Goal: Task Accomplishment & Management: Manage account settings

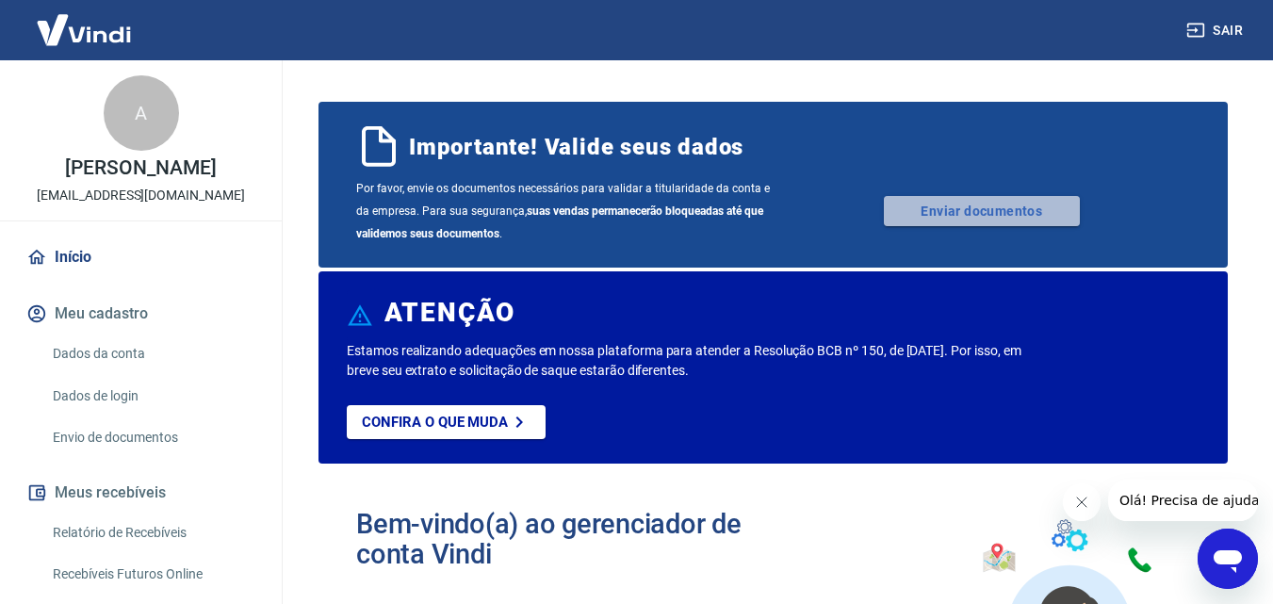
click at [1007, 221] on link "Enviar documentos" at bounding box center [982, 211] width 196 height 30
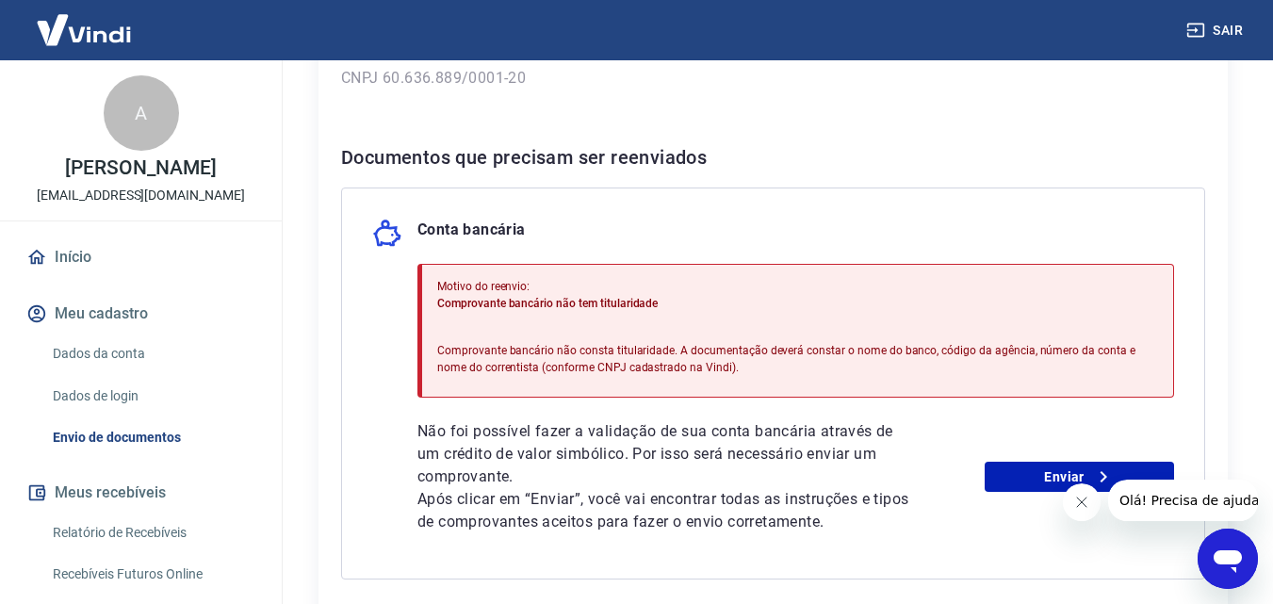
scroll to position [342, 0]
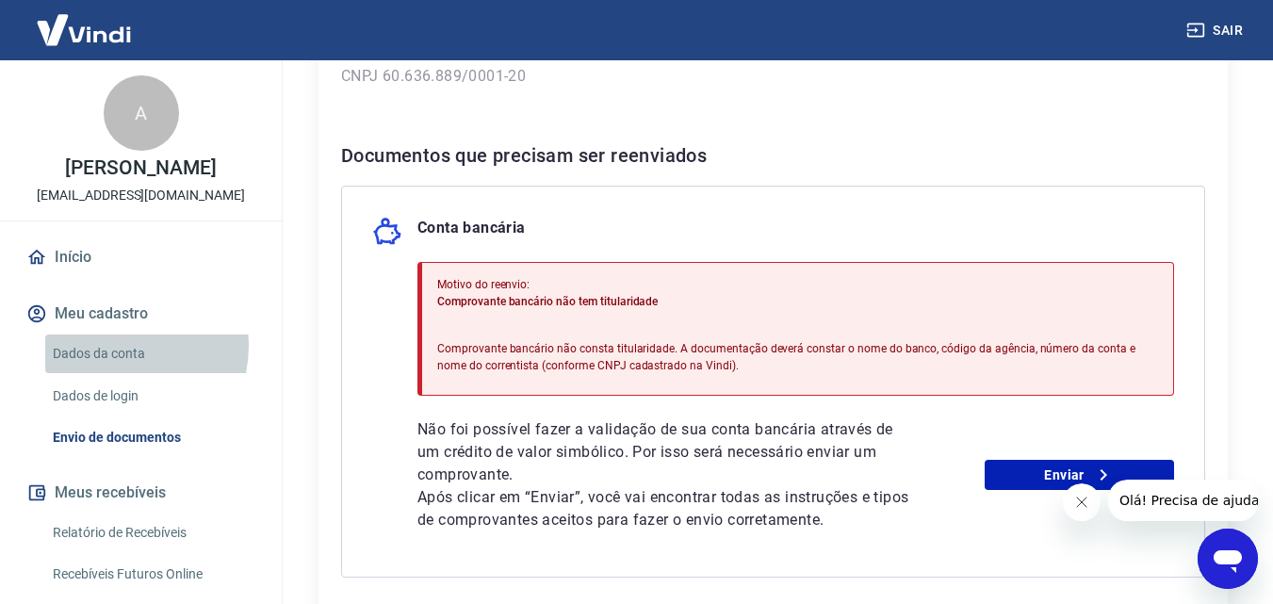
click at [115, 366] on link "Dados da conta" at bounding box center [152, 354] width 214 height 39
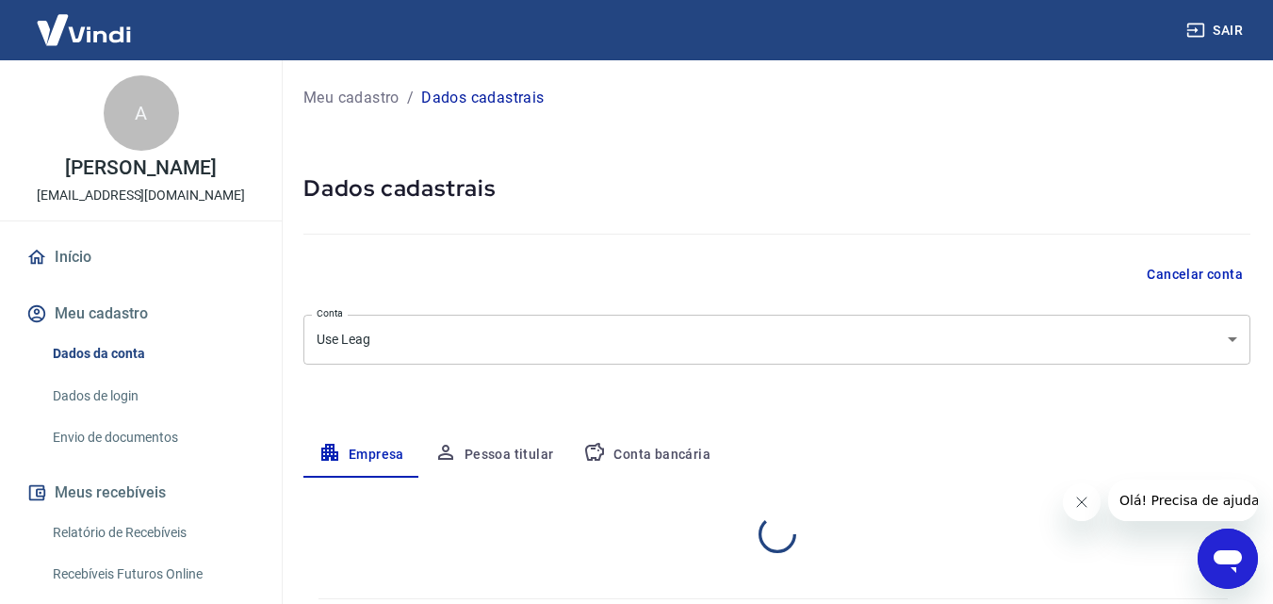
select select "PR"
select select "business"
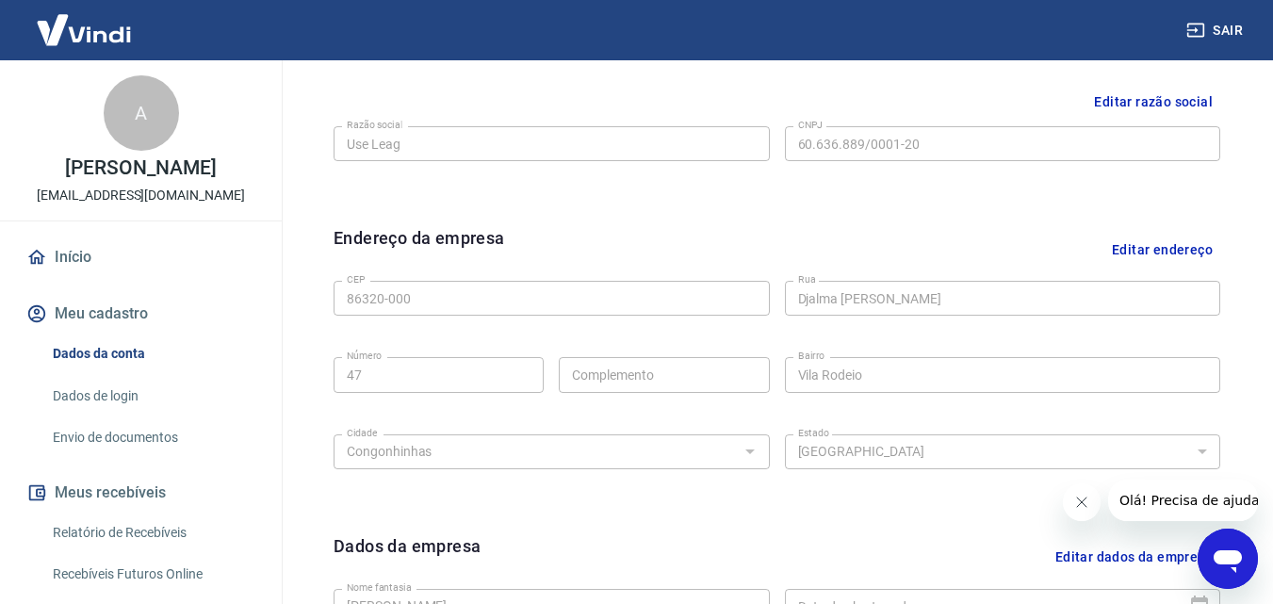
scroll to position [78, 0]
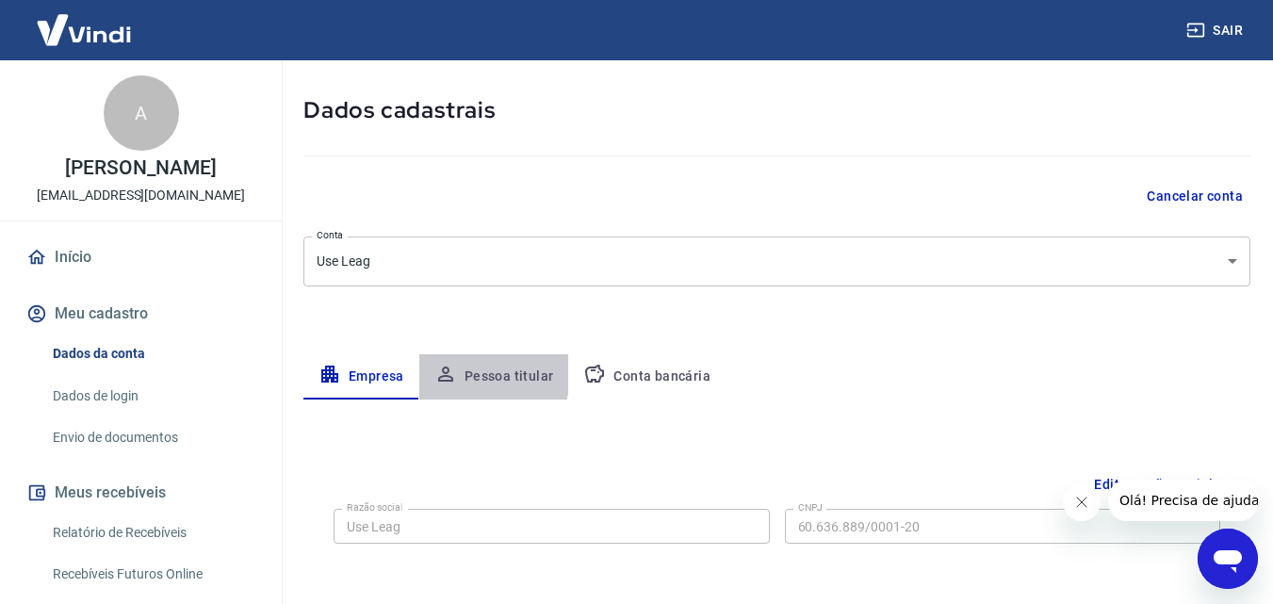
click at [472, 375] on button "Pessoa titular" at bounding box center [494, 376] width 150 height 45
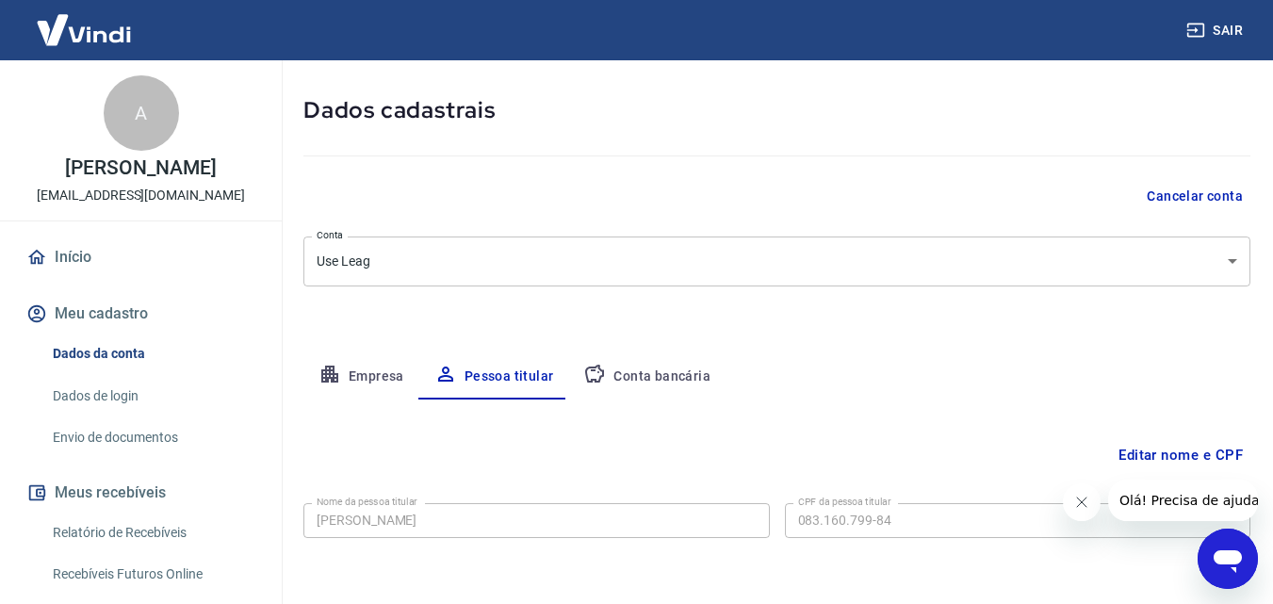
scroll to position [150, 0]
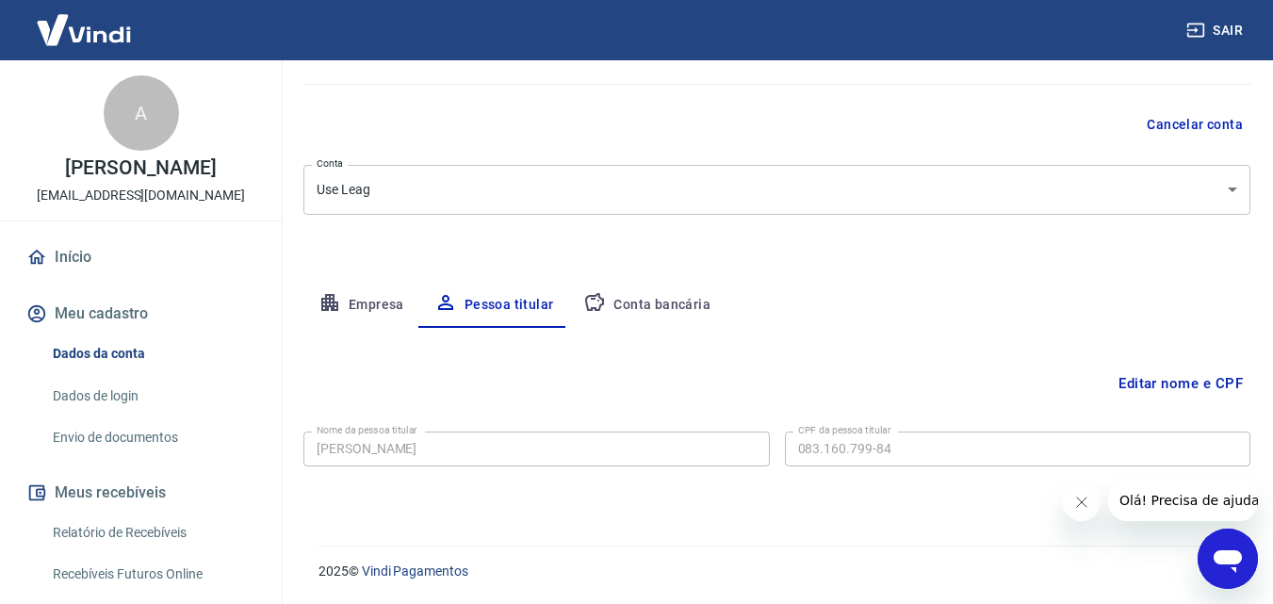
click at [653, 306] on button "Conta bancária" at bounding box center [646, 305] width 157 height 45
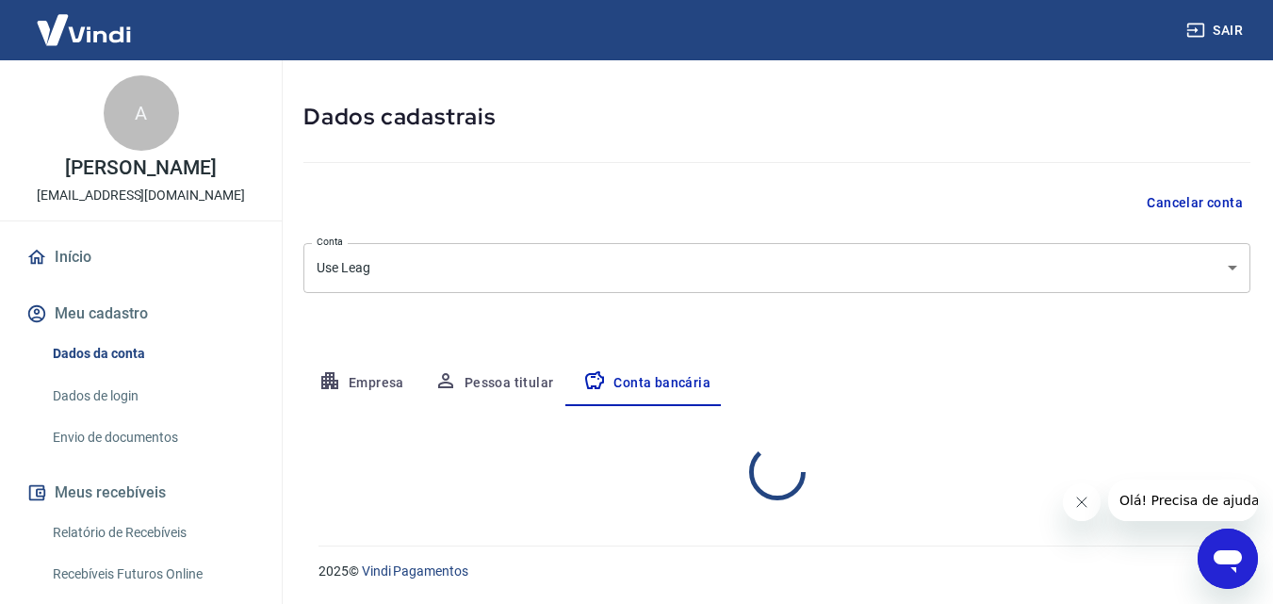
select select "1"
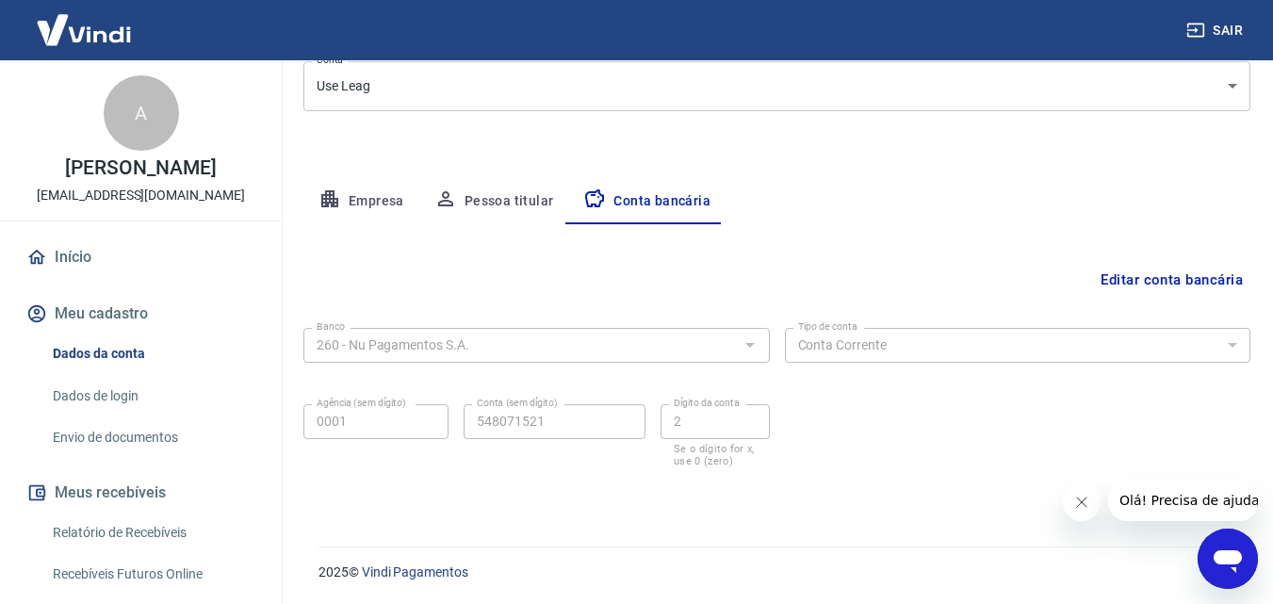
scroll to position [254, 0]
click at [371, 179] on button "Empresa" at bounding box center [361, 200] width 116 height 45
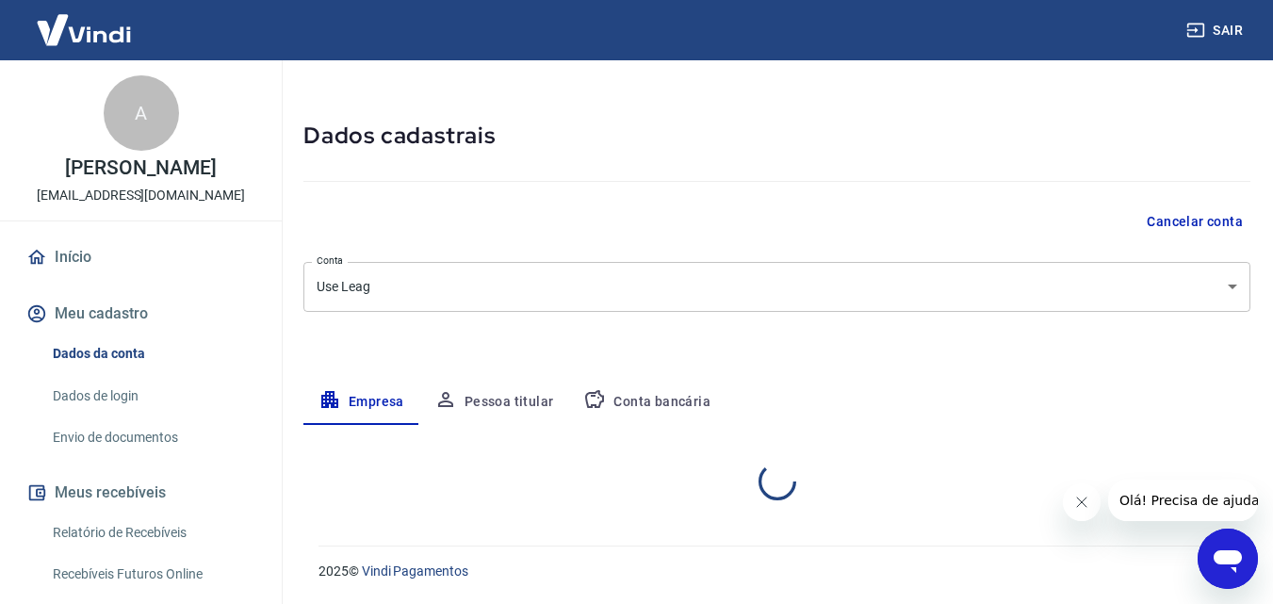
select select "PR"
select select "business"
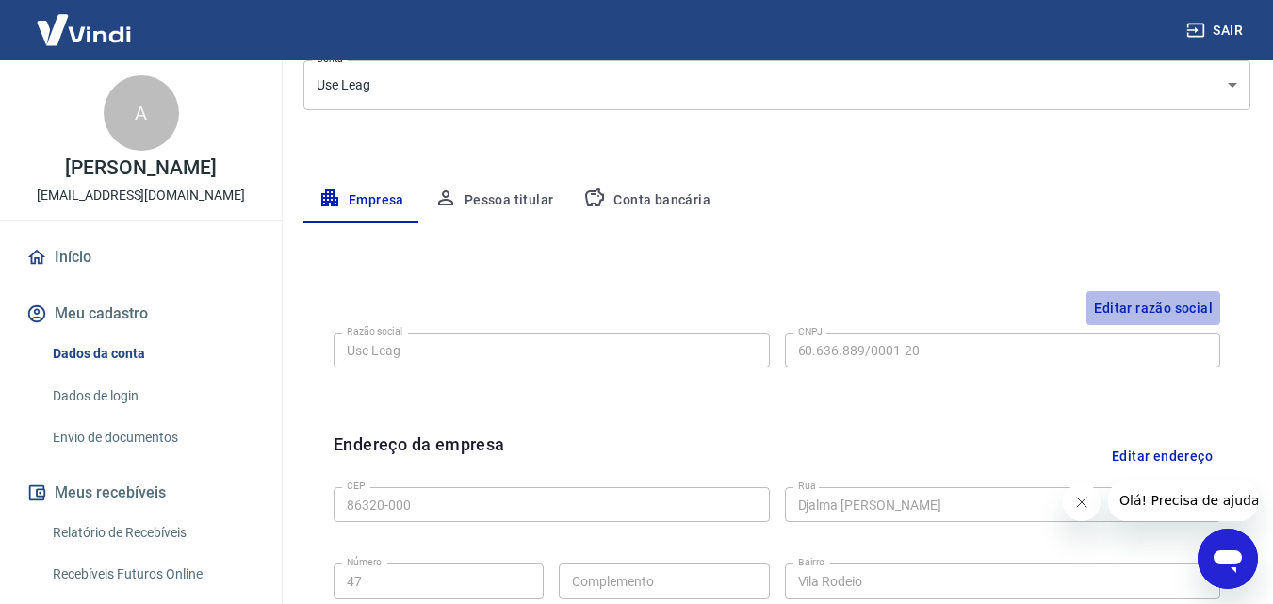
click at [1171, 302] on button "Editar razão social" at bounding box center [1154, 308] width 134 height 35
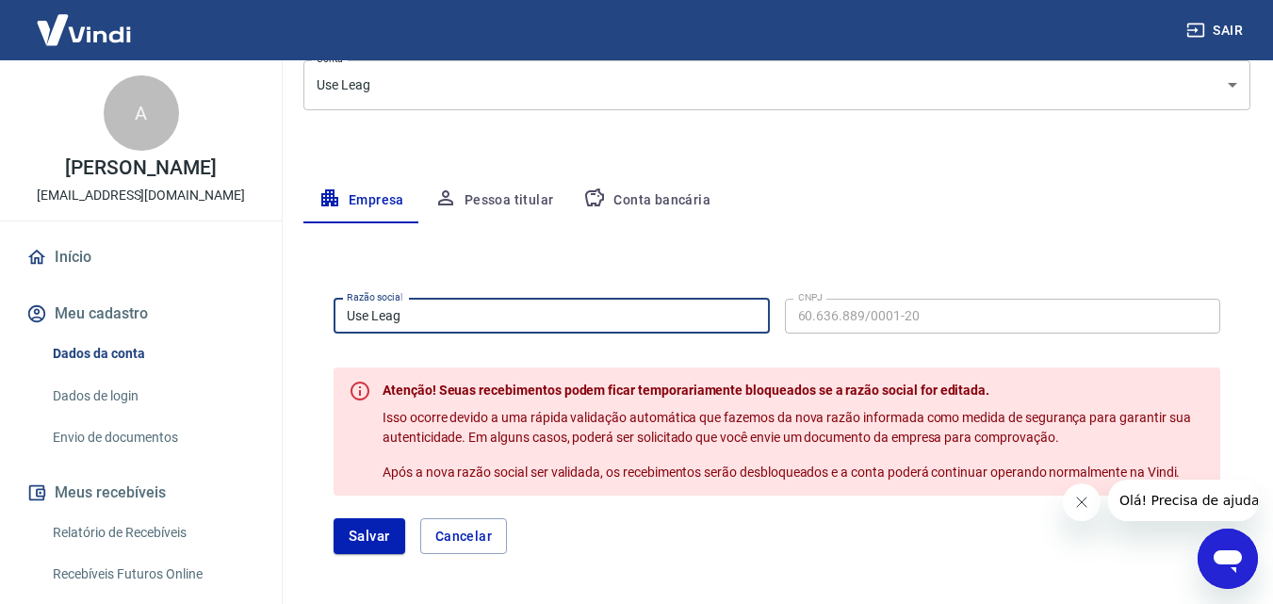
click at [667, 306] on input "Use Leag" at bounding box center [552, 316] width 436 height 35
type input "[PERSON_NAME]"
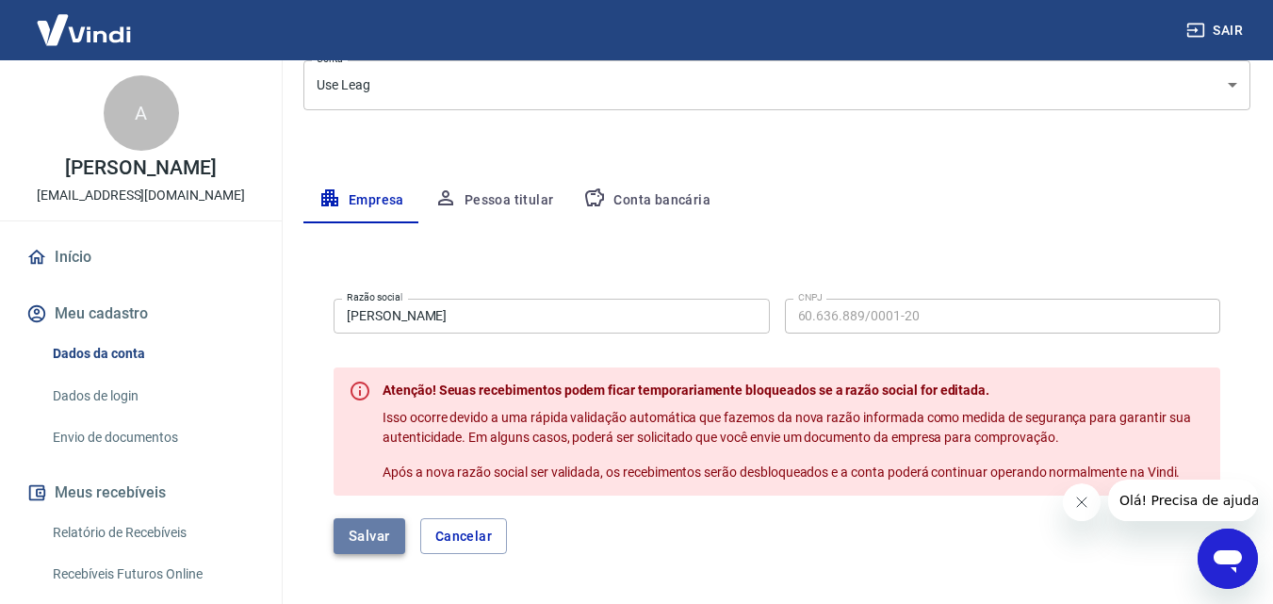
click at [380, 532] on button "Salvar" at bounding box center [370, 536] width 72 height 36
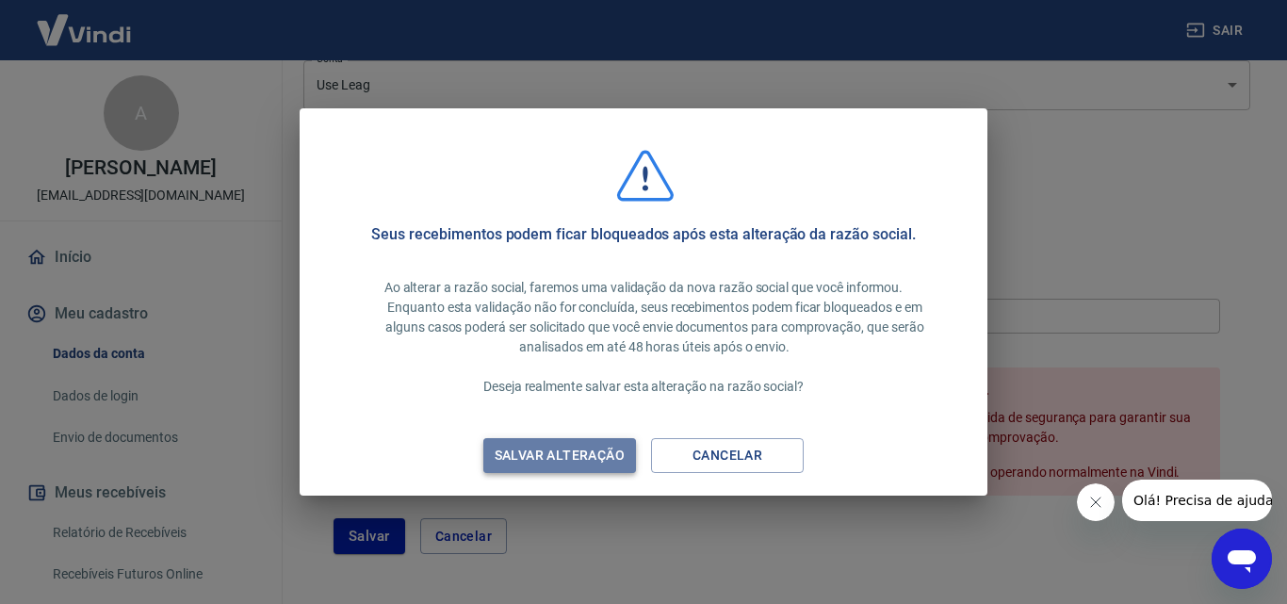
click at [605, 447] on div "Salvar alteração" at bounding box center [559, 456] width 175 height 24
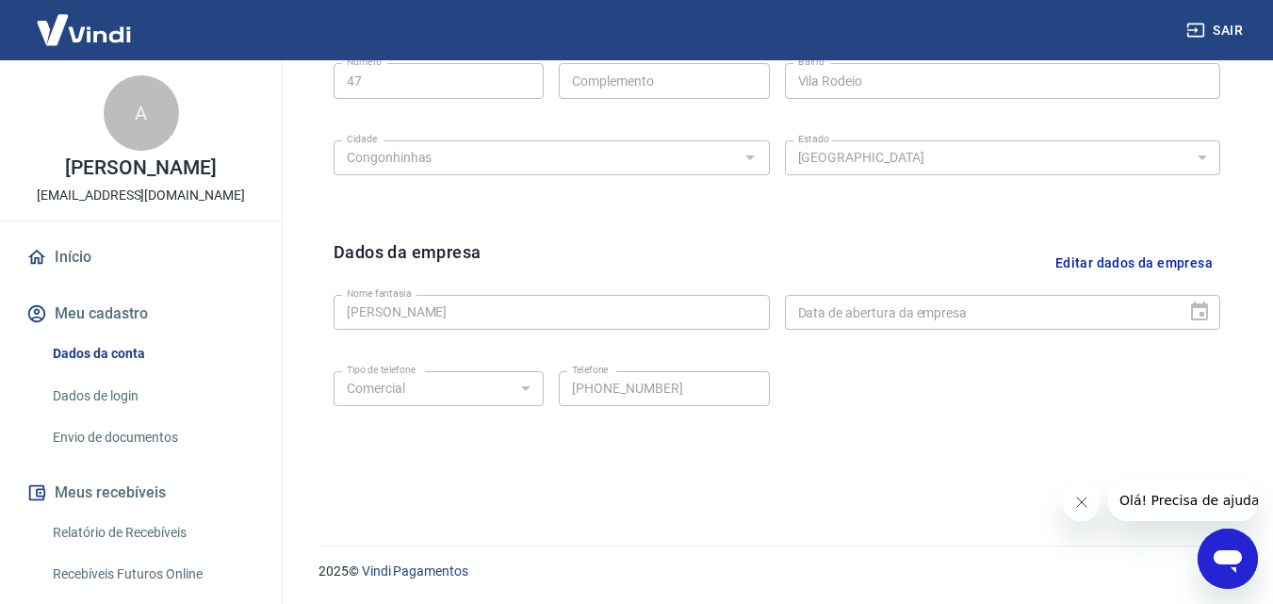
scroll to position [0, 0]
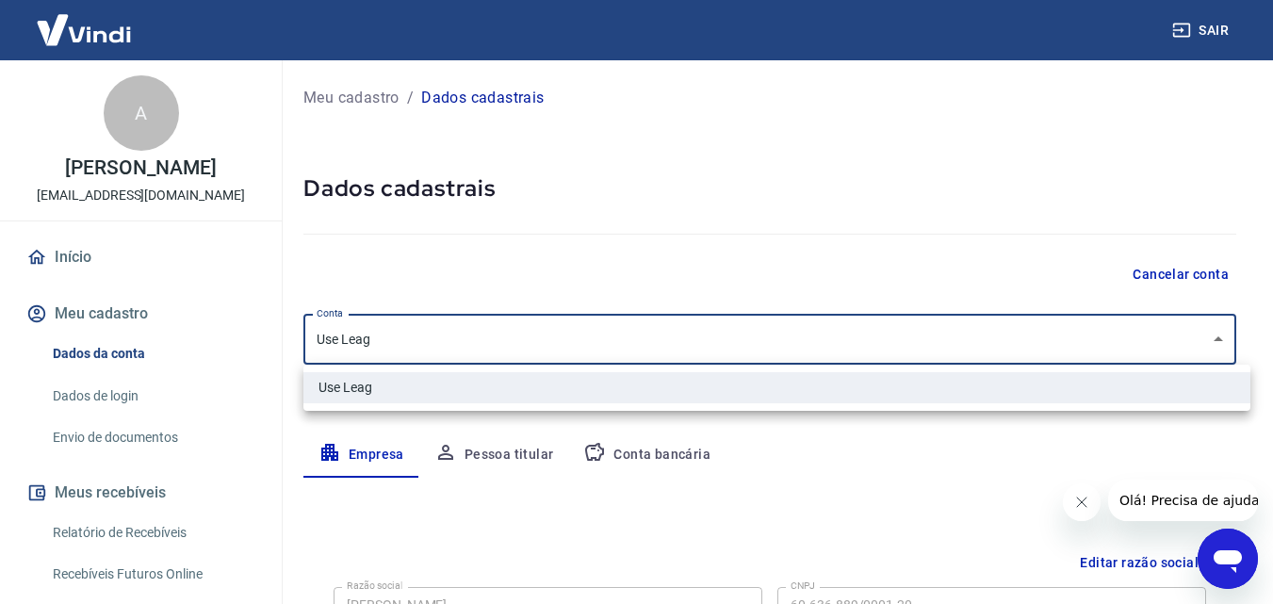
click at [447, 333] on body "Sair A Alas Dioni Caetano de Lima alasdioni14@gmail.com Início Meu cadastro Dad…" at bounding box center [636, 302] width 1273 height 604
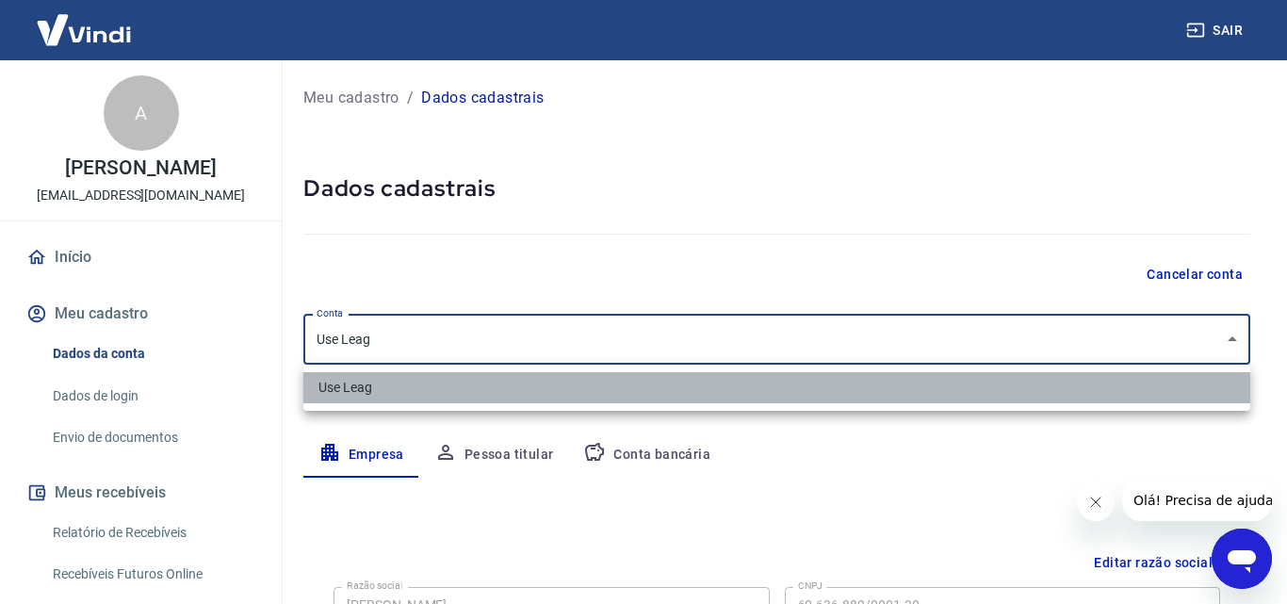
click at [449, 389] on li "Use Leag" at bounding box center [776, 387] width 947 height 31
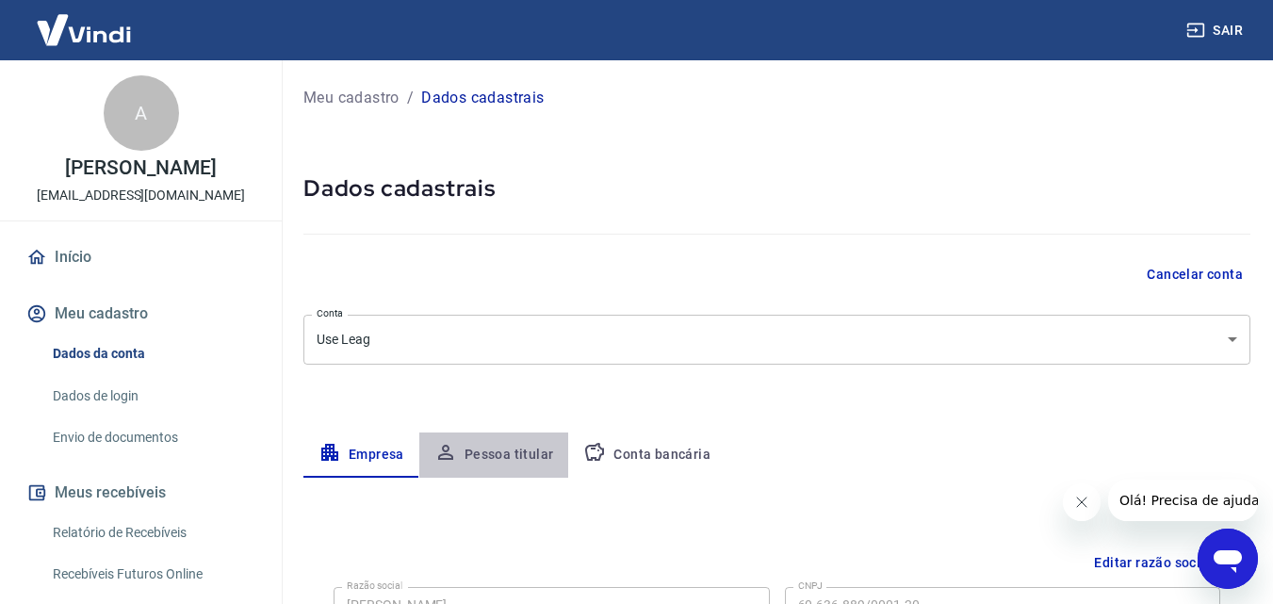
click at [494, 448] on button "Pessoa titular" at bounding box center [494, 455] width 150 height 45
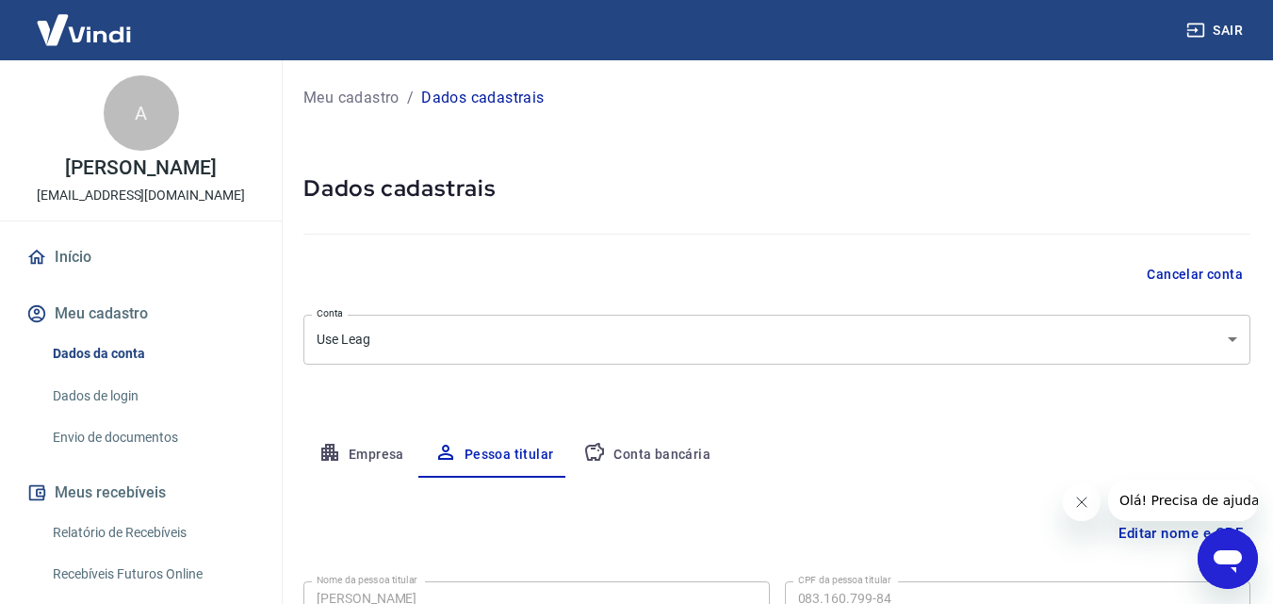
scroll to position [150, 0]
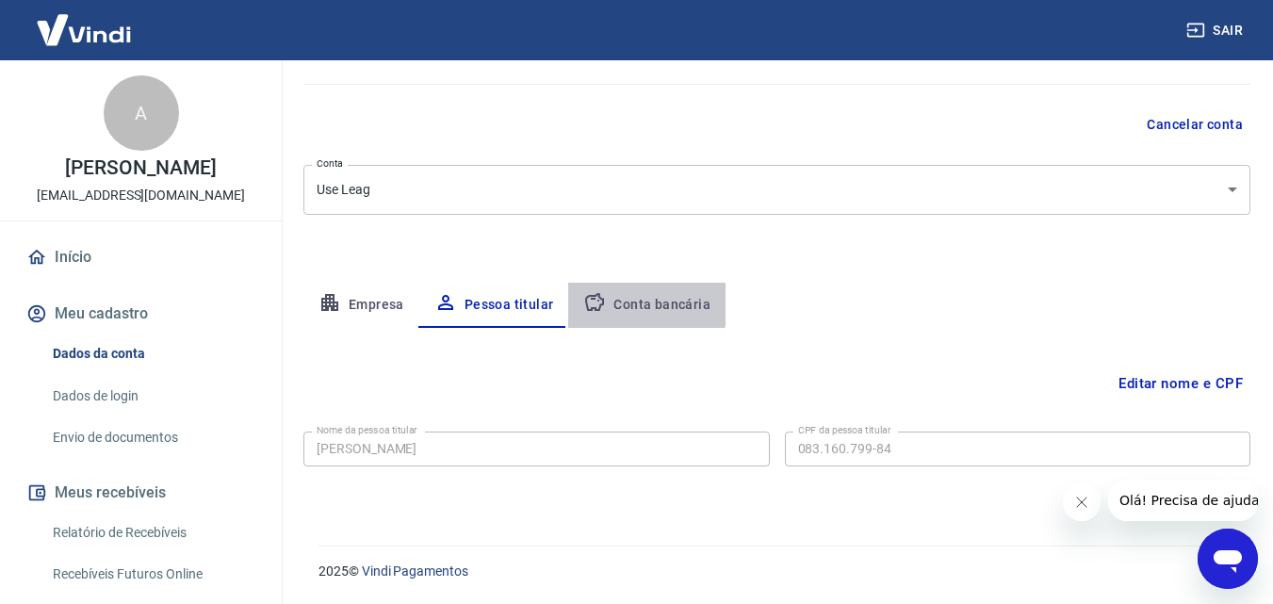
click at [624, 292] on button "Conta bancária" at bounding box center [646, 305] width 157 height 45
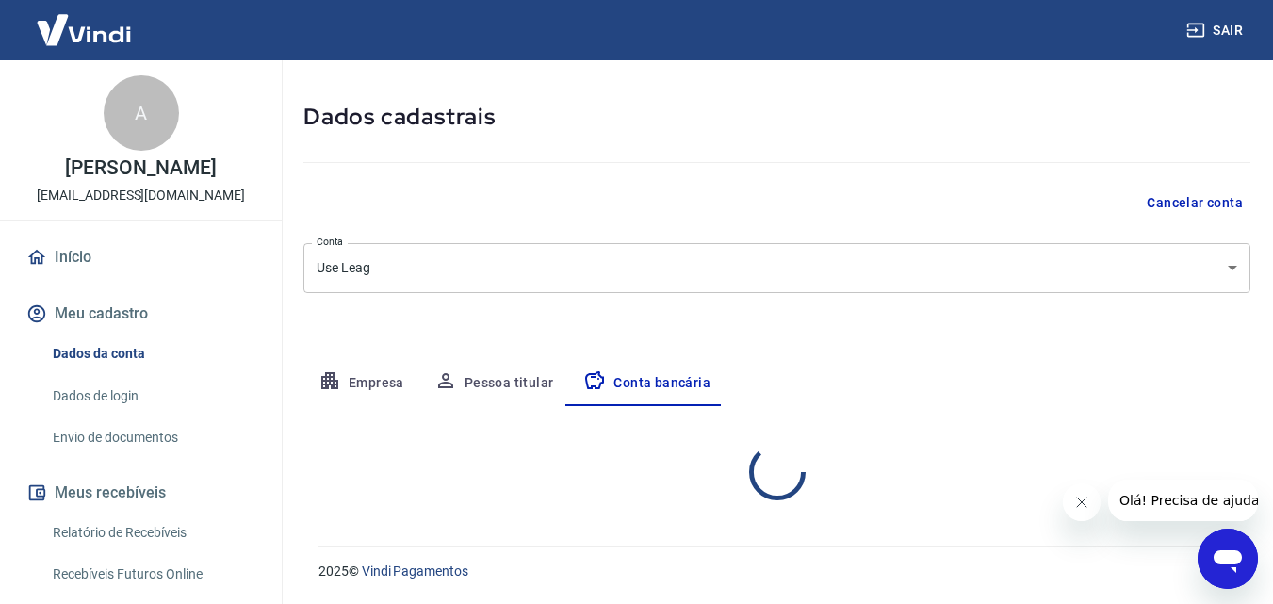
select select "1"
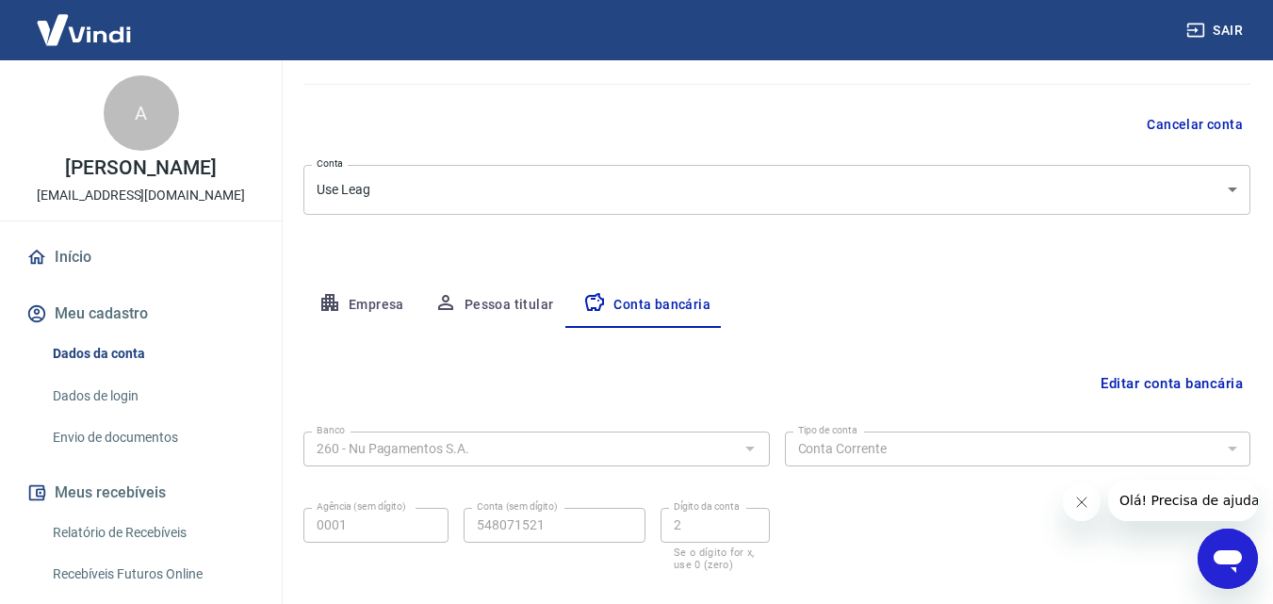
scroll to position [254, 0]
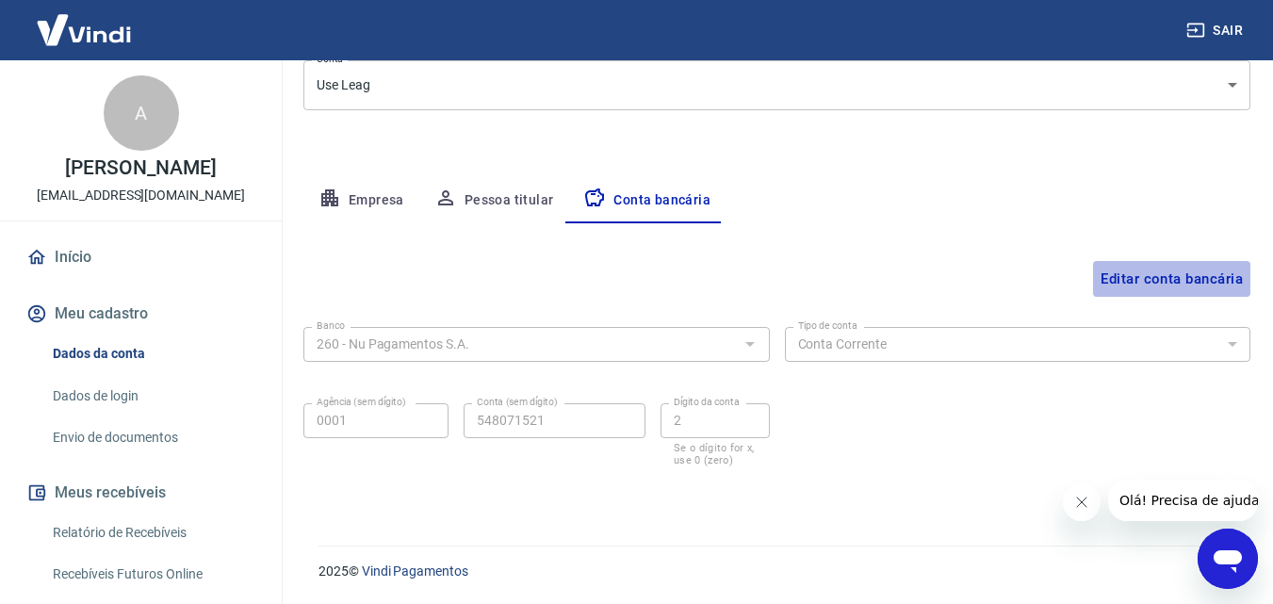
click at [1131, 280] on button "Editar conta bancária" at bounding box center [1171, 279] width 157 height 36
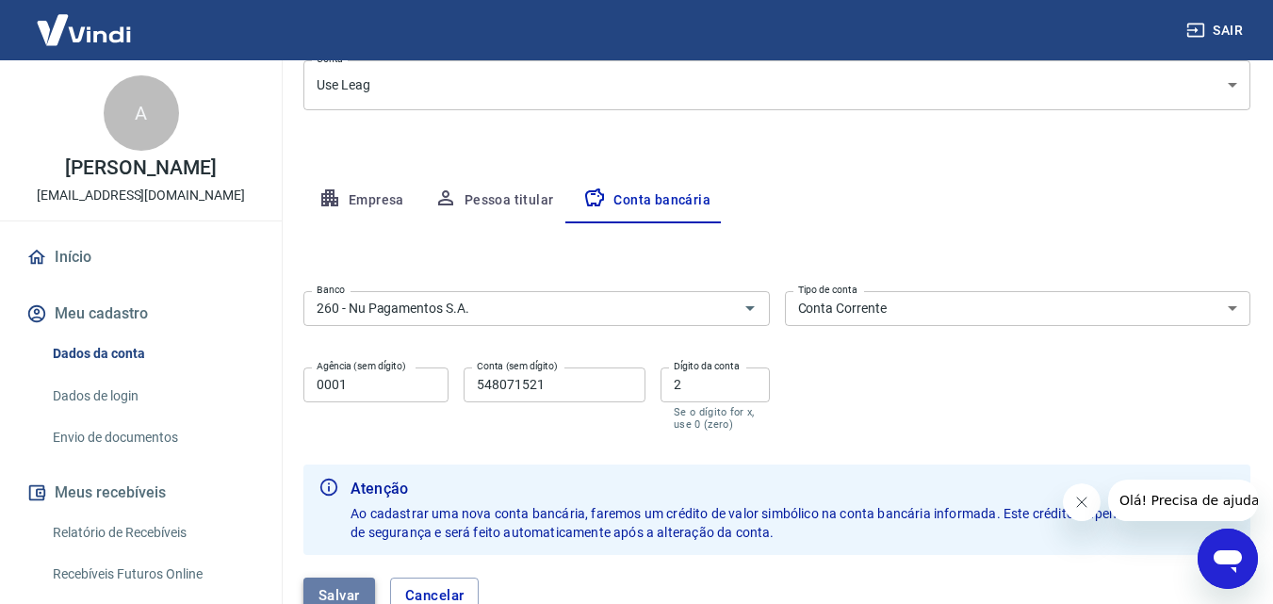
click at [354, 588] on button "Salvar" at bounding box center [339, 596] width 72 height 36
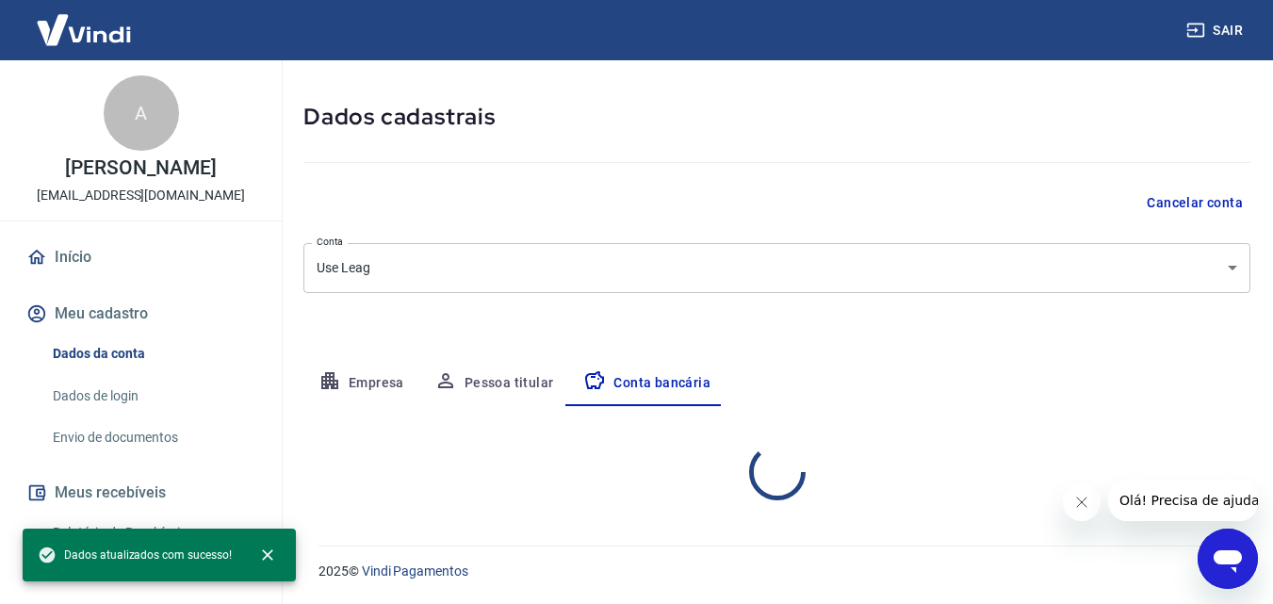
select select "1"
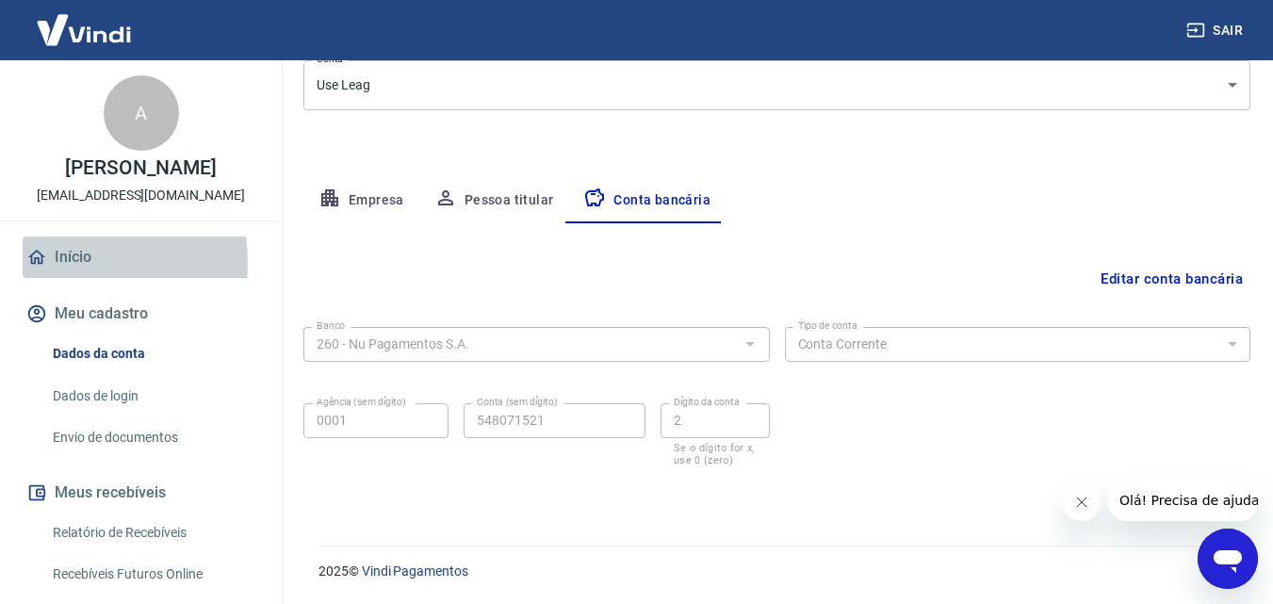
click at [57, 278] on link "Início" at bounding box center [141, 257] width 237 height 41
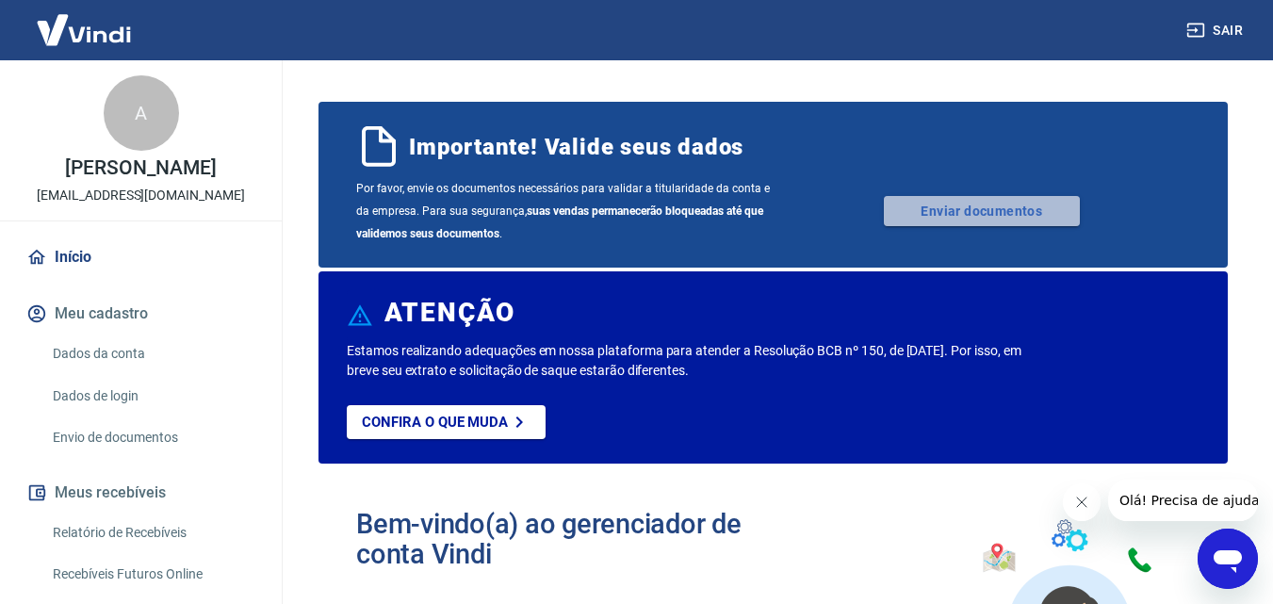
click at [1006, 202] on link "Enviar documentos" at bounding box center [982, 211] width 196 height 30
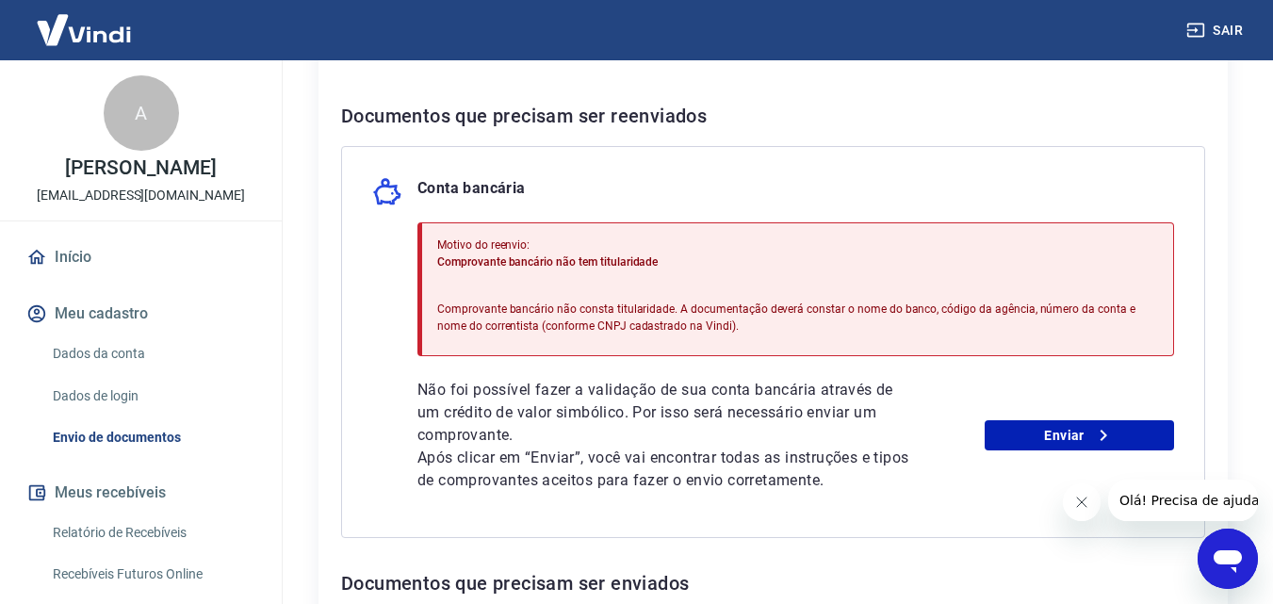
scroll to position [384, 0]
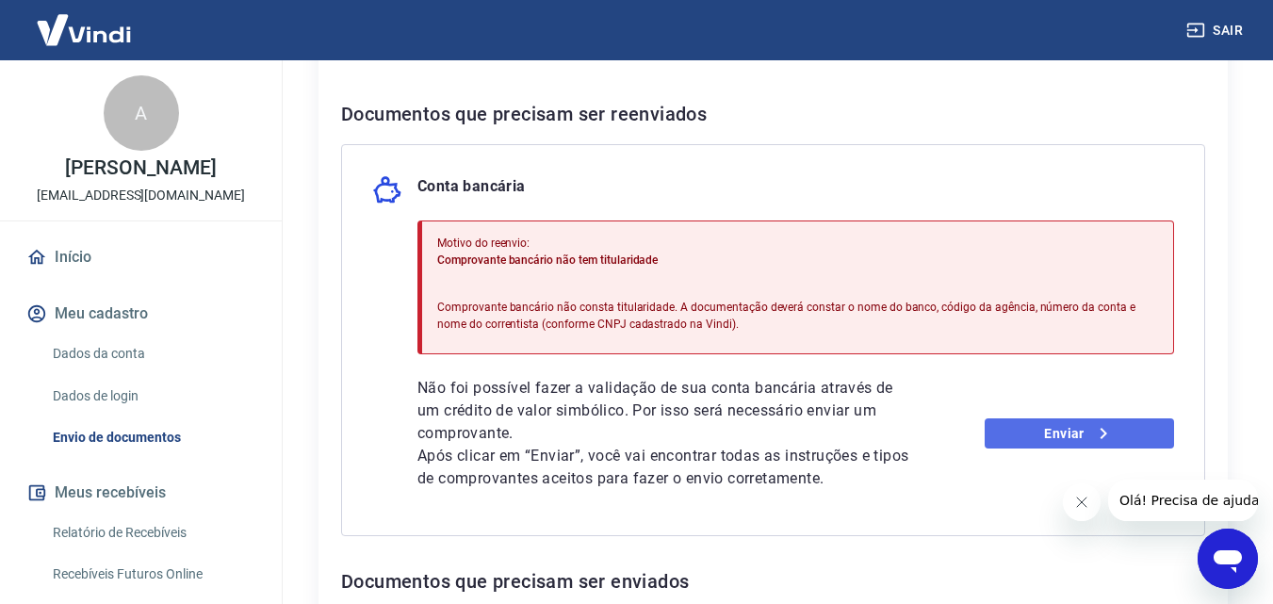
click at [1092, 427] on icon at bounding box center [1103, 433] width 23 height 23
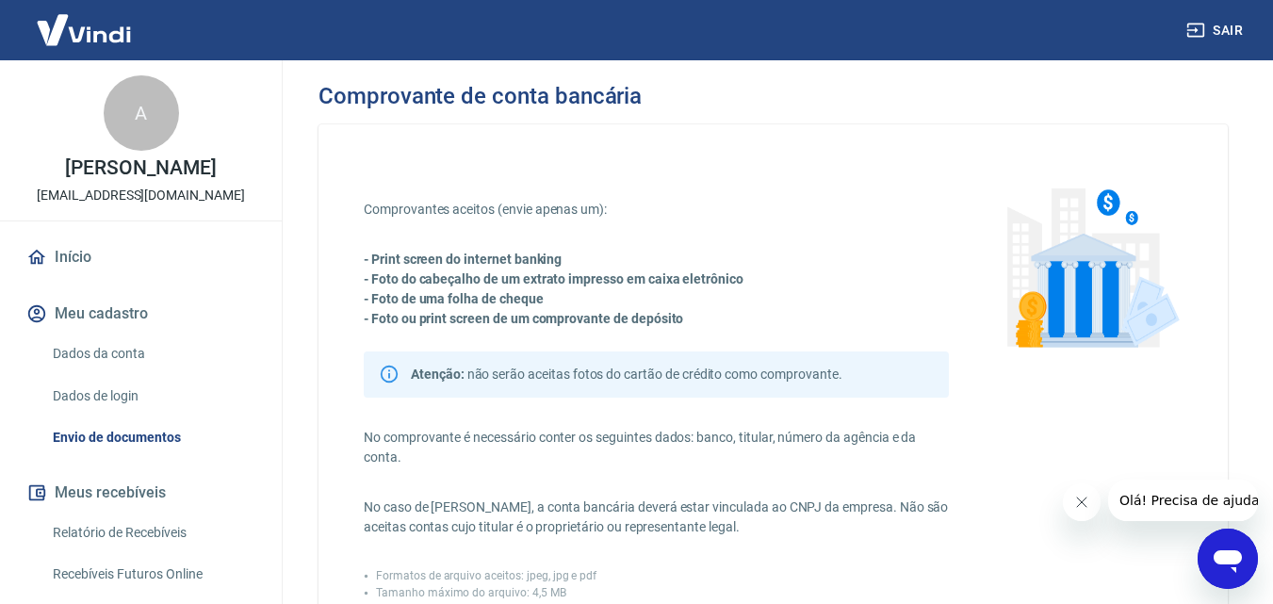
click at [89, 364] on link "Dados da conta" at bounding box center [152, 354] width 214 height 39
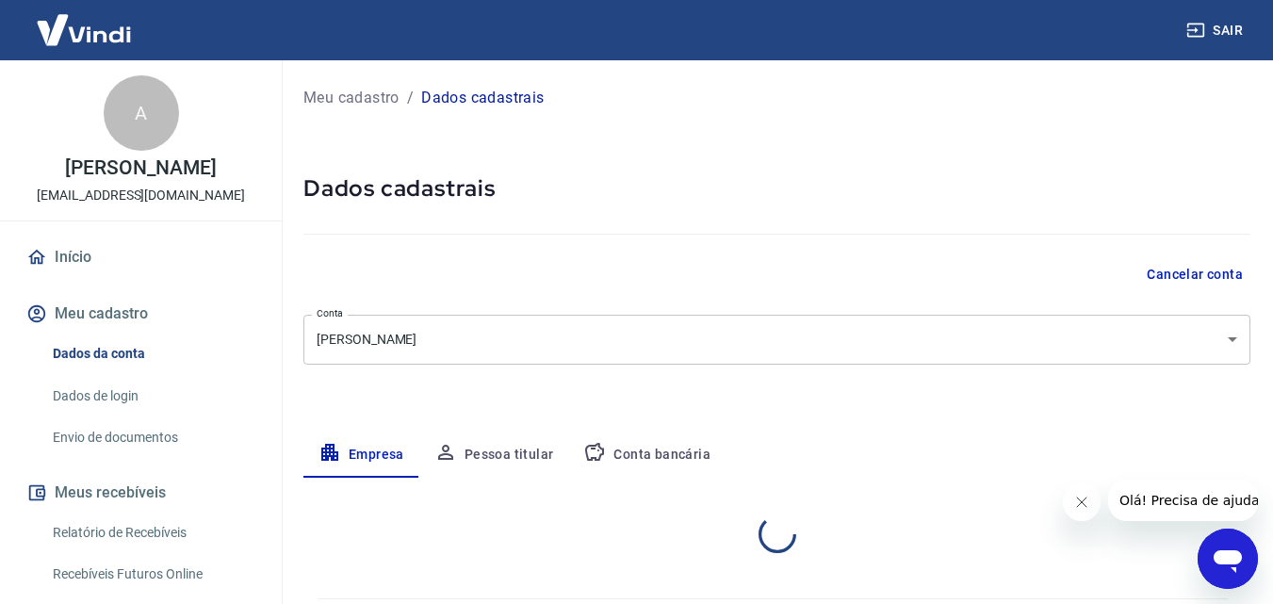
select select "PR"
select select "business"
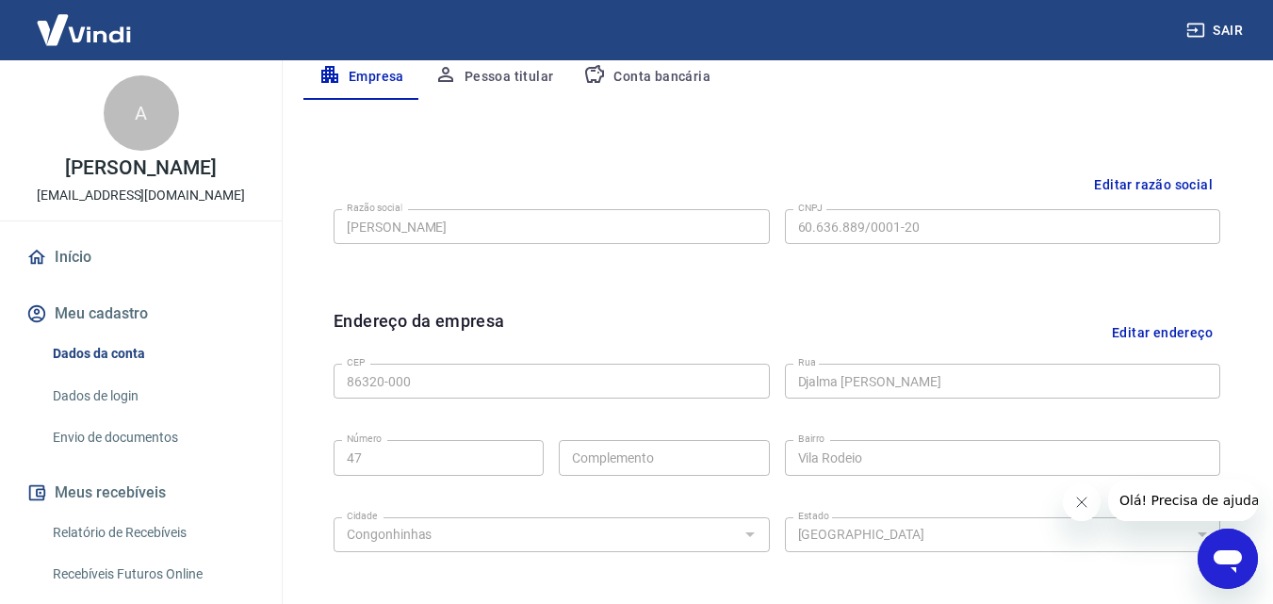
scroll to position [380, 0]
click at [1129, 186] on button "Editar razão social" at bounding box center [1154, 183] width 134 height 35
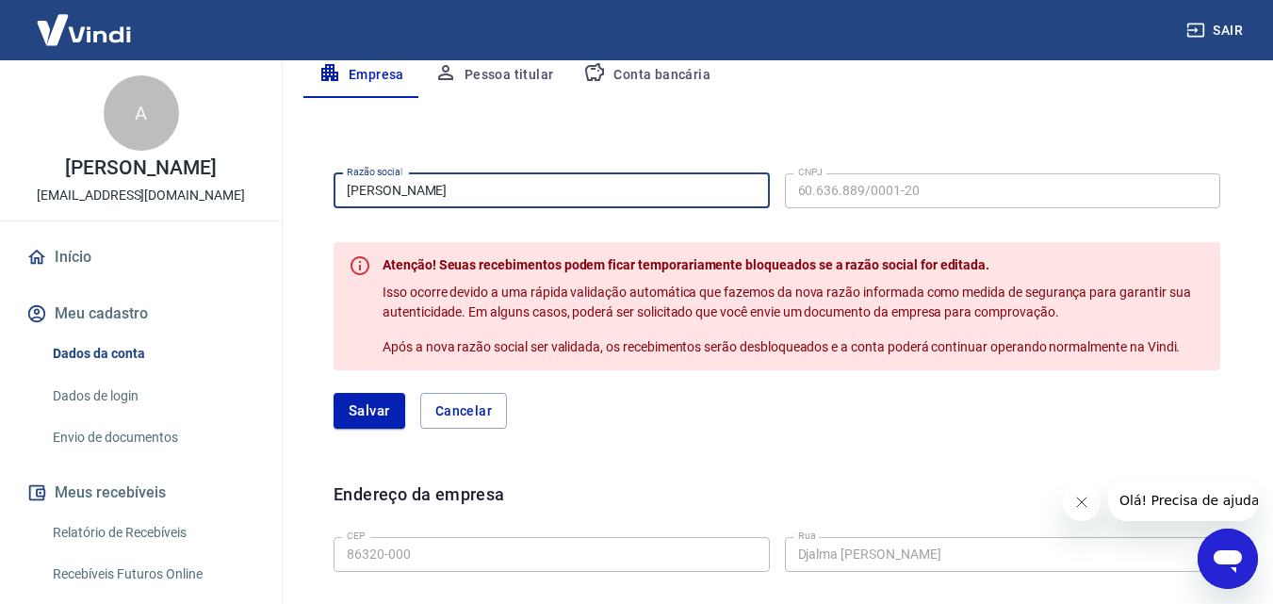
click at [345, 187] on input "[PERSON_NAME]" at bounding box center [552, 190] width 436 height 35
type input "60.636.889 Alas Dioni Caetano de Lima"
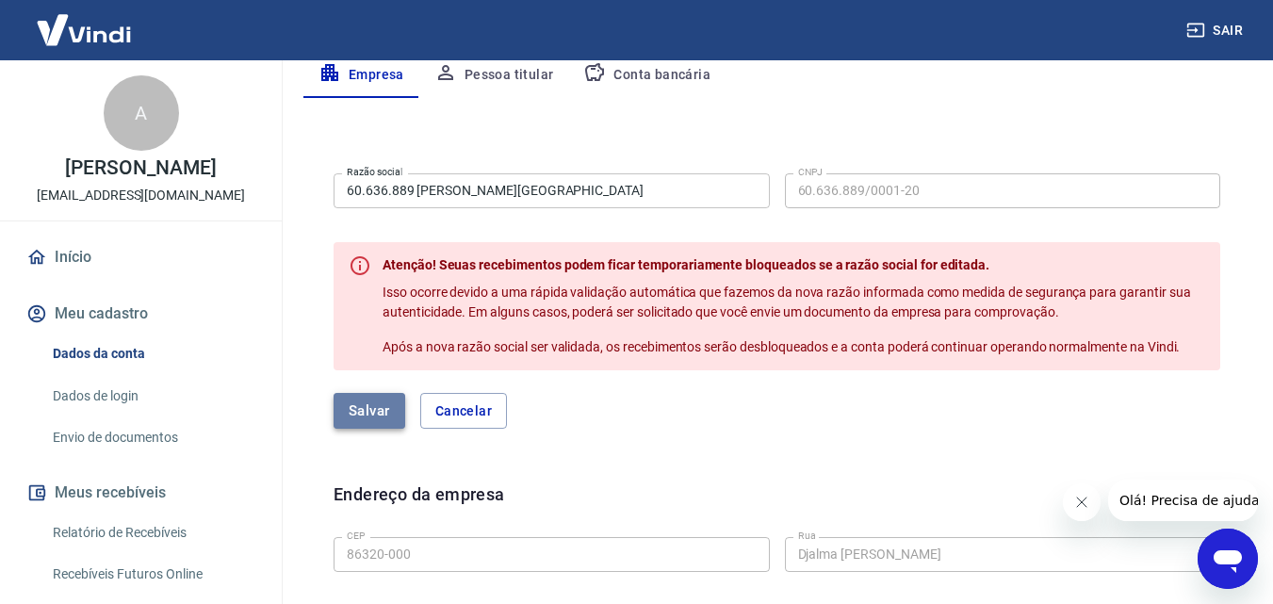
click at [347, 402] on button "Salvar" at bounding box center [370, 411] width 72 height 36
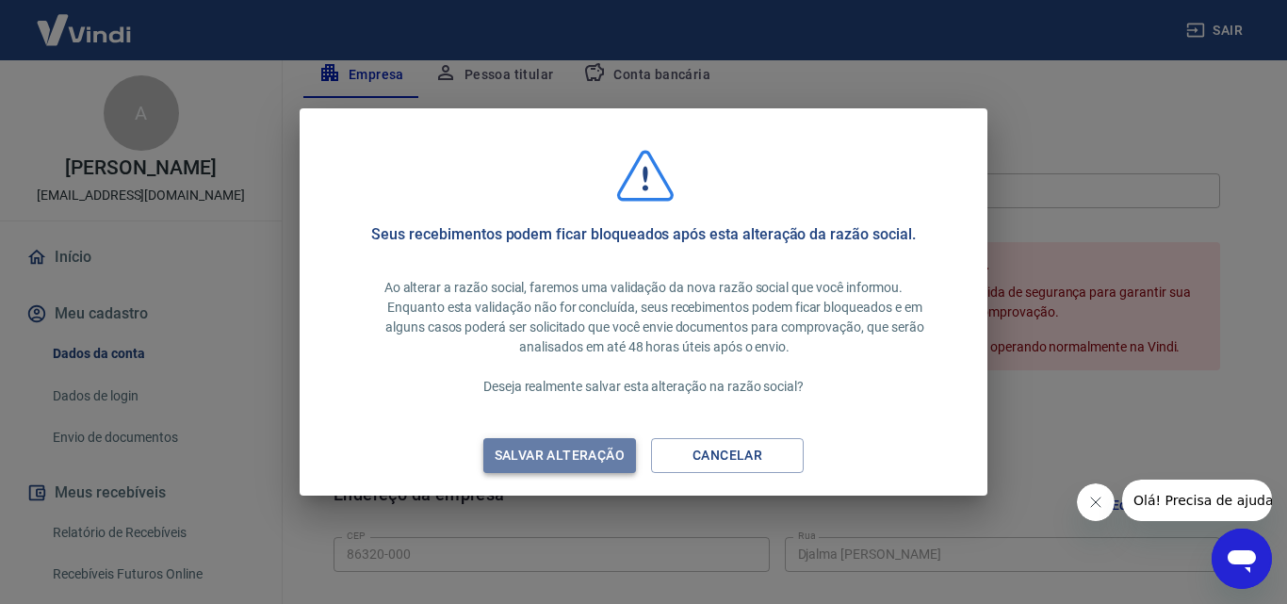
click at [511, 449] on div "Salvar alteração" at bounding box center [559, 456] width 175 height 24
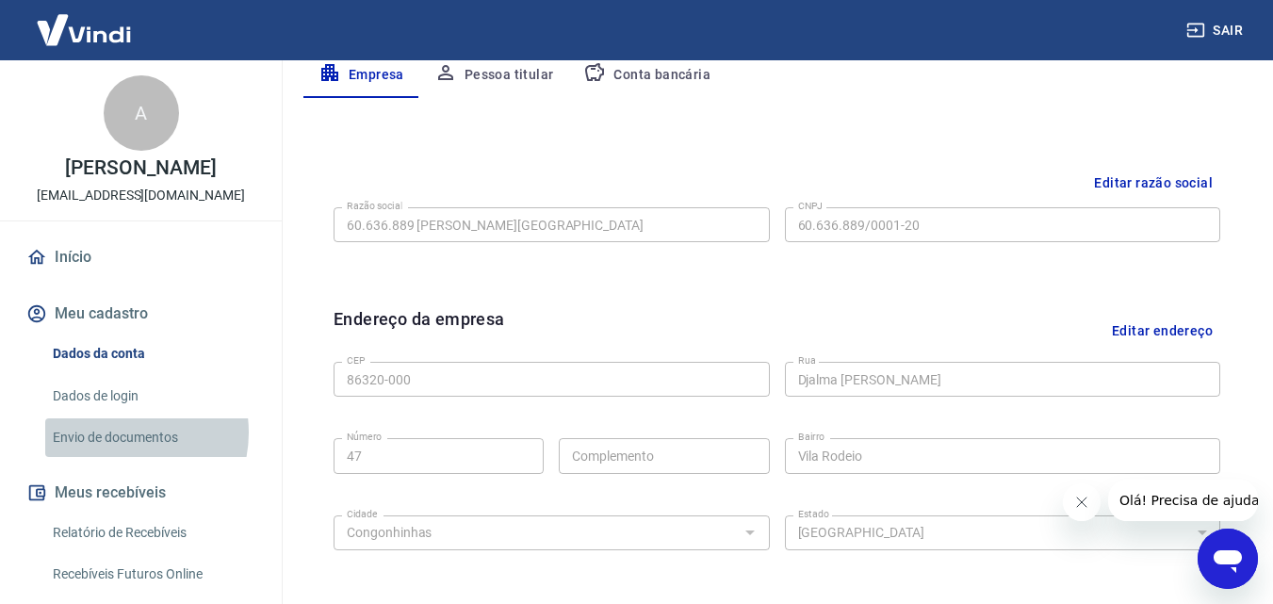
click at [119, 452] on link "Envio de documentos" at bounding box center [152, 437] width 214 height 39
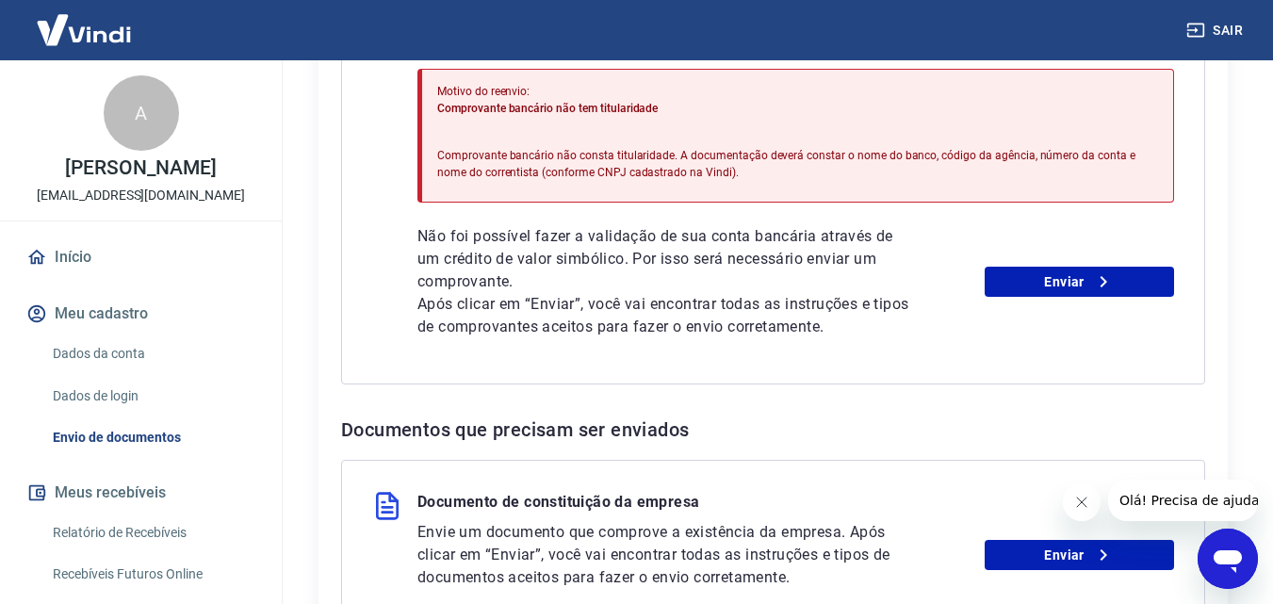
scroll to position [544, 0]
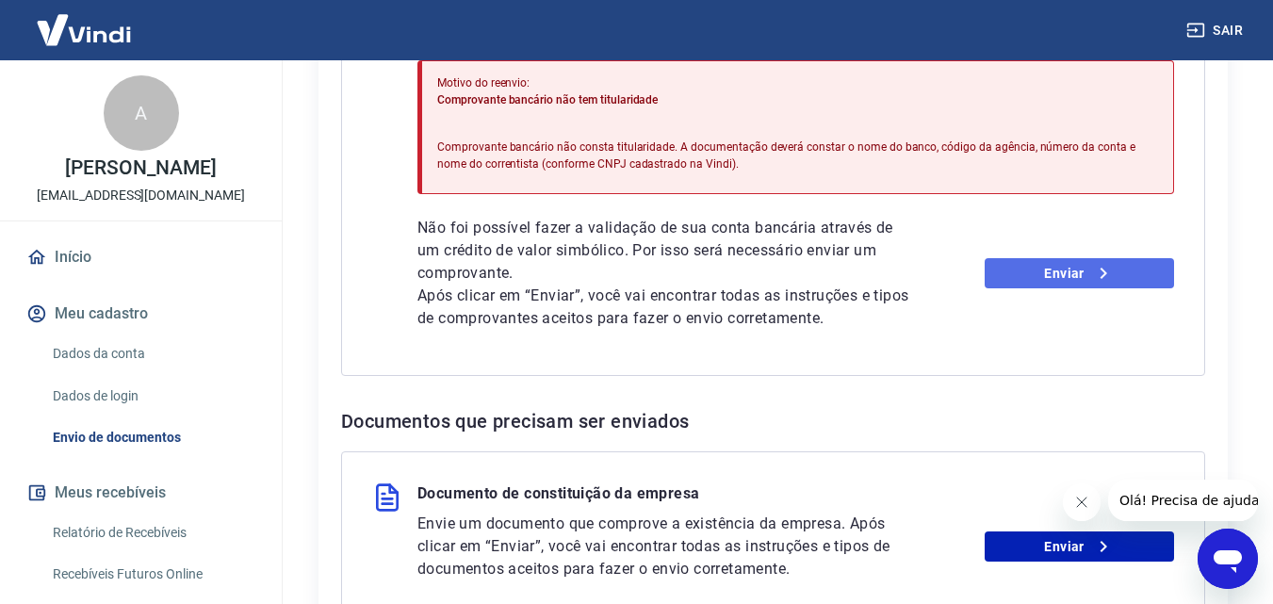
click at [1092, 258] on link "Enviar" at bounding box center [1079, 273] width 189 height 30
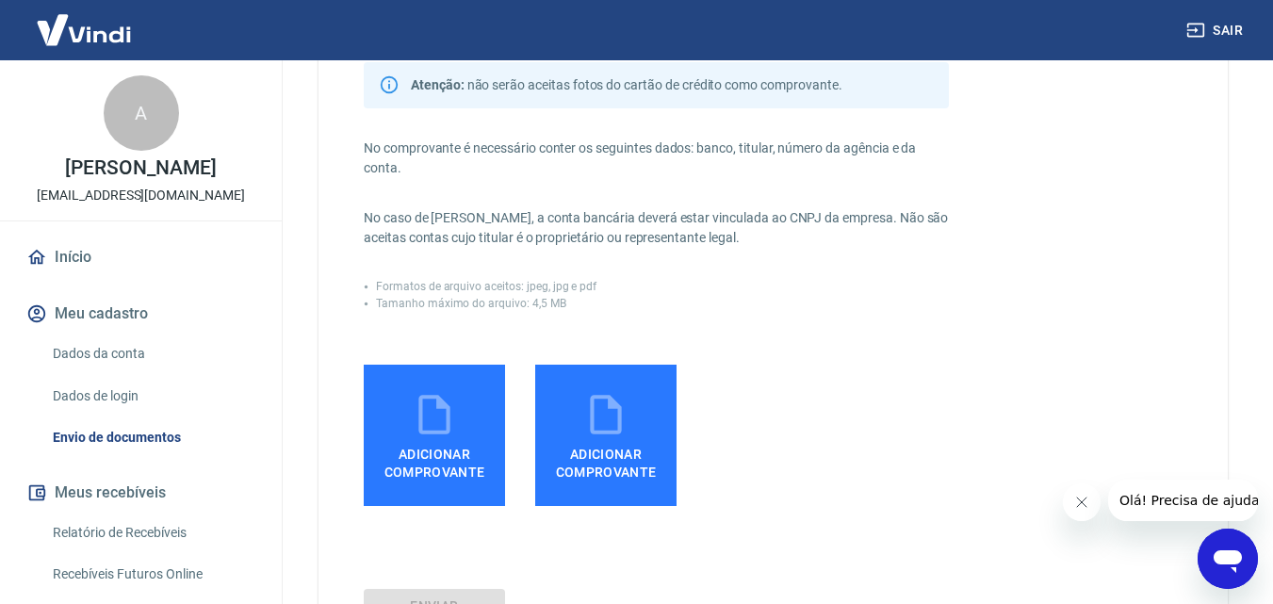
scroll to position [291, 0]
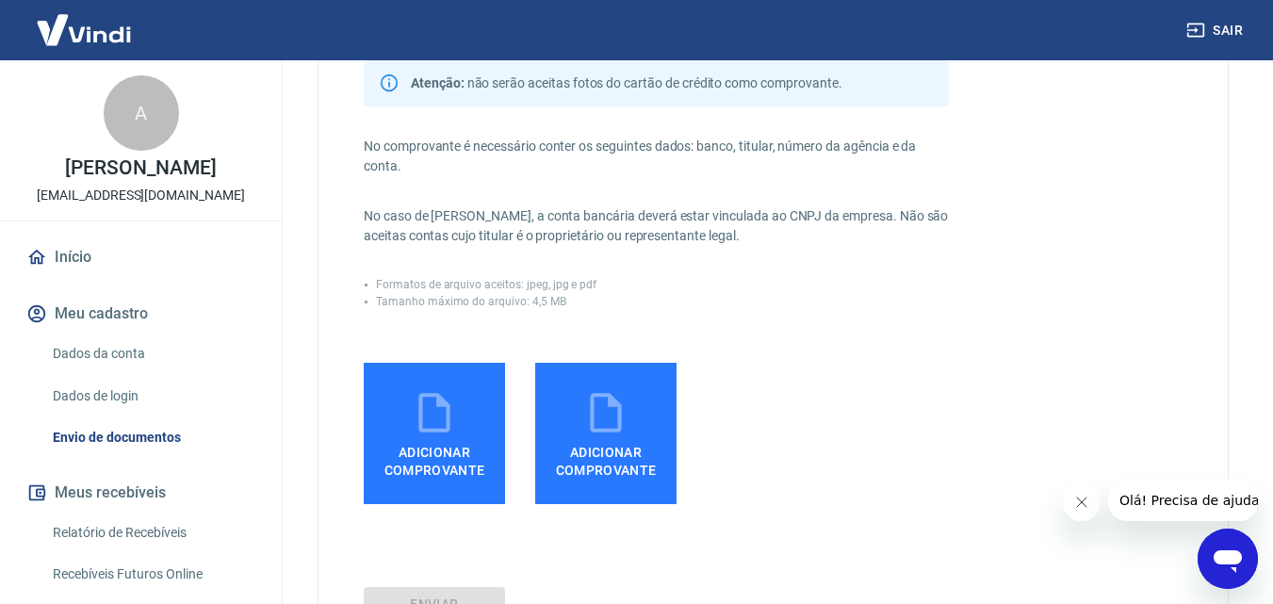
drag, startPoint x: 352, startPoint y: 454, endPoint x: 425, endPoint y: 441, distance: 73.8
click at [425, 441] on div "Comprovantes aceitos (envie apenas um): - Print screen do internet banking - Fo…" at bounding box center [773, 250] width 909 height 834
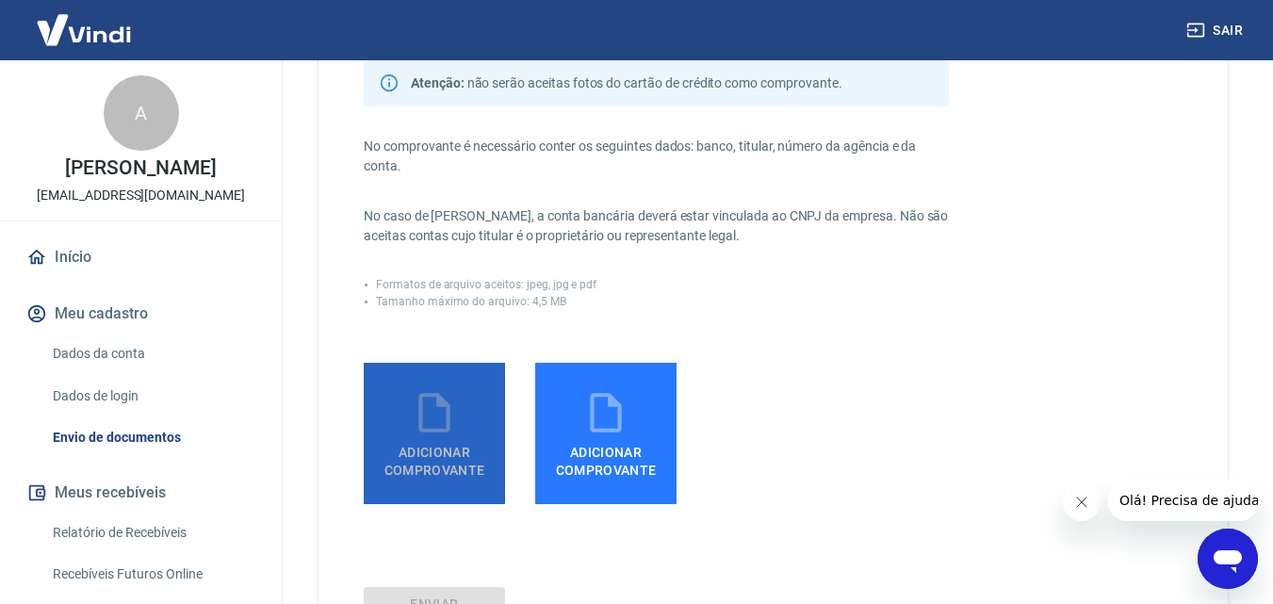
click at [425, 441] on span "Adicionar comprovante" at bounding box center [434, 457] width 126 height 42
click at [0, 0] on input "Adicionar comprovante" at bounding box center [0, 0] width 0 height 0
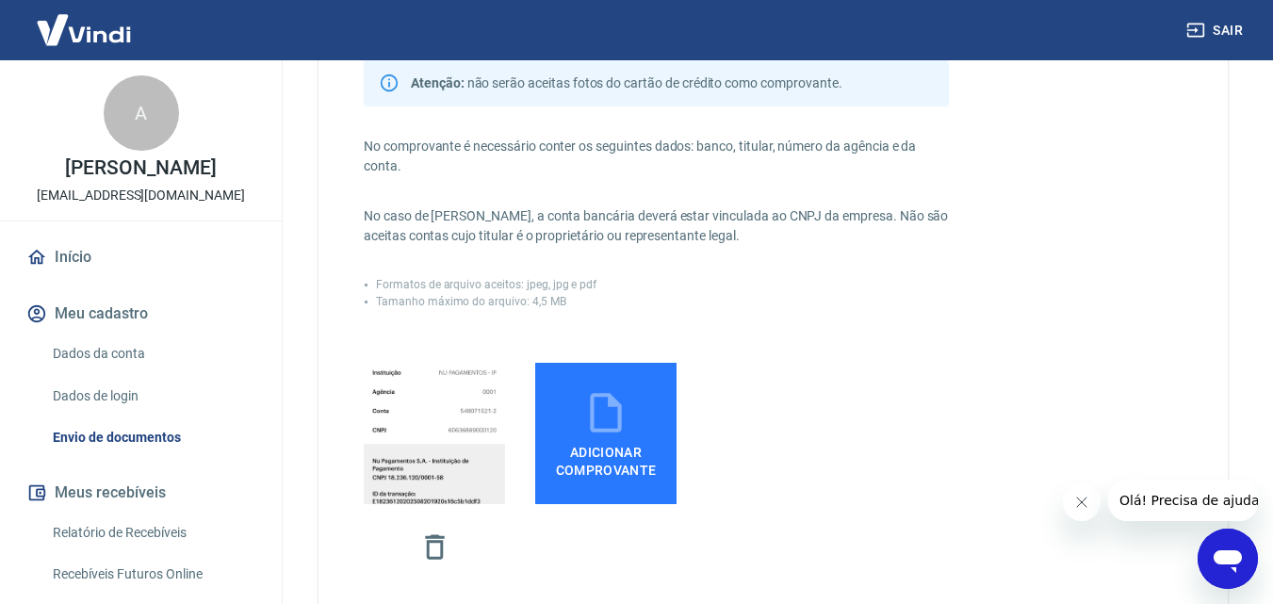
scroll to position [544, 0]
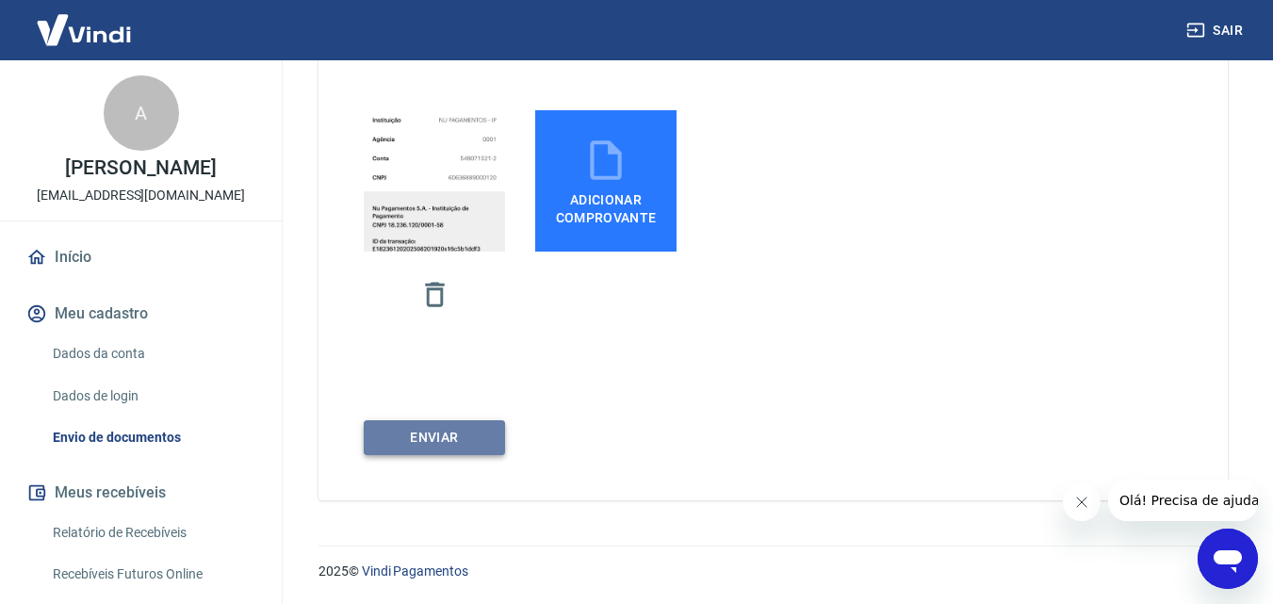
click at [454, 439] on button "ENVIAR" at bounding box center [434, 437] width 141 height 35
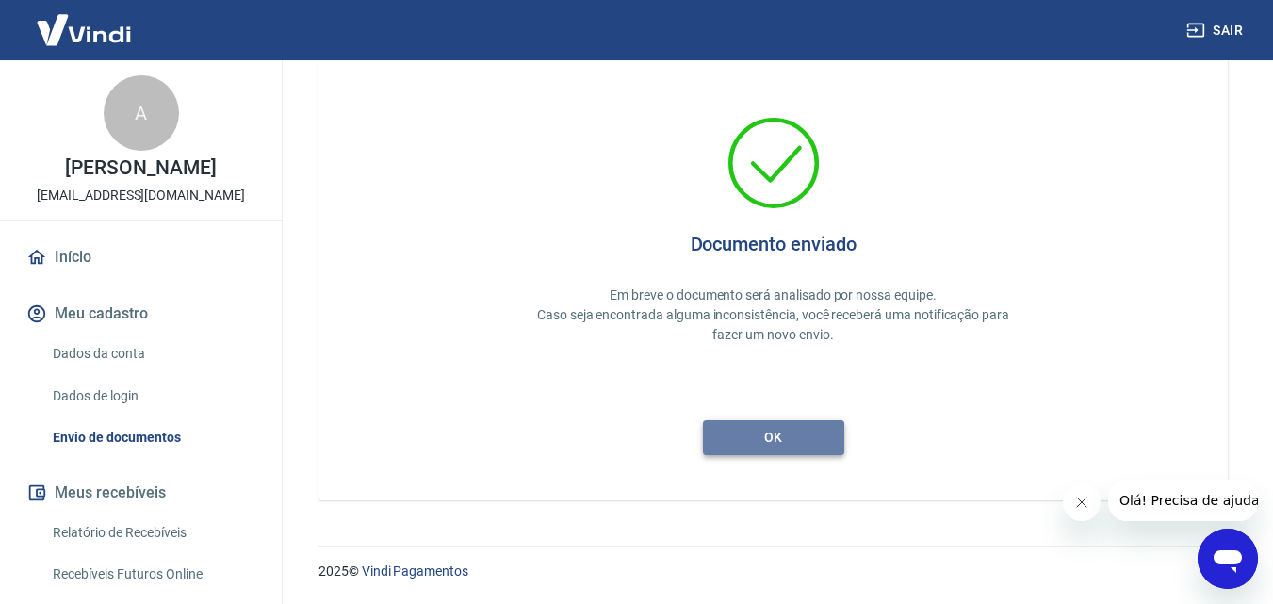
click at [775, 450] on button "ok" at bounding box center [773, 437] width 141 height 35
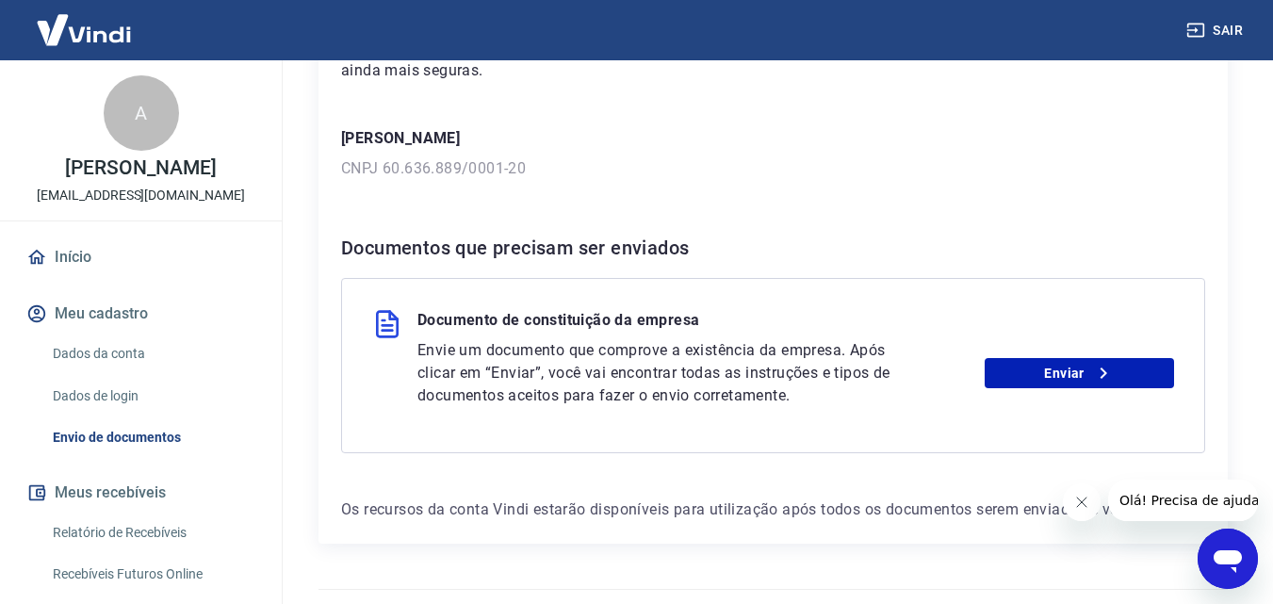
scroll to position [252, 0]
click at [1086, 370] on link "Enviar" at bounding box center [1079, 371] width 189 height 30
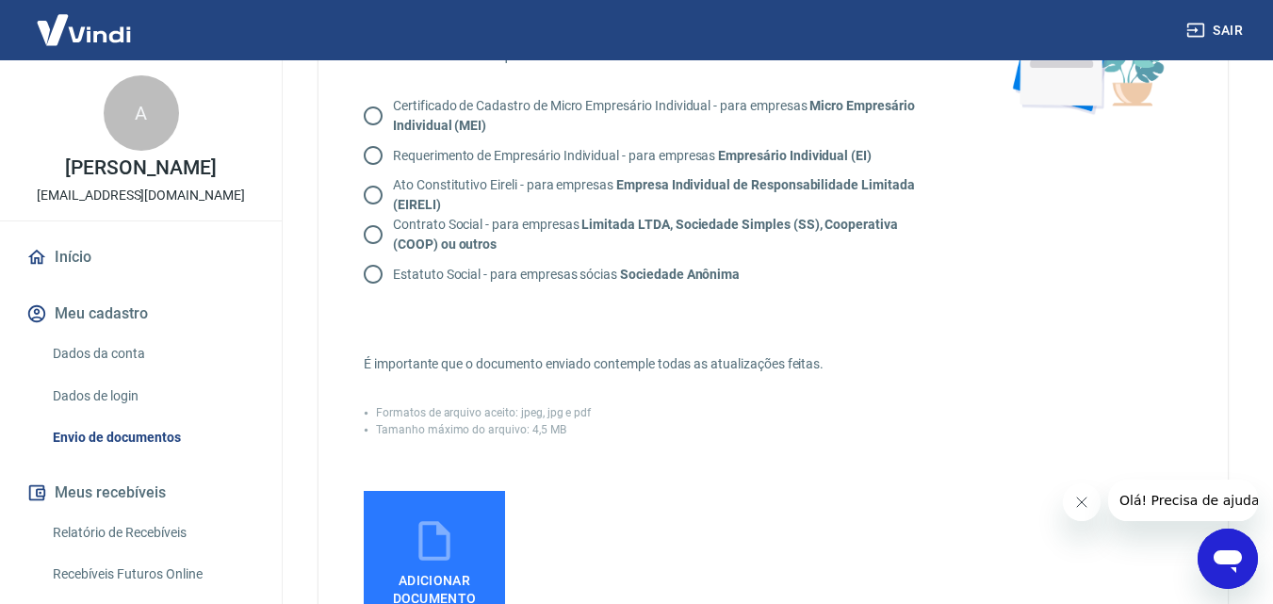
scroll to position [230, 0]
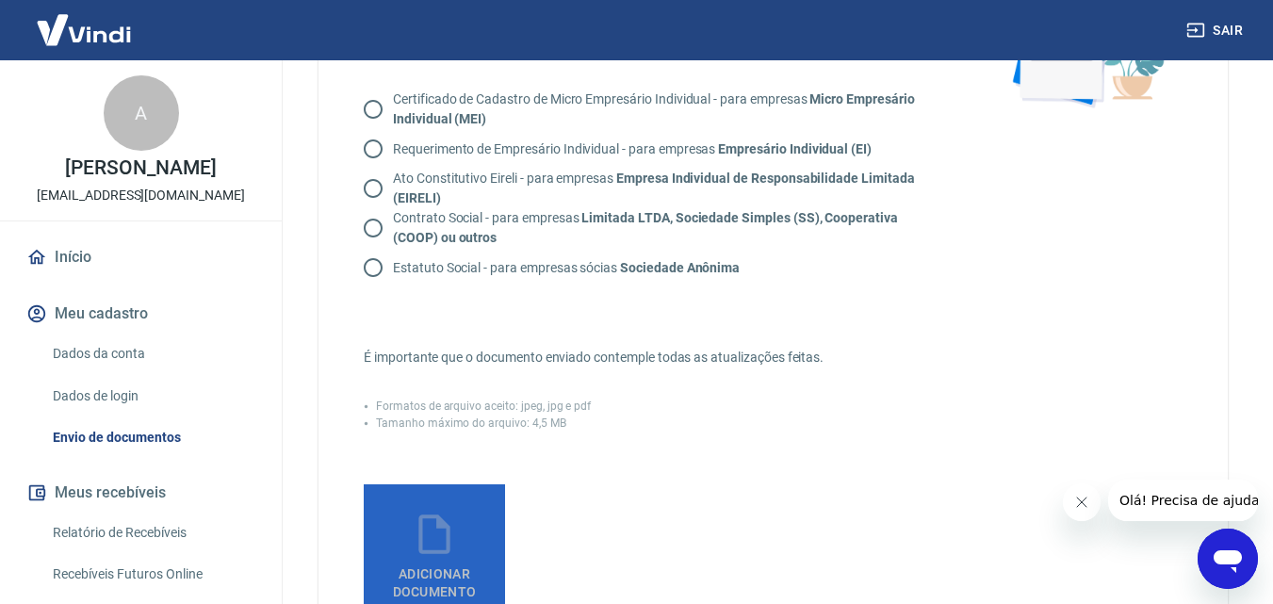
click at [396, 545] on label "Adicionar documento" at bounding box center [434, 554] width 141 height 141
click at [0, 0] on input "Adicionar documento" at bounding box center [0, 0] width 0 height 0
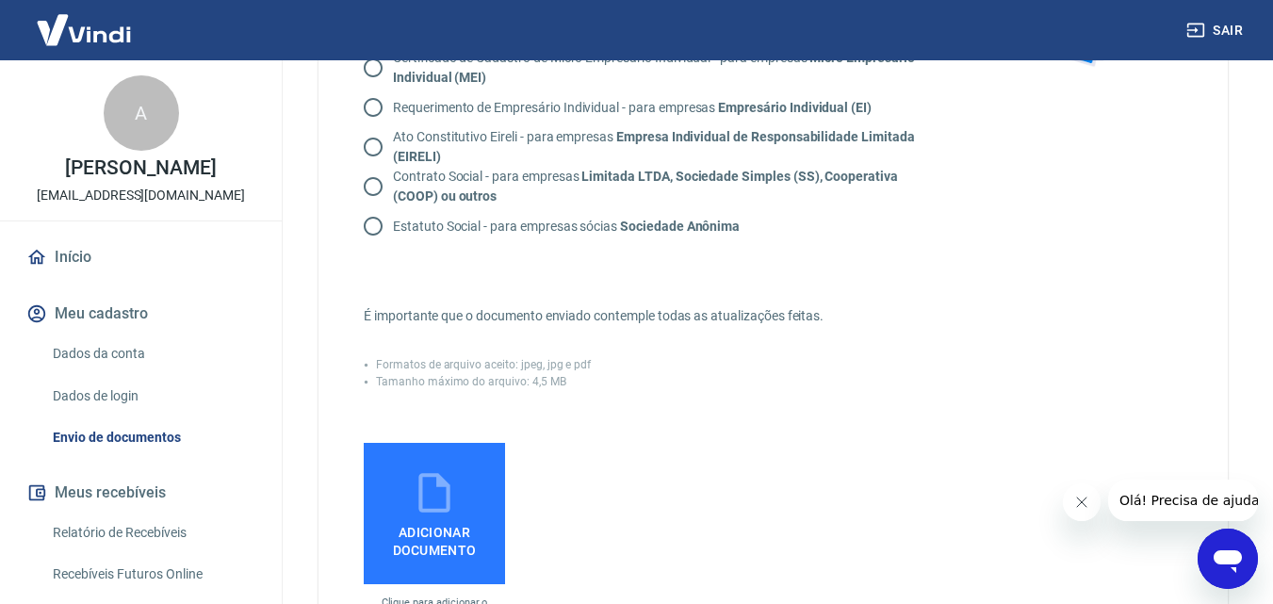
scroll to position [278, 0]
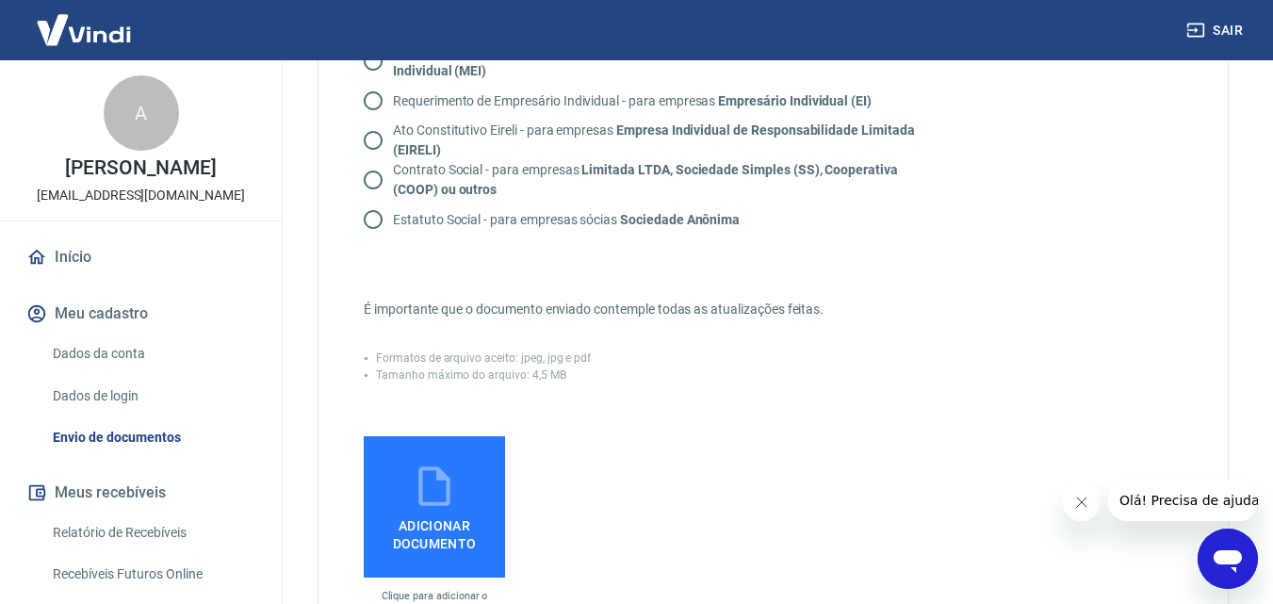
click at [440, 500] on icon at bounding box center [434, 486] width 47 height 47
click at [0, 0] on input "Adicionar documento" at bounding box center [0, 0] width 0 height 0
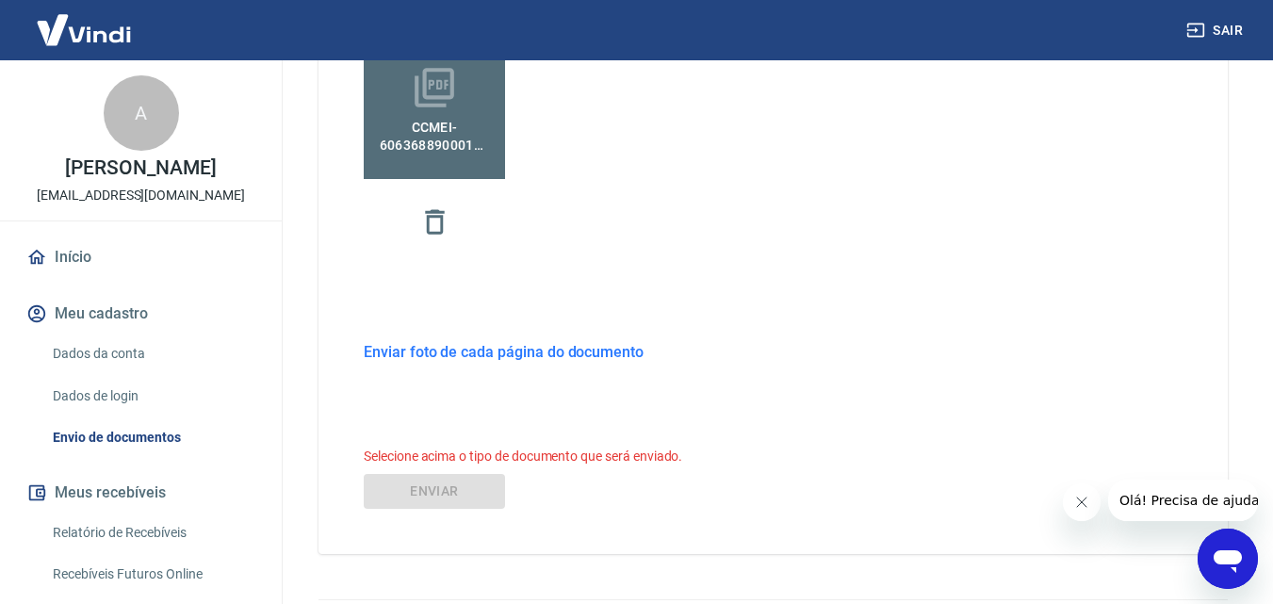
scroll to position [604, 0]
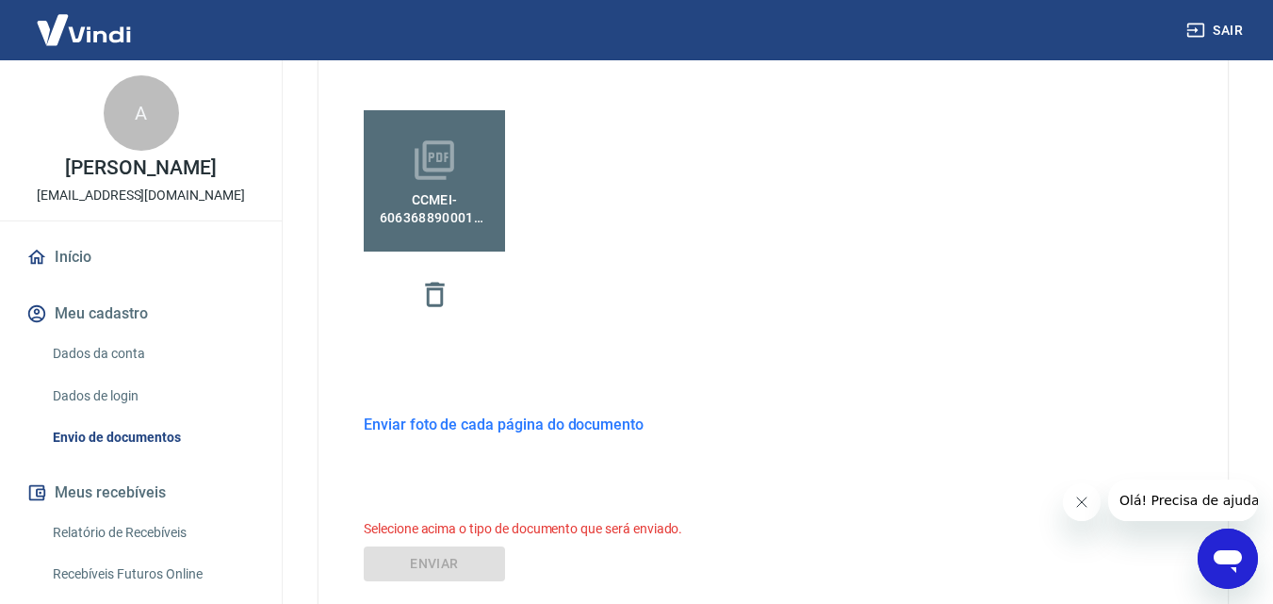
click at [531, 430] on h6 "Enviar foto de cada página do documento" at bounding box center [504, 425] width 280 height 24
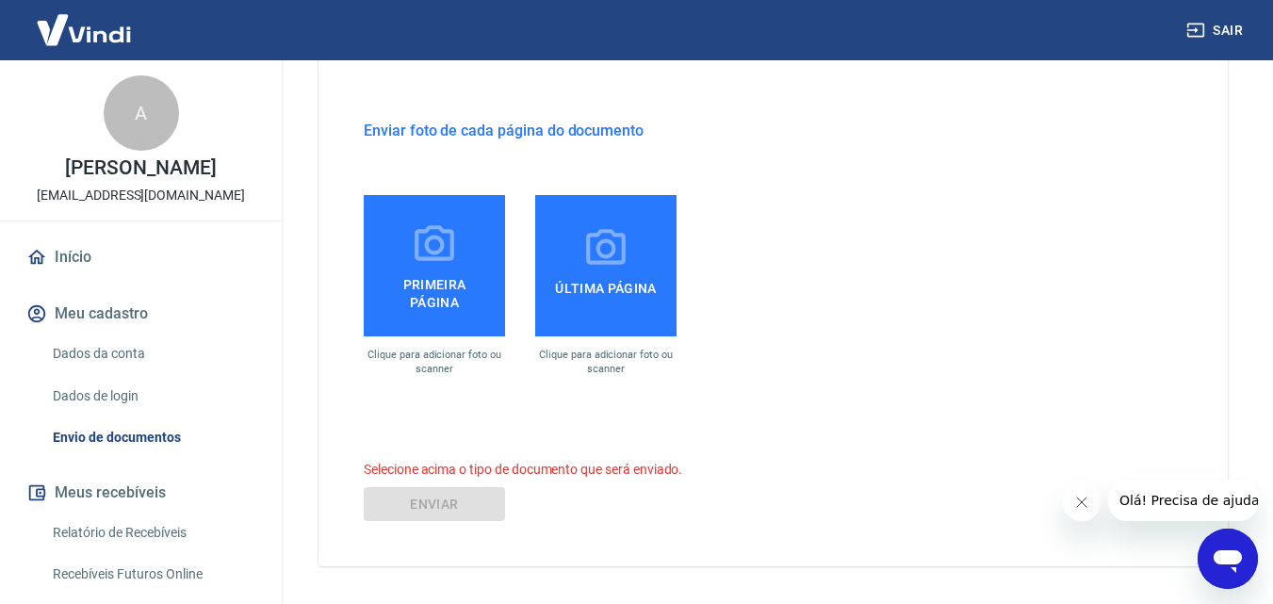
scroll to position [964, 0]
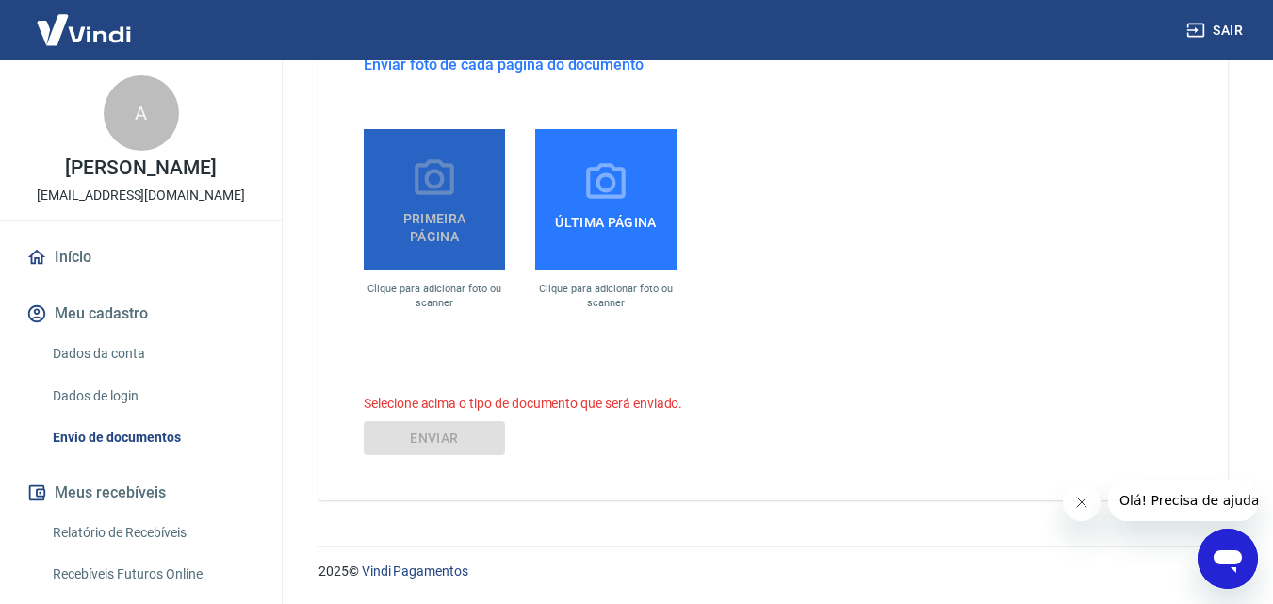
click at [457, 211] on span "Primeira página" at bounding box center [434, 224] width 126 height 42
click at [0, 0] on input "Primeira página" at bounding box center [0, 0] width 0 height 0
click at [453, 186] on icon at bounding box center [435, 177] width 40 height 36
click at [0, 0] on input "Primeira página" at bounding box center [0, 0] width 0 height 0
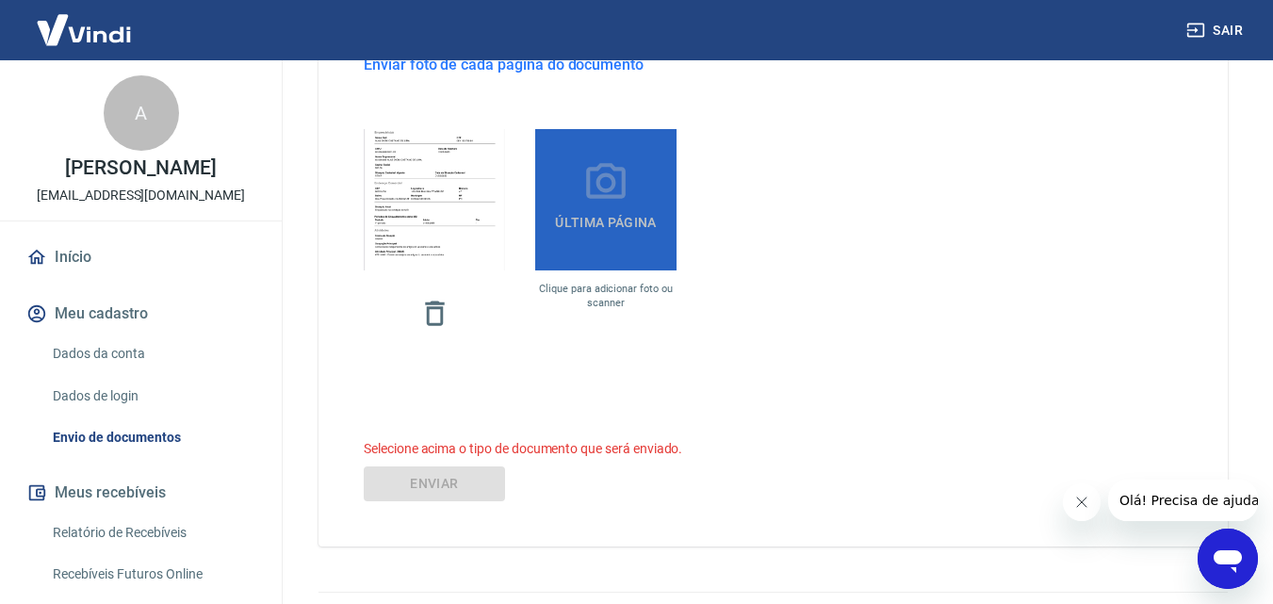
click at [624, 212] on span "Última página" at bounding box center [606, 223] width 116 height 34
click at [0, 0] on input "Última página" at bounding box center [0, 0] width 0 height 0
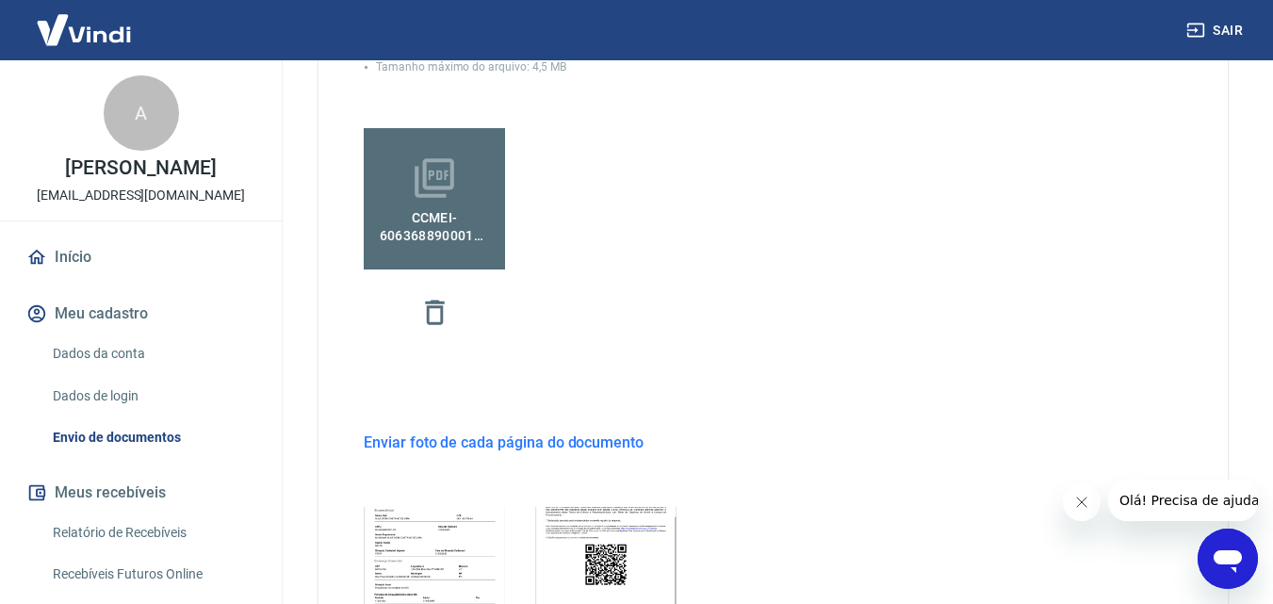
scroll to position [579, 0]
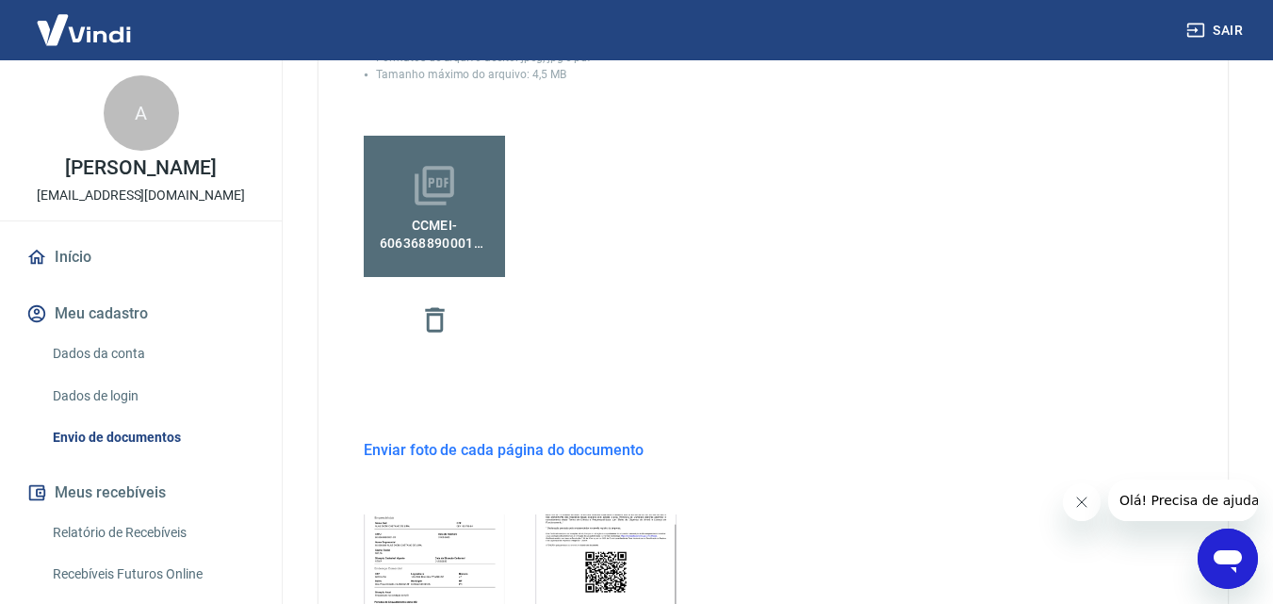
drag, startPoint x: 1270, startPoint y: 233, endPoint x: 1283, endPoint y: 292, distance: 60.6
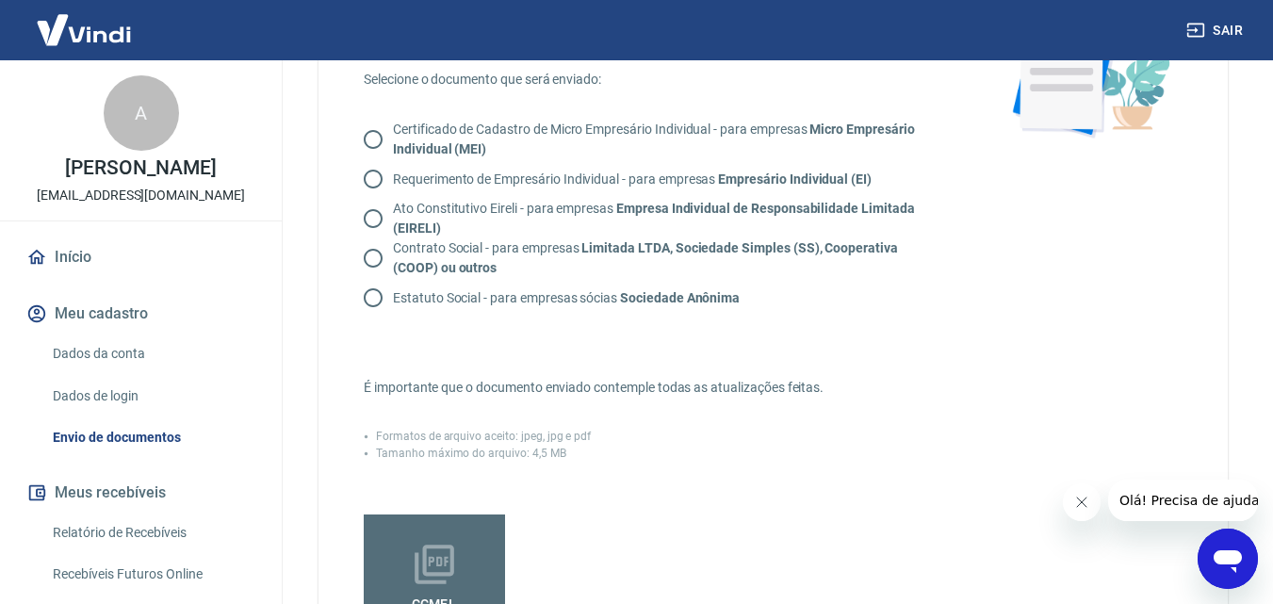
scroll to position [187, 0]
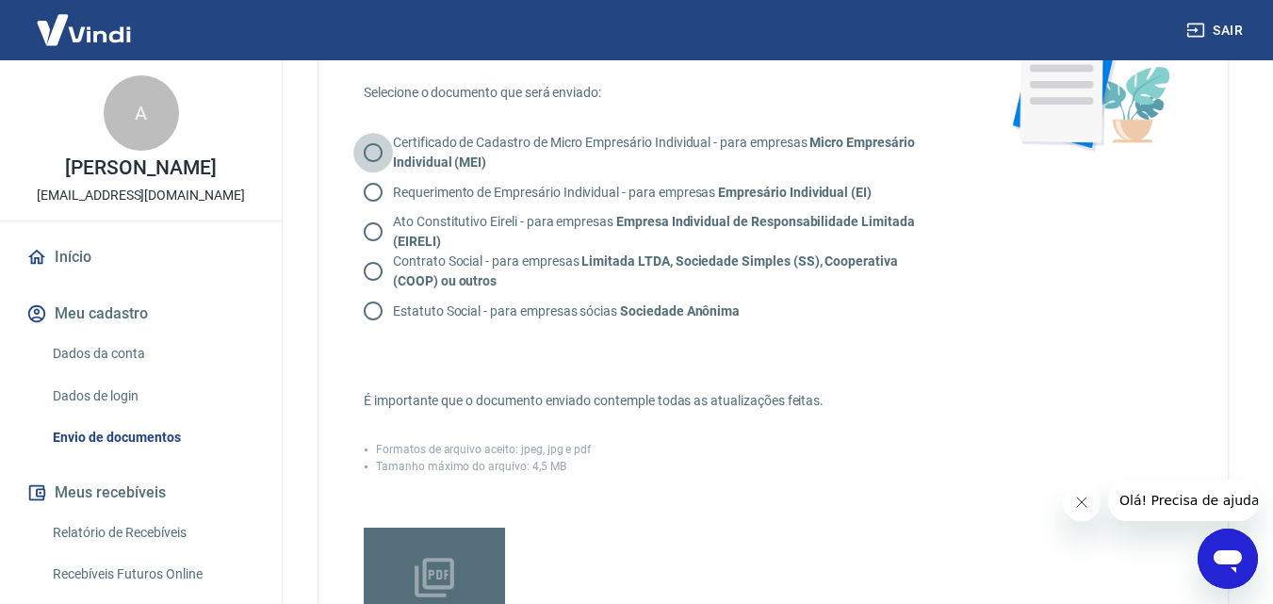
click at [374, 144] on input "Certificado de Cadastro de Micro Empresário Individual - para empresas Micro Em…" at bounding box center [373, 153] width 40 height 40
radio input "true"
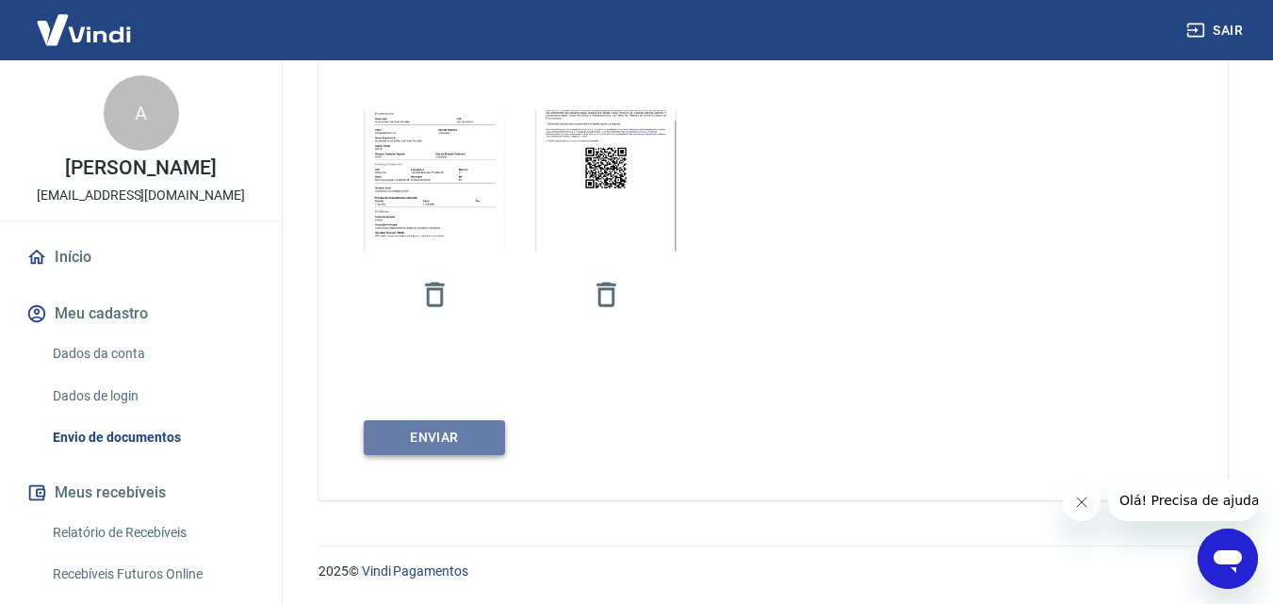
click at [434, 441] on button "ENVIAR" at bounding box center [434, 437] width 141 height 35
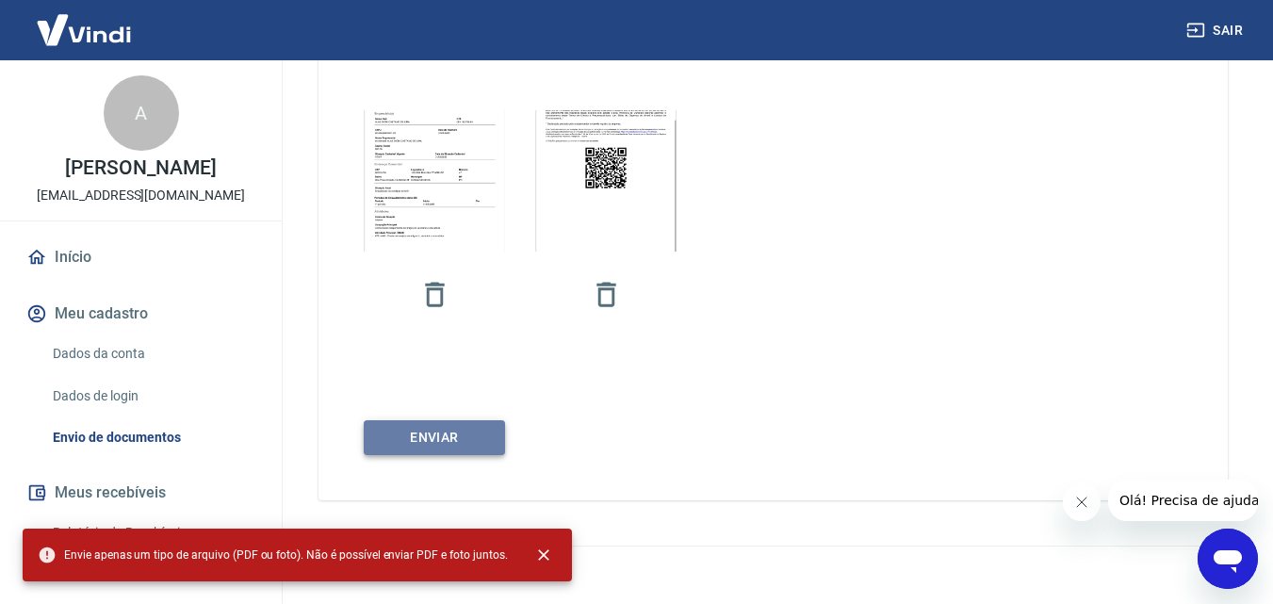
click at [434, 441] on button "ENVIAR" at bounding box center [434, 437] width 141 height 35
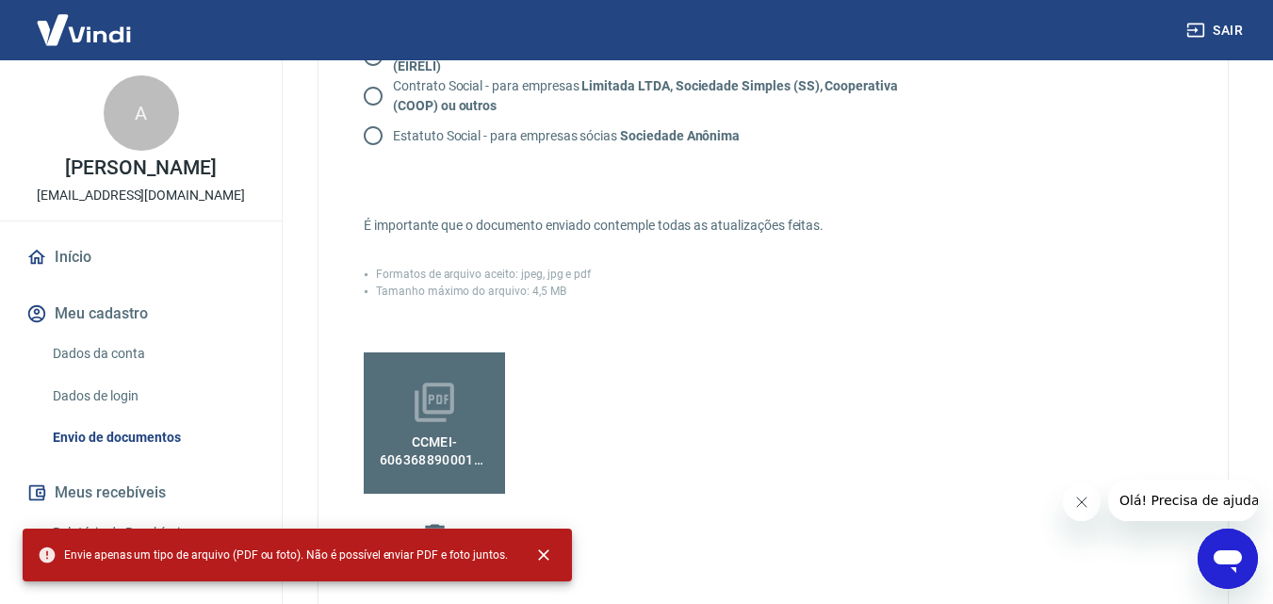
scroll to position [365, 0]
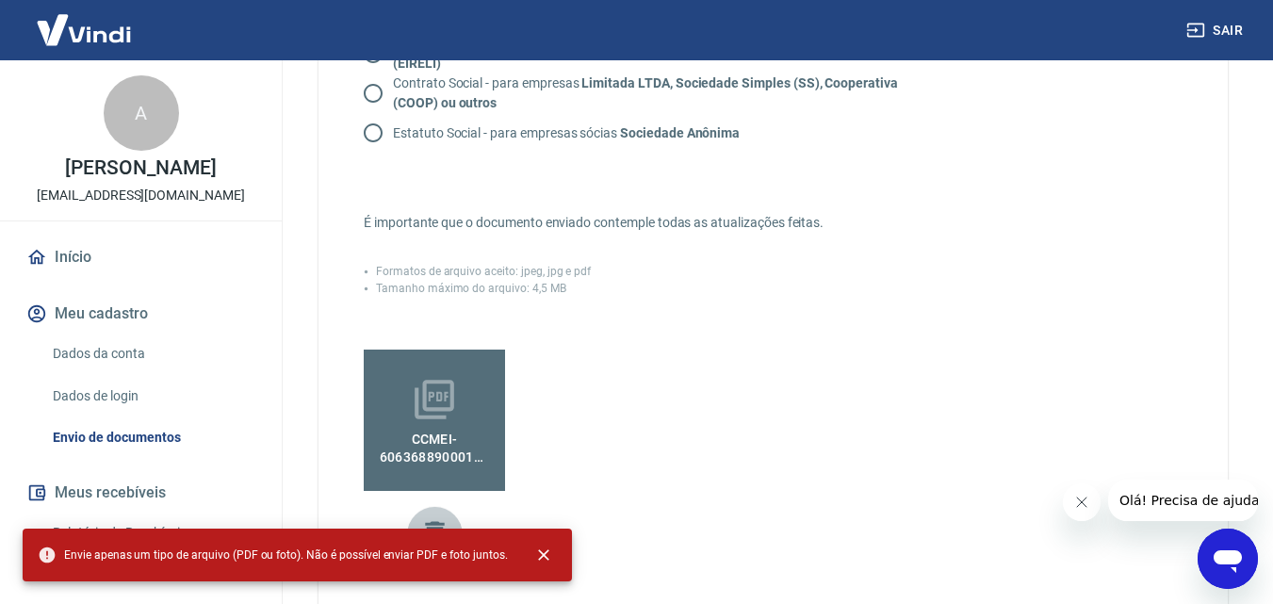
click at [431, 511] on button "button" at bounding box center [435, 534] width 56 height 56
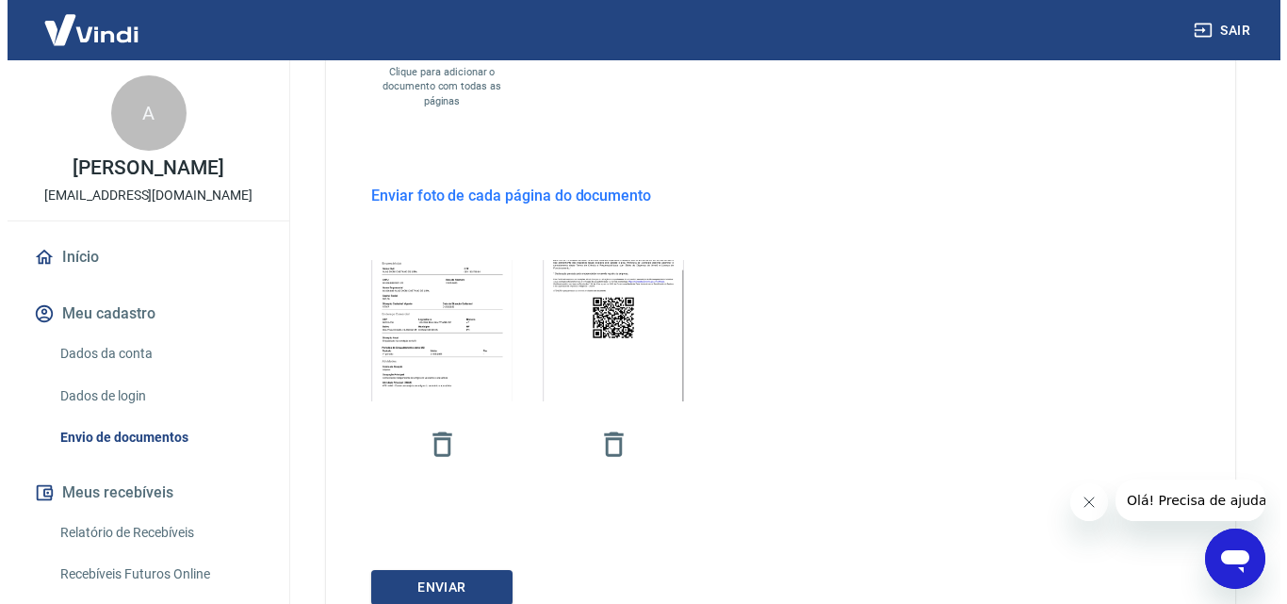
scroll to position [952, 0]
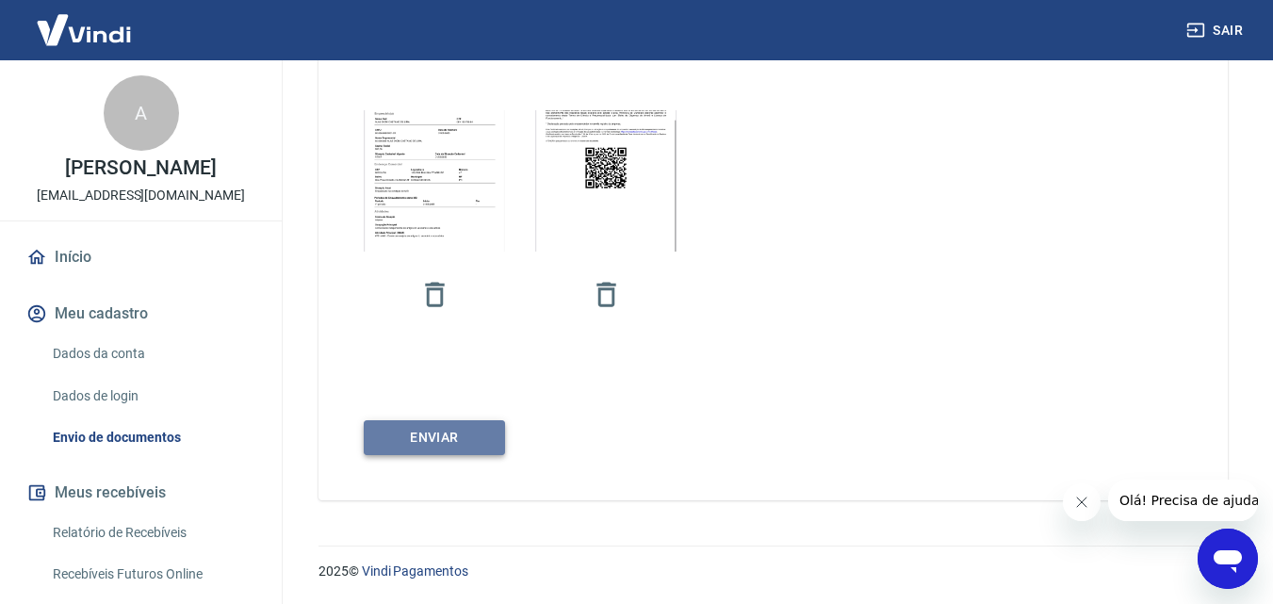
click at [423, 440] on button "ENVIAR" at bounding box center [434, 437] width 141 height 35
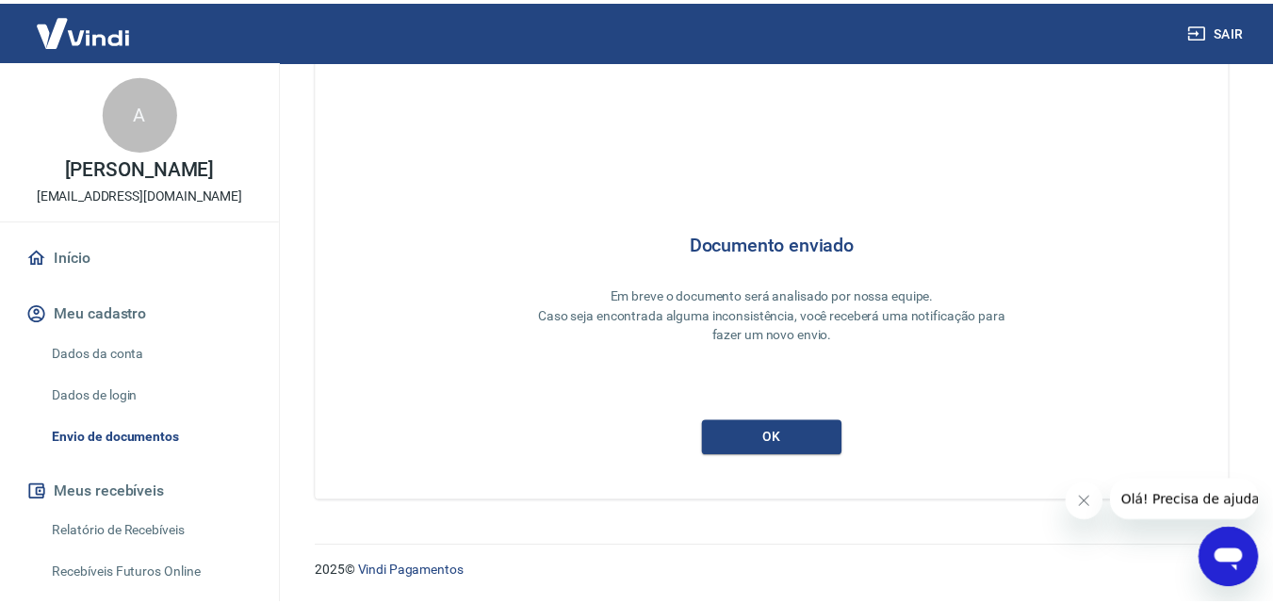
scroll to position [50, 0]
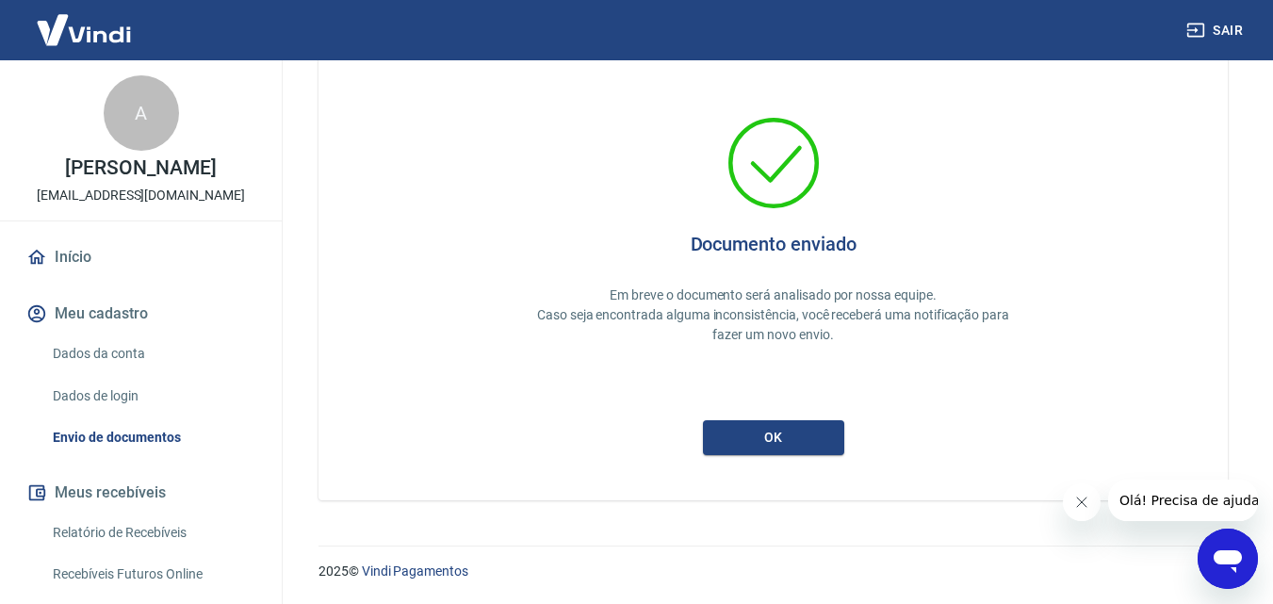
click at [1149, 505] on span "Olá! Precisa de ajuda?" at bounding box center [1192, 500] width 147 height 15
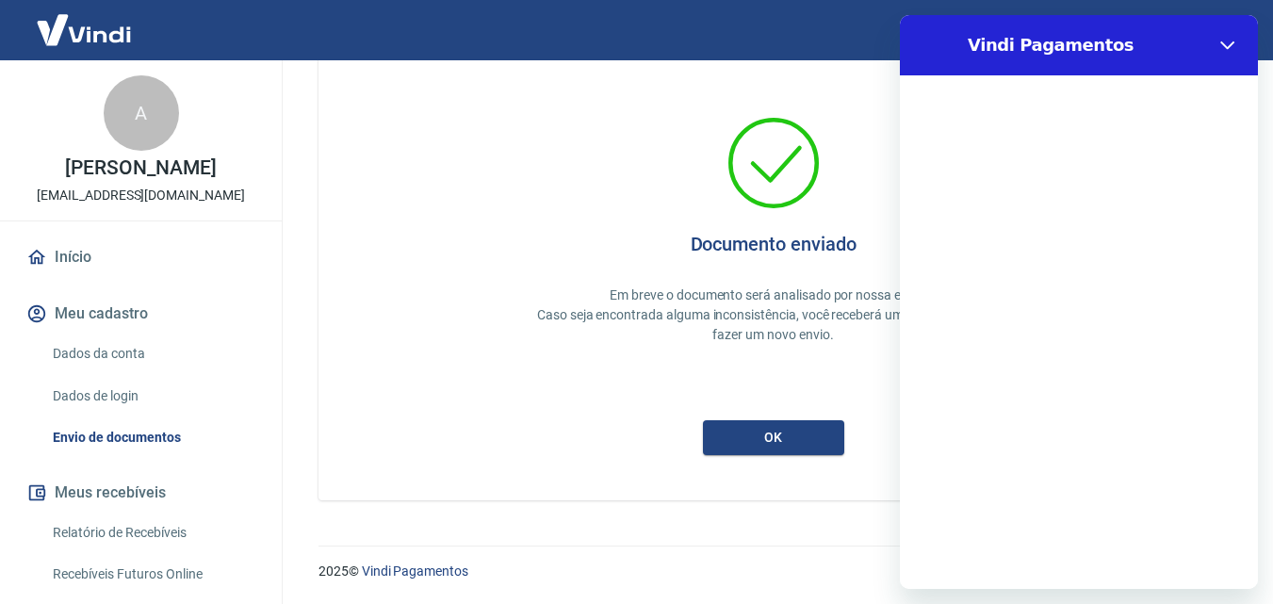
scroll to position [0, 0]
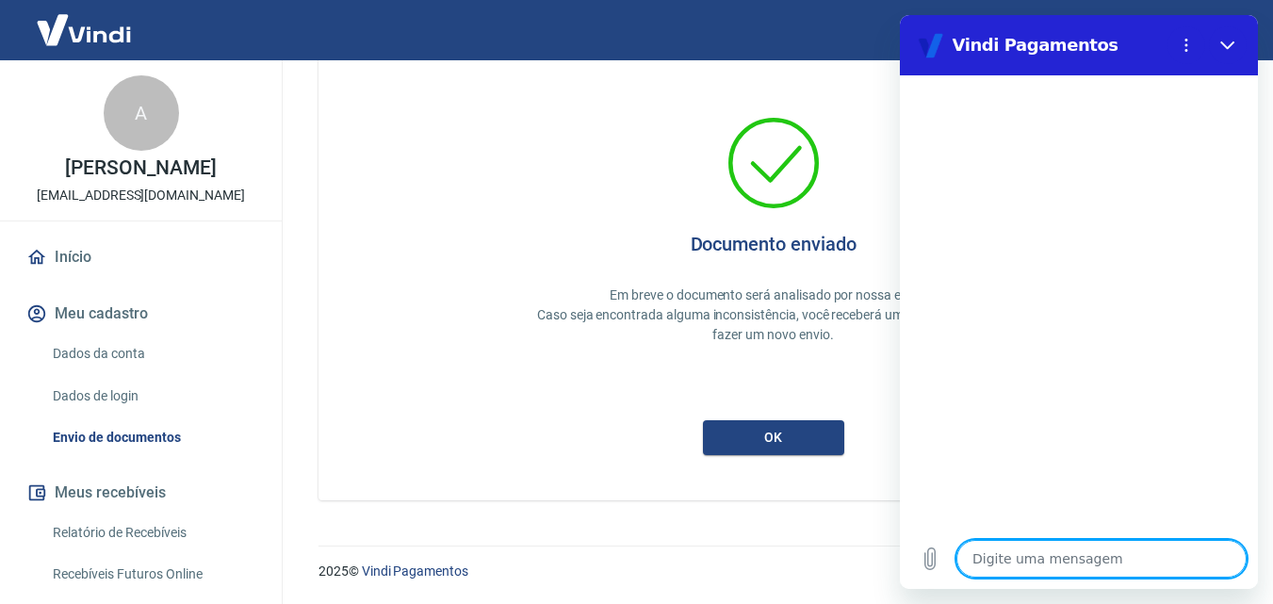
type textarea "o"
type textarea "x"
type textarea "ol"
type textarea "x"
type textarea "ola"
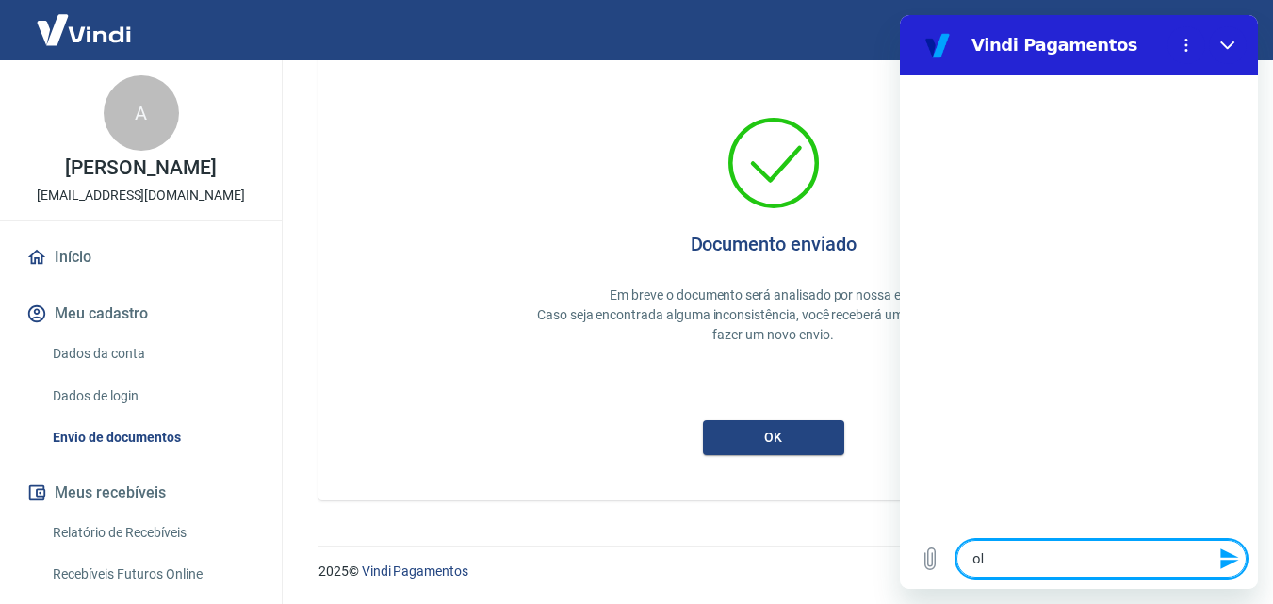
type textarea "x"
type textarea "ola,"
type textarea "x"
type textarea "ola,"
type textarea "x"
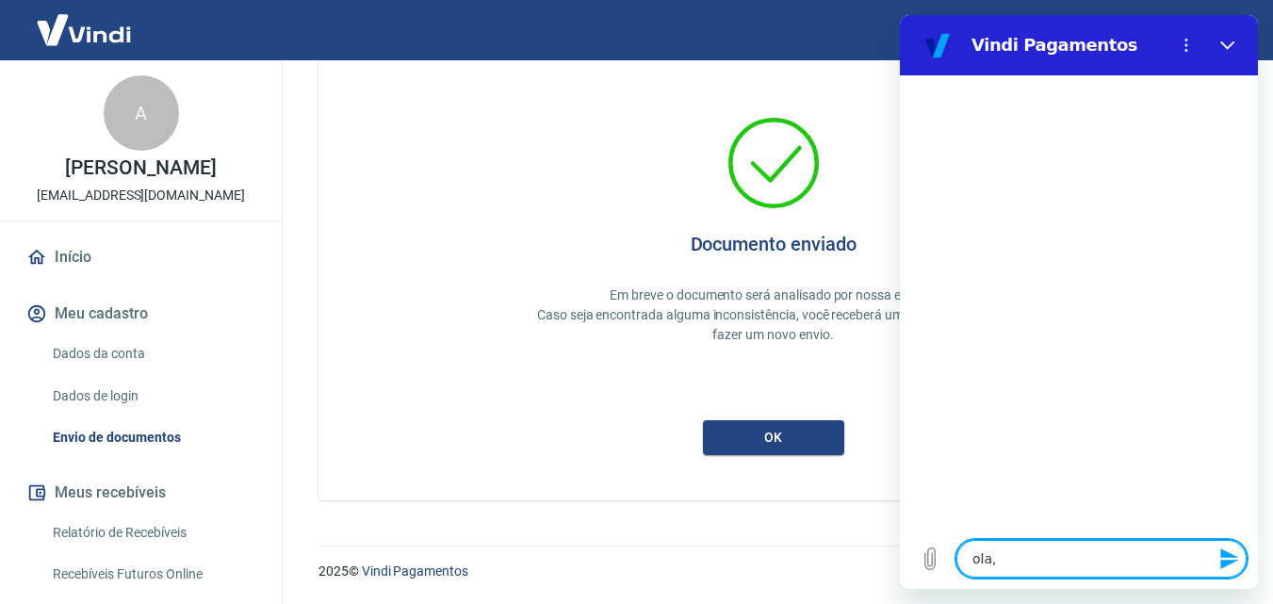
type textarea "ola, e"
type textarea "x"
type textarea "ola, es"
type textarea "x"
type textarea "ola, est"
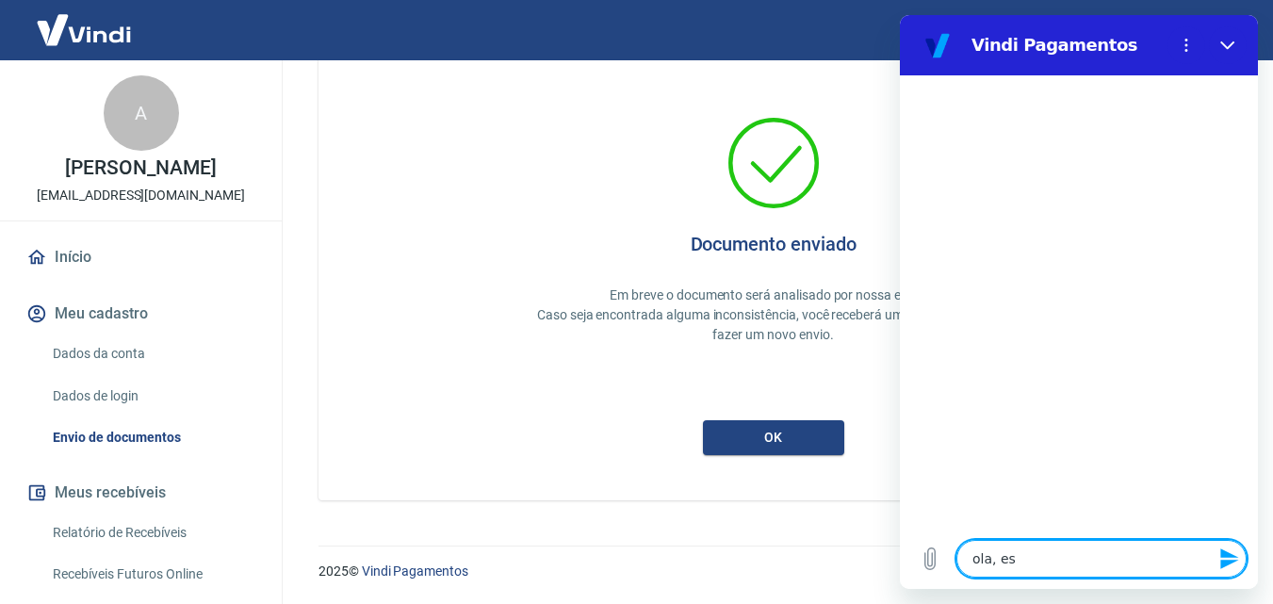
type textarea "x"
type textarea "ola, esto"
type textarea "x"
type textarea "ola, estou"
type textarea "x"
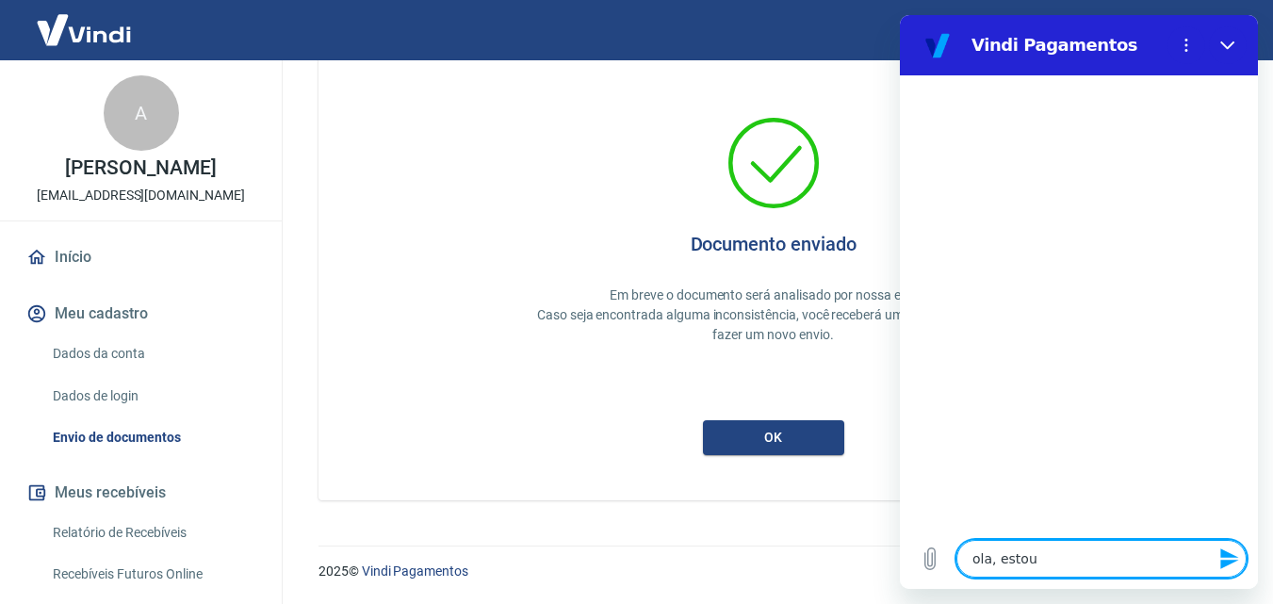
type textarea "ola, estou"
type textarea "x"
type textarea "ola, estou c"
type textarea "x"
type textarea "ola, estou co"
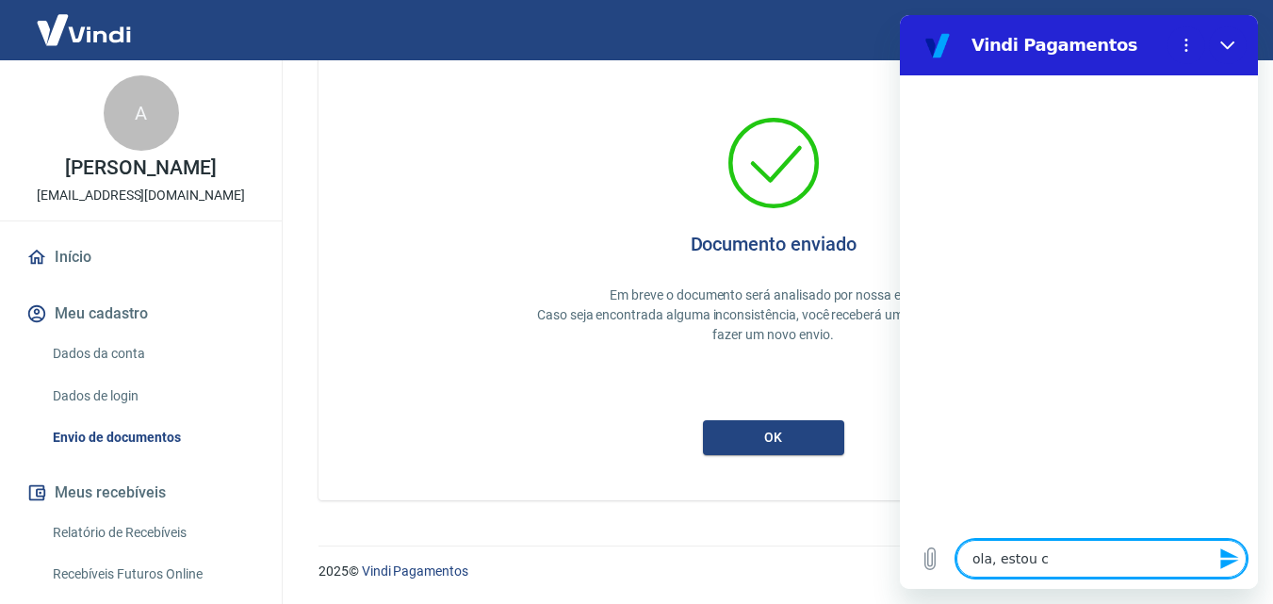
type textarea "x"
type textarea "ola, estou com"
type textarea "x"
type textarea "ola, estou com"
type textarea "x"
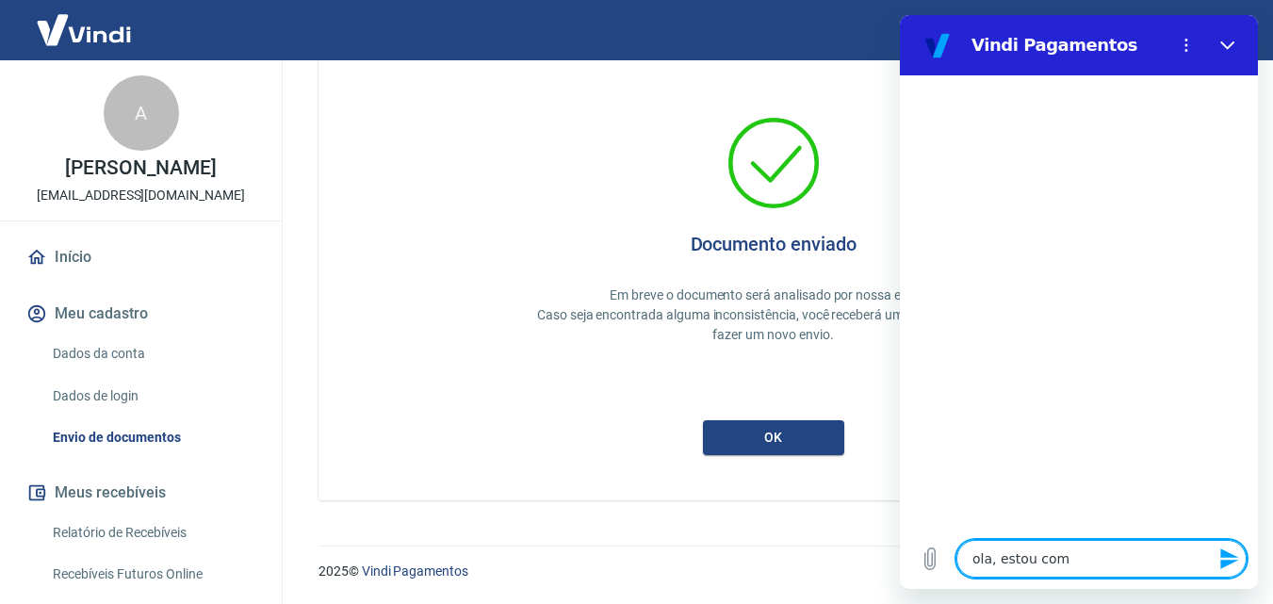
type textarea "ola, estou com d"
type textarea "x"
type textarea "ola, estou com di"
type textarea "x"
type textarea "ola, estou com dif"
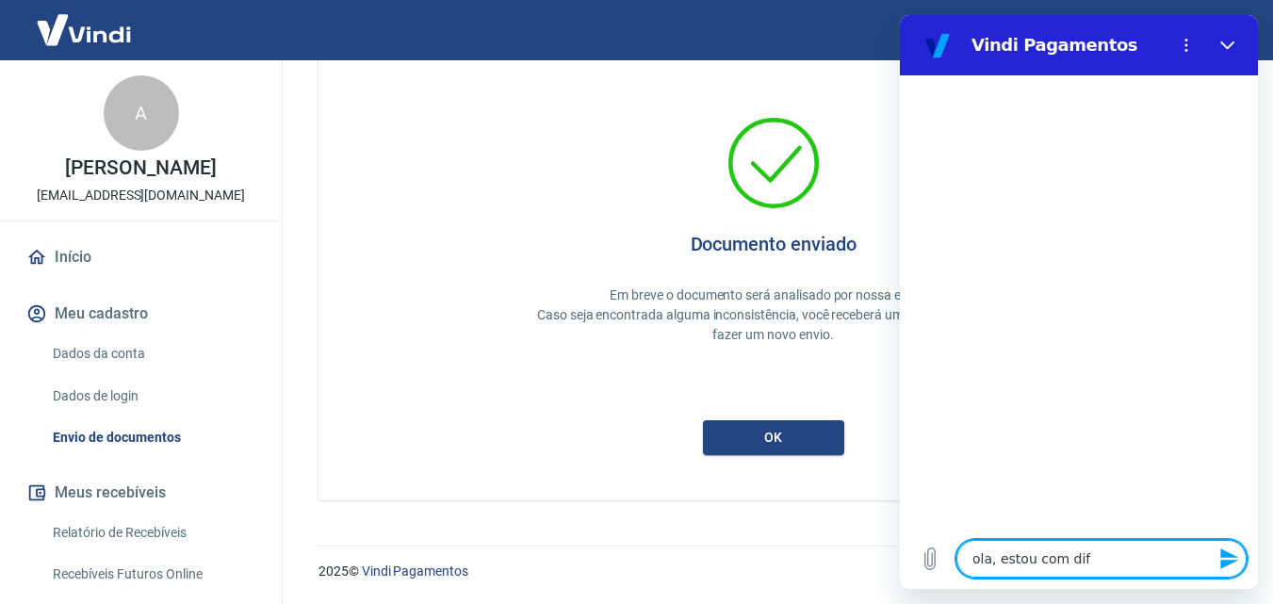
type textarea "x"
type textarea "ola, estou com difi"
type textarea "x"
type textarea "ola, estou com dific"
type textarea "x"
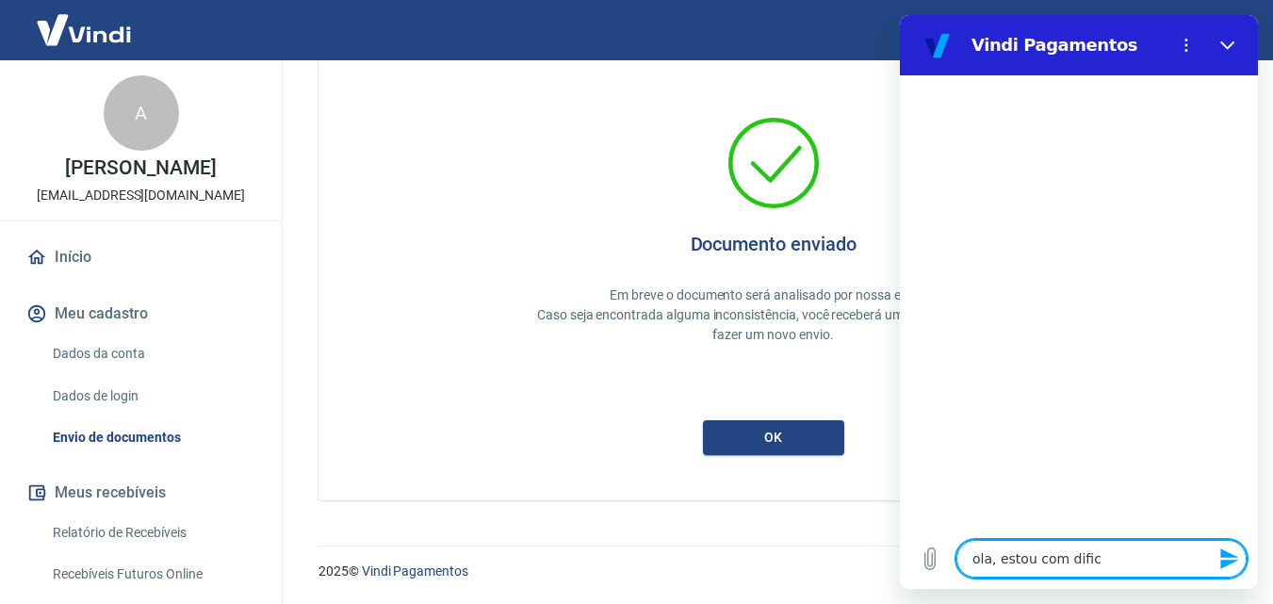
type textarea "ola, estou com dificu"
type textarea "x"
type textarea "ola, estou com dificuk"
type textarea "x"
type textarea "ola, estou com dificu"
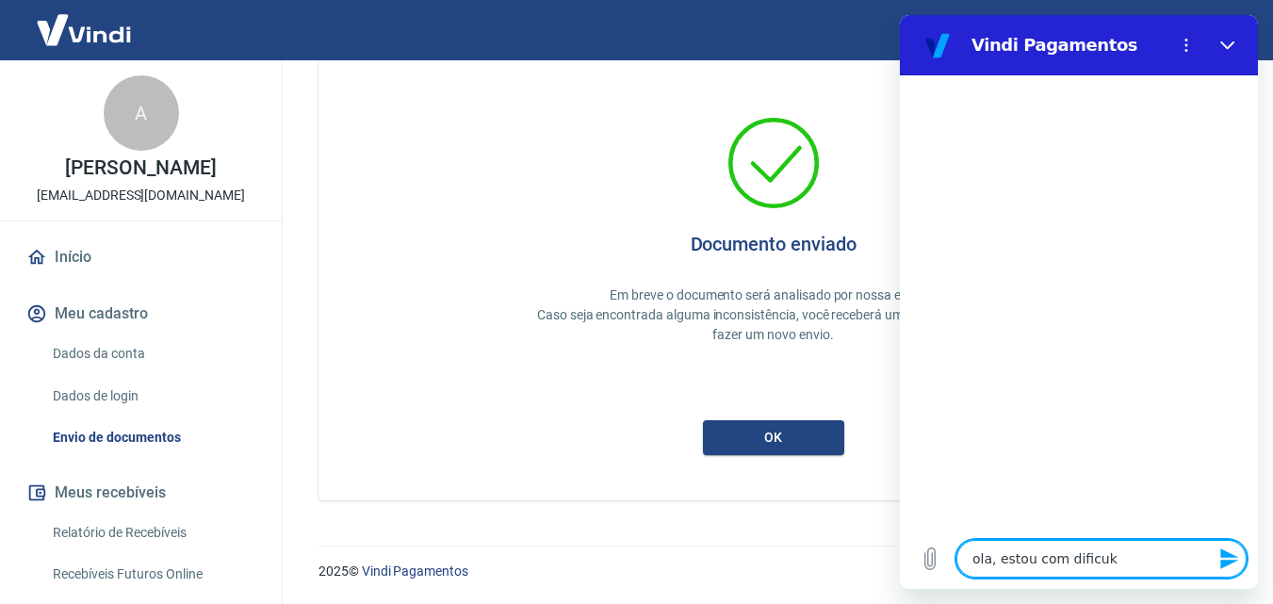
type textarea "x"
type textarea "ola, estou com dificul"
type textarea "x"
type textarea "ola, estou com dificuld"
type textarea "x"
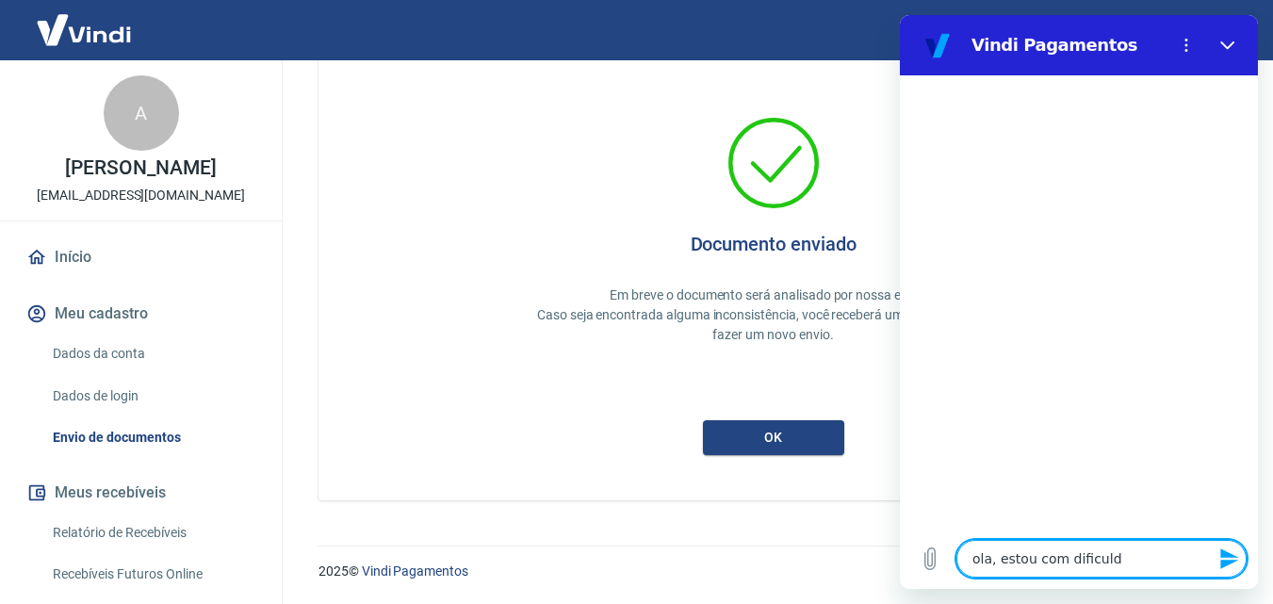
type textarea "ola, estou com dificulda"
type textarea "x"
type textarea "ola, estou com dificuldad"
type textarea "x"
type textarea "ola, estou com dificuldade"
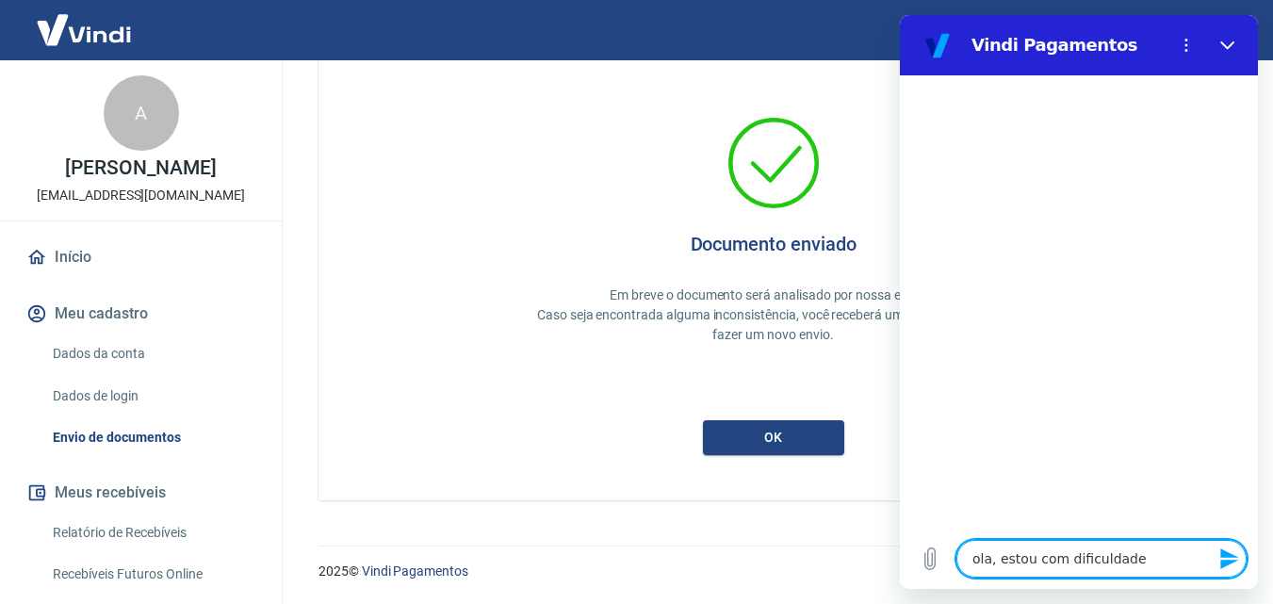
type textarea "x"
type textarea "ola, estou com dificuldade"
type textarea "x"
type textarea "ola, estou com dificuldade e"
type textarea "x"
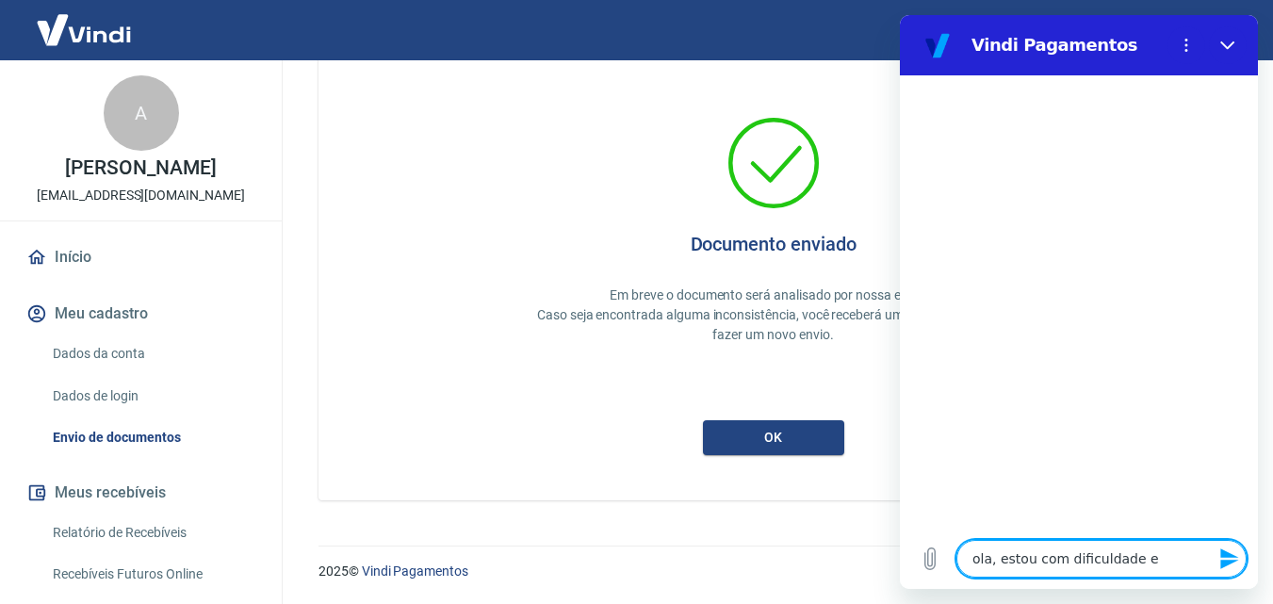
type textarea "ola, estou com dificuldade em"
type textarea "x"
type textarea "ola, estou com dificuldade em"
type textarea "x"
type textarea "ola, estou com dificuldade em"
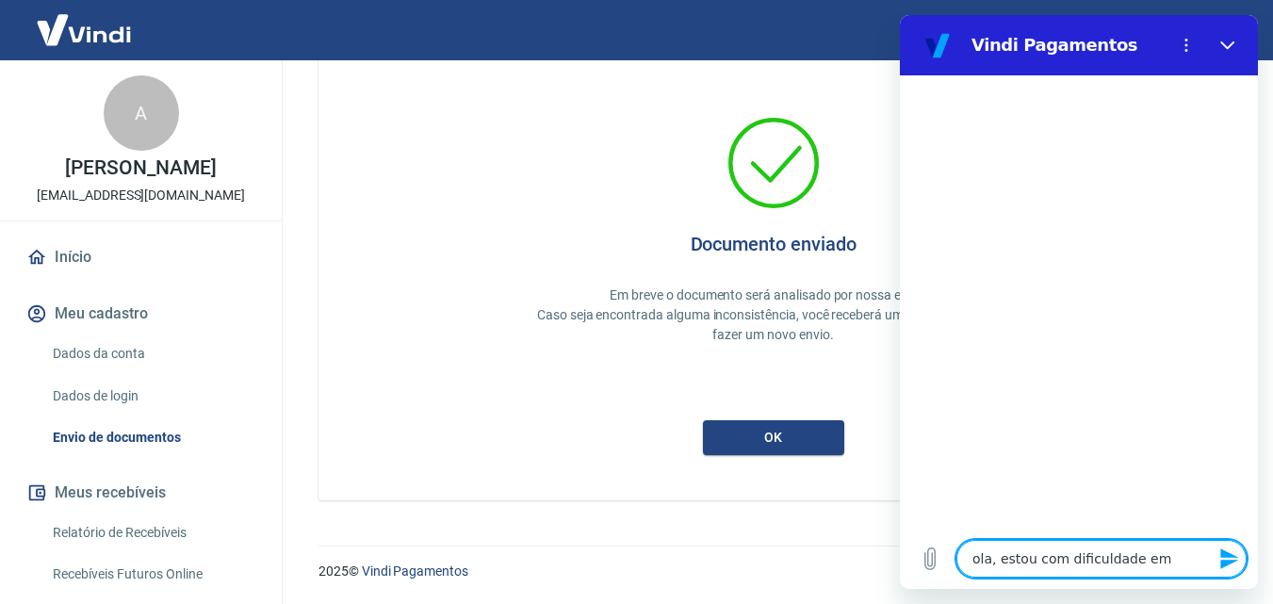
type textarea "x"
type textarea "ola, estou com dificuldade em v"
type textarea "x"
type textarea "ola, estou com dificuldade em ve"
type textarea "x"
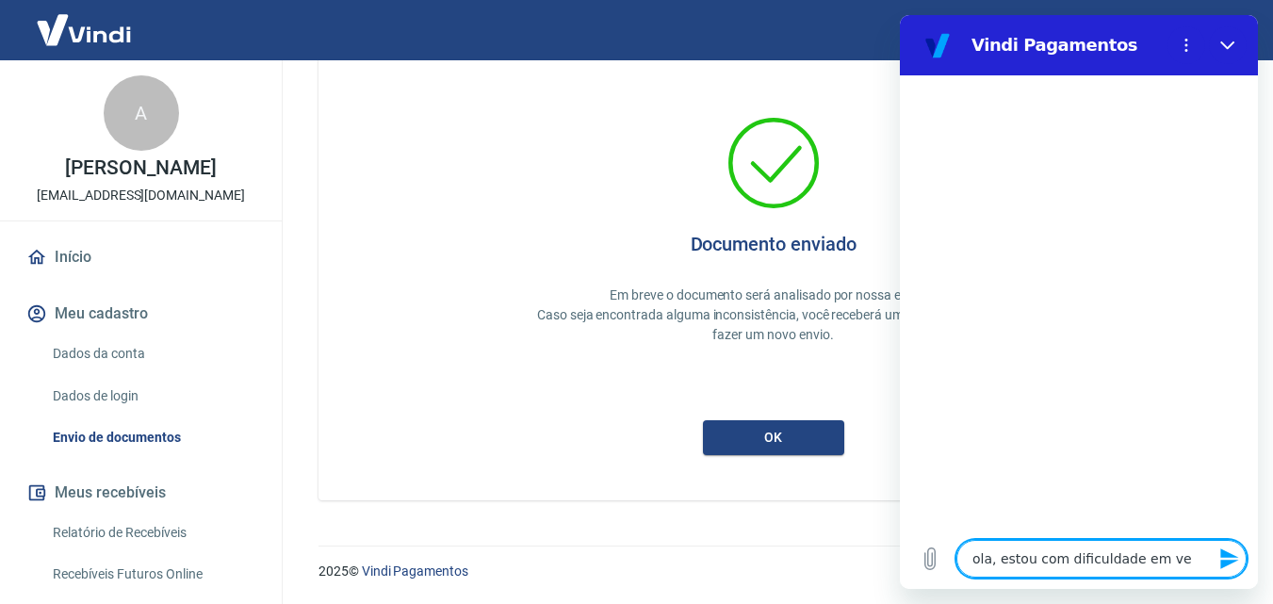
type textarea "ola, estou com dificuldade em ver"
type textarea "x"
type textarea "ola, estou com dificuldade em veri"
type textarea "x"
type textarea "ola, estou com dificuldade em verif"
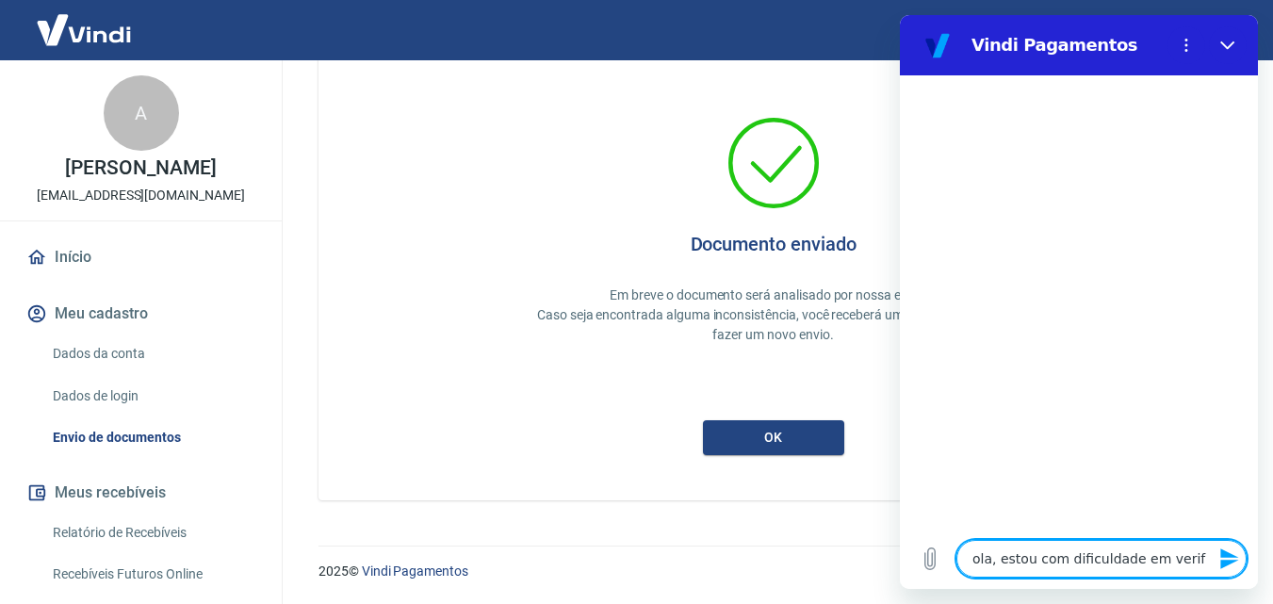
type textarea "x"
type textarea "ola, estou com dificuldade em verifi"
type textarea "x"
type textarea "ola, estou com dificuldade em verific"
type textarea "x"
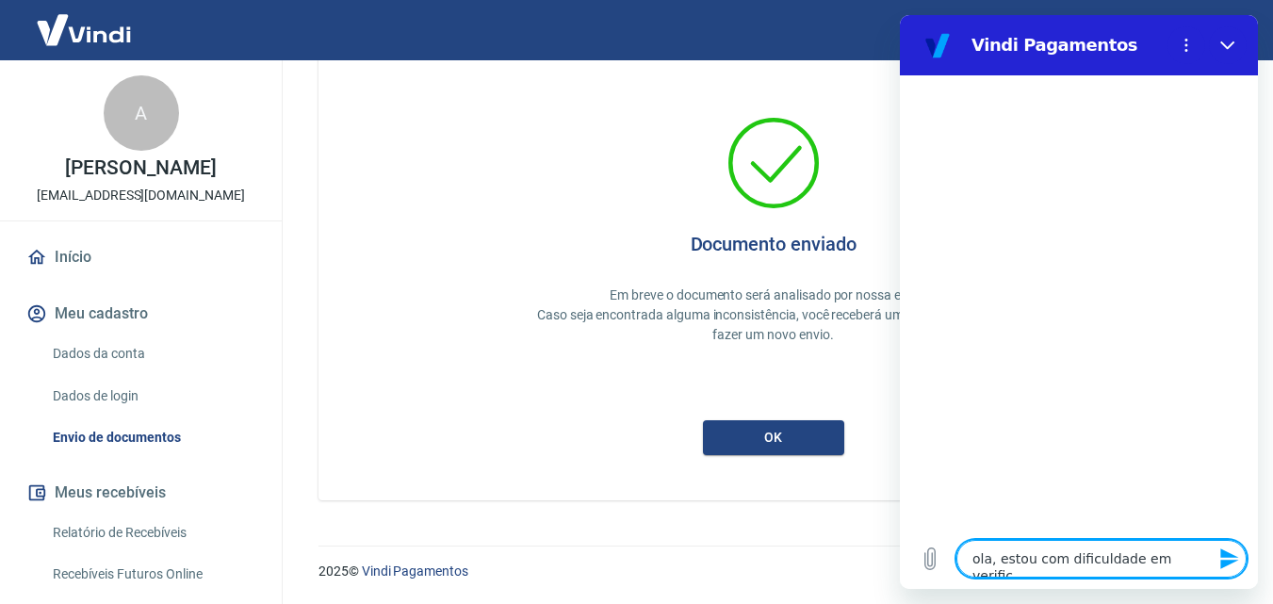
type textarea "ola, estou com dificuldade em verifica"
type textarea "x"
type textarea "ola, estou com dificuldade em verificar"
type textarea "x"
type textarea "ola, estou com dificuldade em verificar"
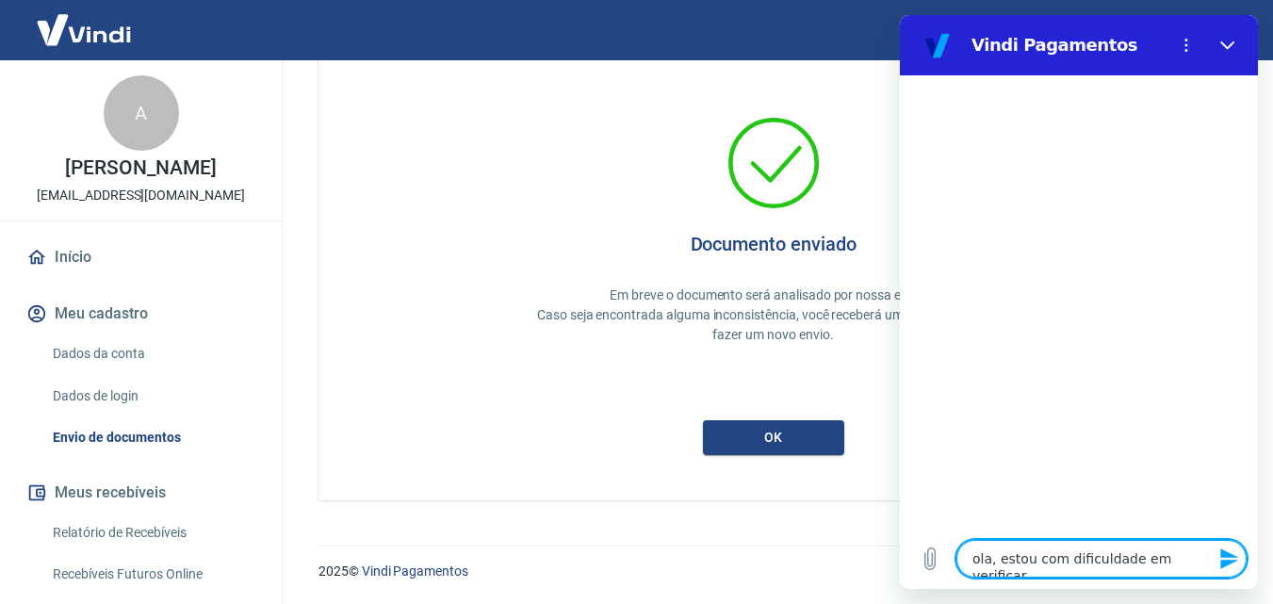
type textarea "x"
type textarea "ola, estou com dificuldade em verificar m"
type textarea "x"
type textarea "ola, estou com dificuldade em verificar mi"
type textarea "x"
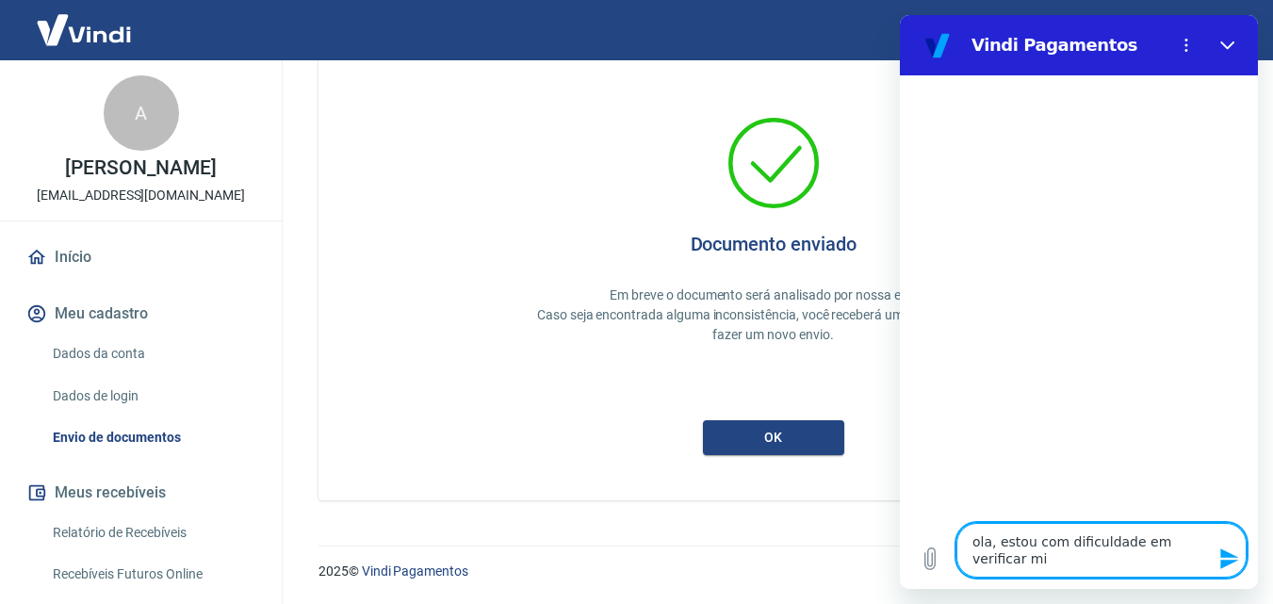
type textarea "ola, estou com dificuldade em verificar min"
type textarea "x"
type textarea "ola, estou com dificuldade em verificar minh"
type textarea "x"
type textarea "ola, estou com dificuldade em verificar minha"
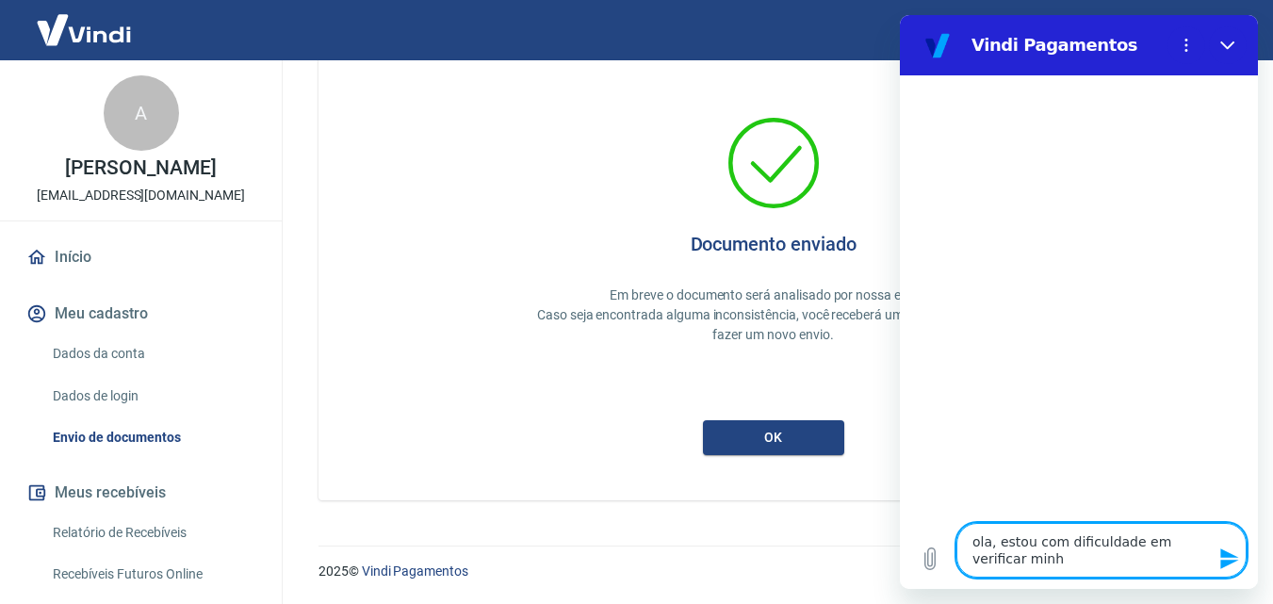
type textarea "x"
type textarea "ola, estou com dificuldade em verificar minha"
type textarea "x"
type textarea "ola, estou com dificuldade em verificar minha c"
type textarea "x"
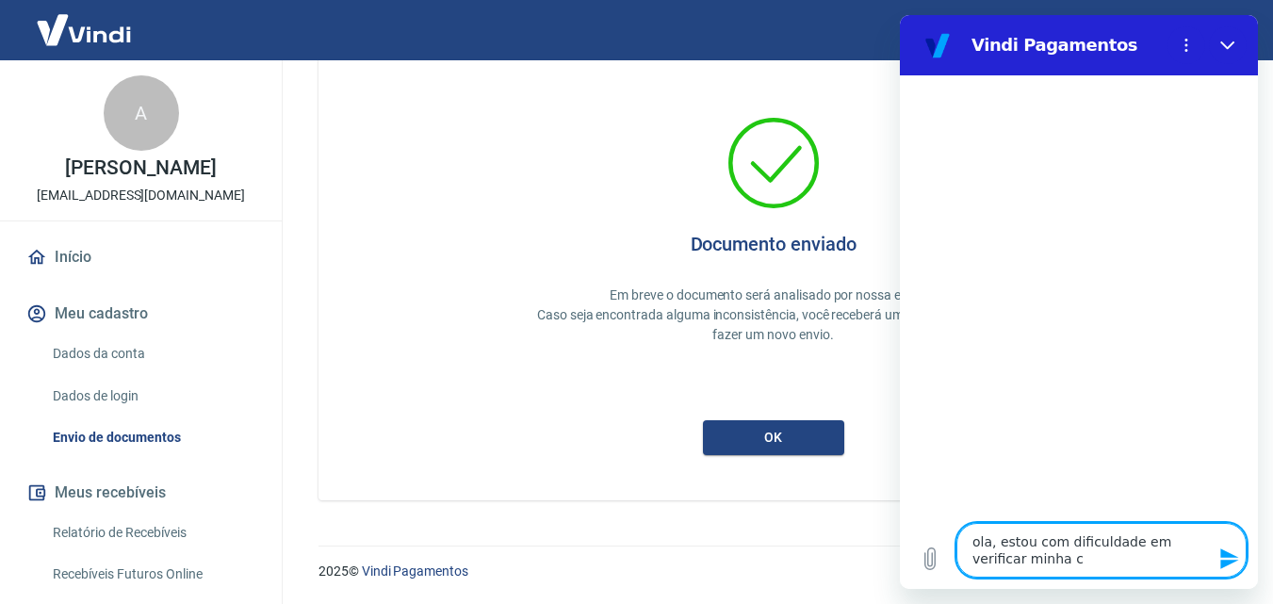
type textarea "ola, estou com dificuldade em verificar minha co"
type textarea "x"
type textarea "ola, estou com dificuldade em verificar minha con"
type textarea "x"
type textarea "ola, estou com dificuldade em verificar minha cont"
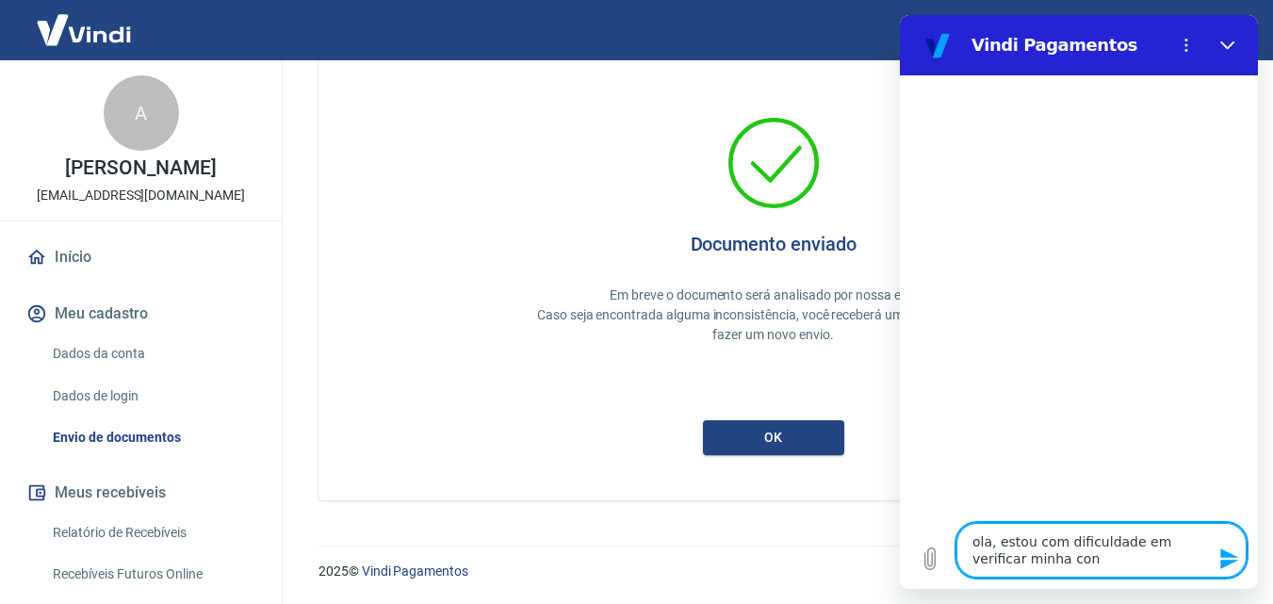
type textarea "x"
type textarea "ola, estou com dificuldade em verificar minha conta"
type textarea "x"
type textarea "ola, estou com dificuldade em verificar minha conta,"
type textarea "x"
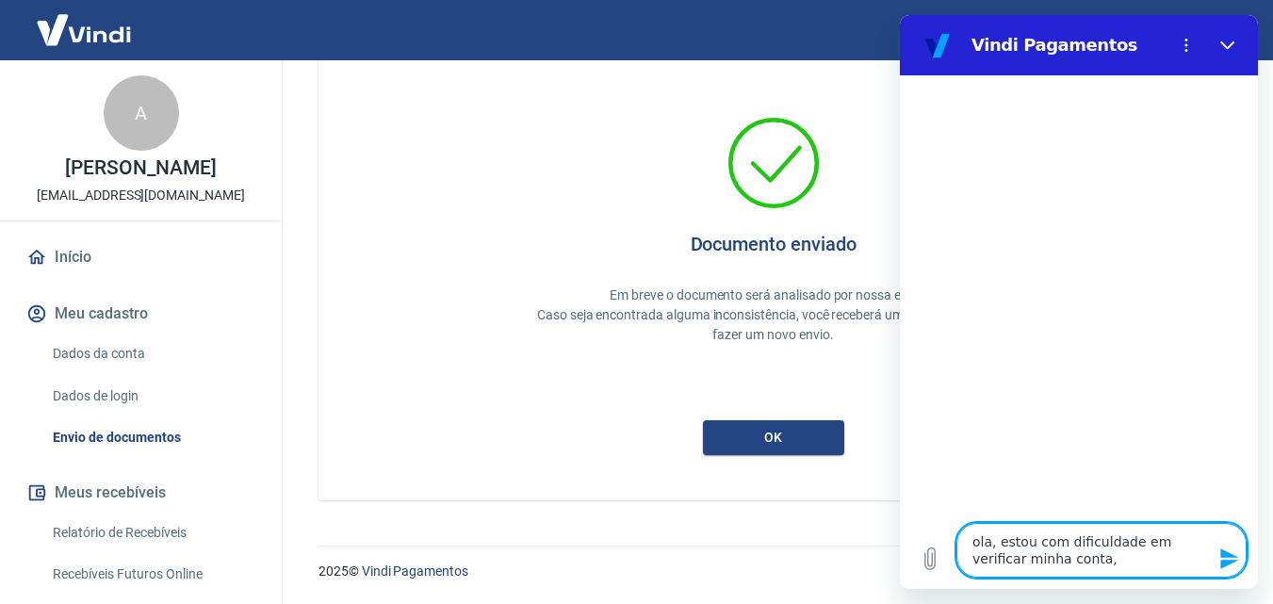
type textarea "ola, estou com dificuldade em verificar minha conta,"
type textarea "x"
type textarea "ola, estou com dificuldade em verificar minha conta, e"
type textarea "x"
type textarea "ola, estou com dificuldade em verificar minha conta, es"
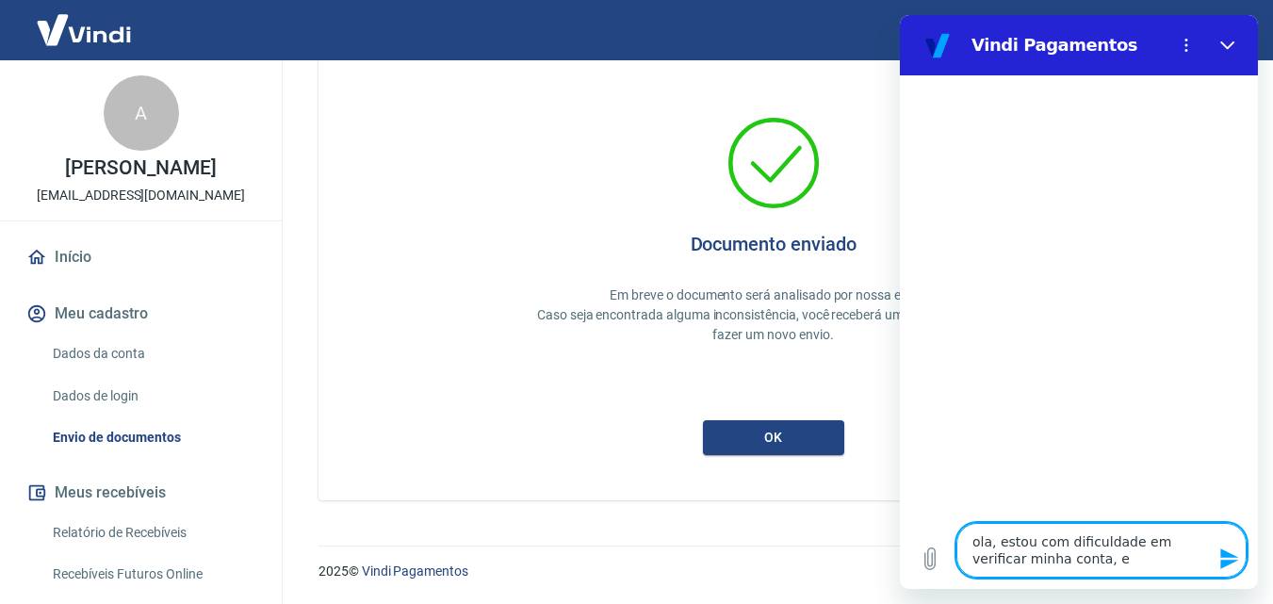
type textarea "x"
type textarea "ola, estou com dificuldade em verificar minha conta, est"
type textarea "x"
type textarea "ola, estou com dificuldade em verificar minha conta, esto"
type textarea "x"
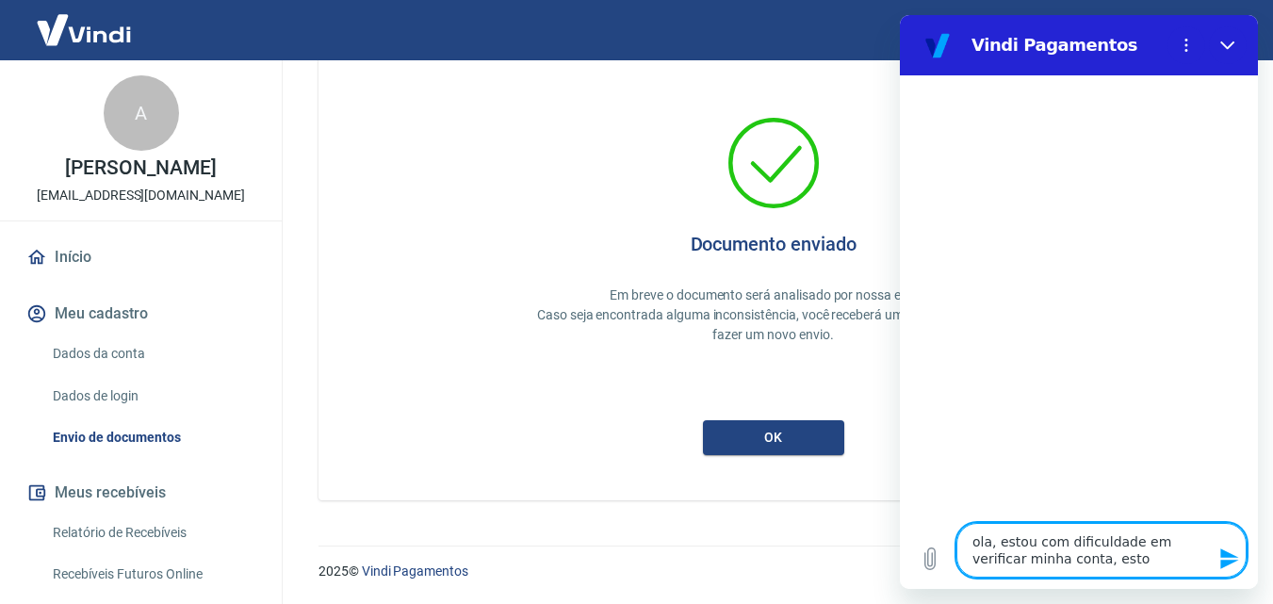
type textarea "ola, estou com dificuldade em verificar minha conta, estou"
type textarea "x"
type textarea "ola, estou com dificuldade em verificar minha conta, estou"
type textarea "x"
type textarea "ola, estou com dificuldade em verificar minha conta, estou m"
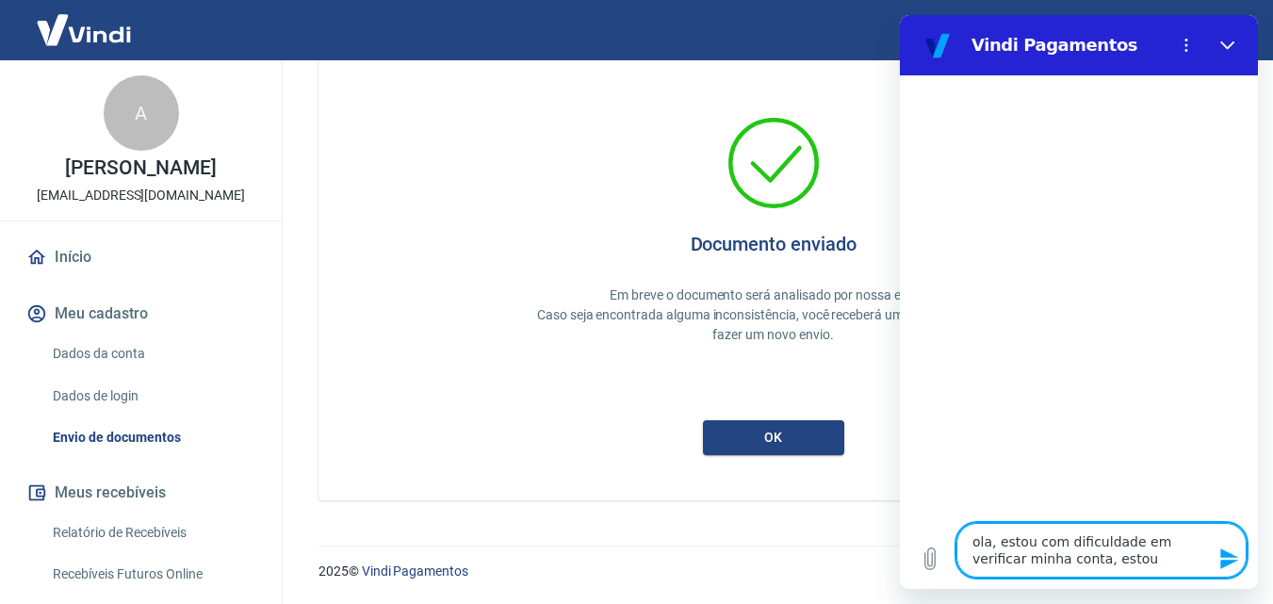
type textarea "x"
type textarea "ola, estou com dificuldade em verificar minha conta, estou ma"
type textarea "x"
type textarea "ola, estou com dificuldade em verificar minha conta, estou man"
type textarea "x"
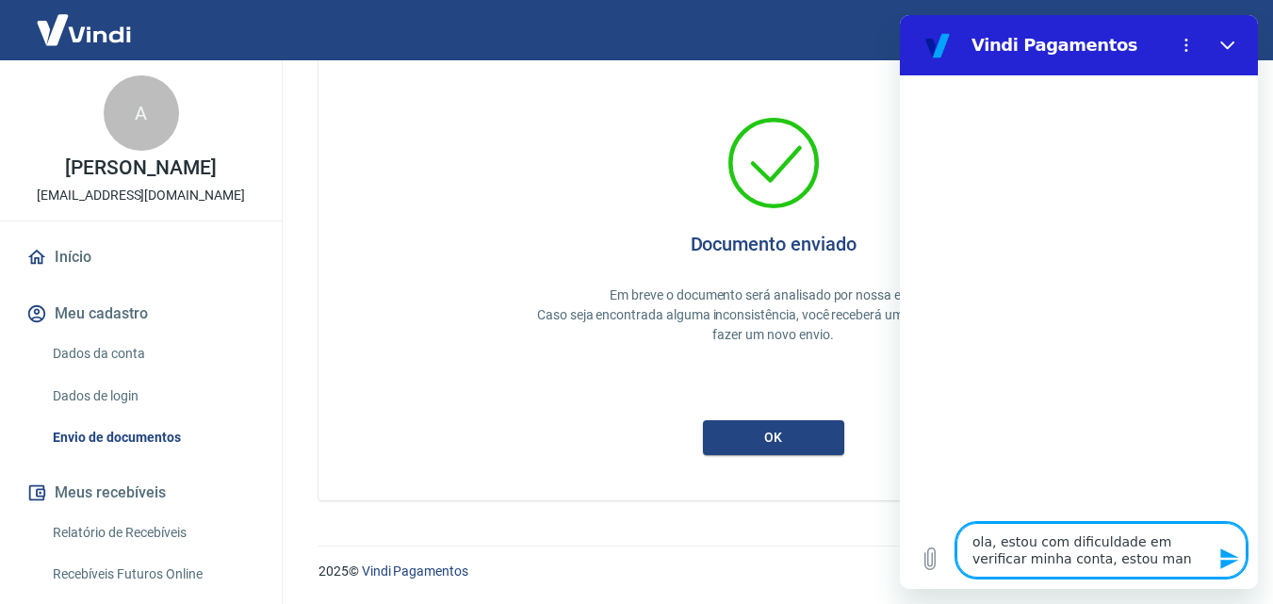
type textarea "ola, estou com dificuldade em verificar minha conta, estou mana"
type textarea "x"
type textarea "ola, estou com dificuldade em verificar minha conta, estou manad"
type textarea "x"
type textarea "ola, estou com dificuldade em verificar minha conta, estou mana"
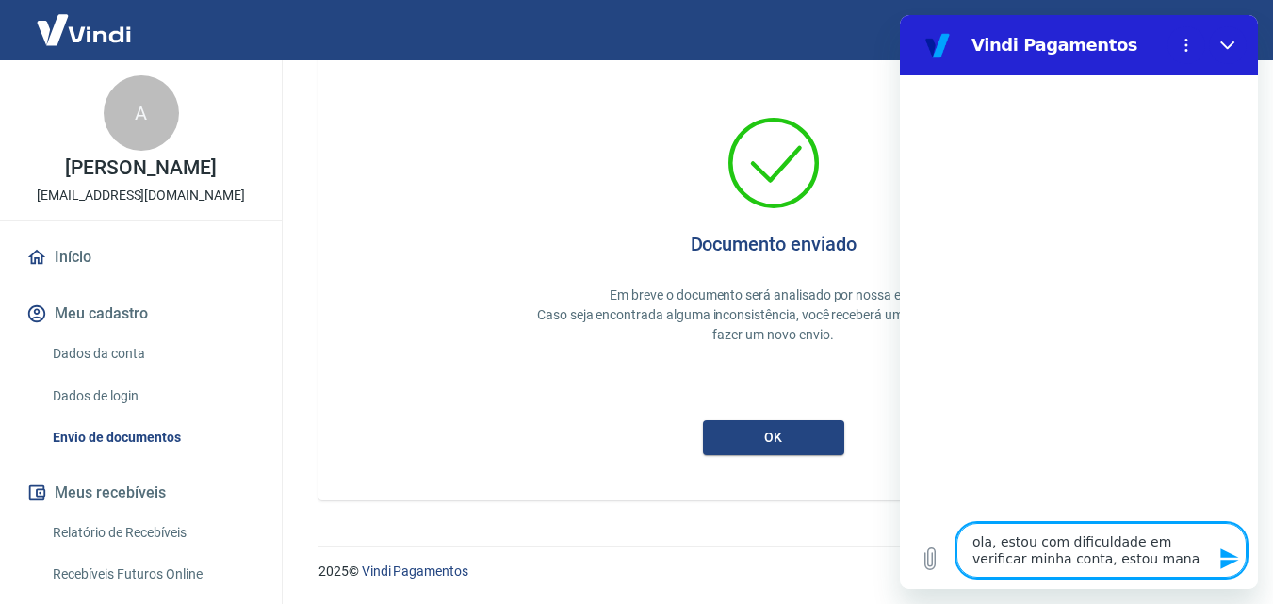
type textarea "x"
type textarea "ola, estou com dificuldade em verificar minha conta, estou man"
type textarea "x"
type textarea "ola, estou com dificuldade em verificar minha conta, estou mand"
type textarea "x"
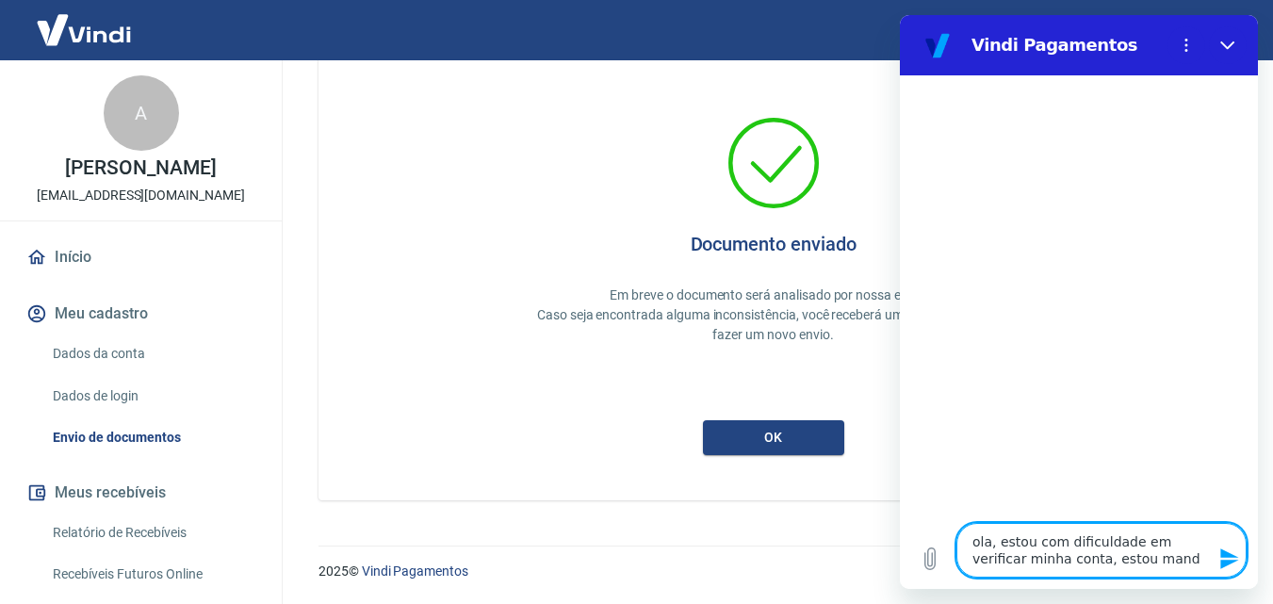
type textarea "ola, estou com dificuldade em verificar minha conta, estou manda"
type textarea "x"
type textarea "ola, estou com dificuldade em verificar minha conta, estou mandan"
type textarea "x"
type textarea "ola, estou com dificuldade em verificar minha conta, estou mandand"
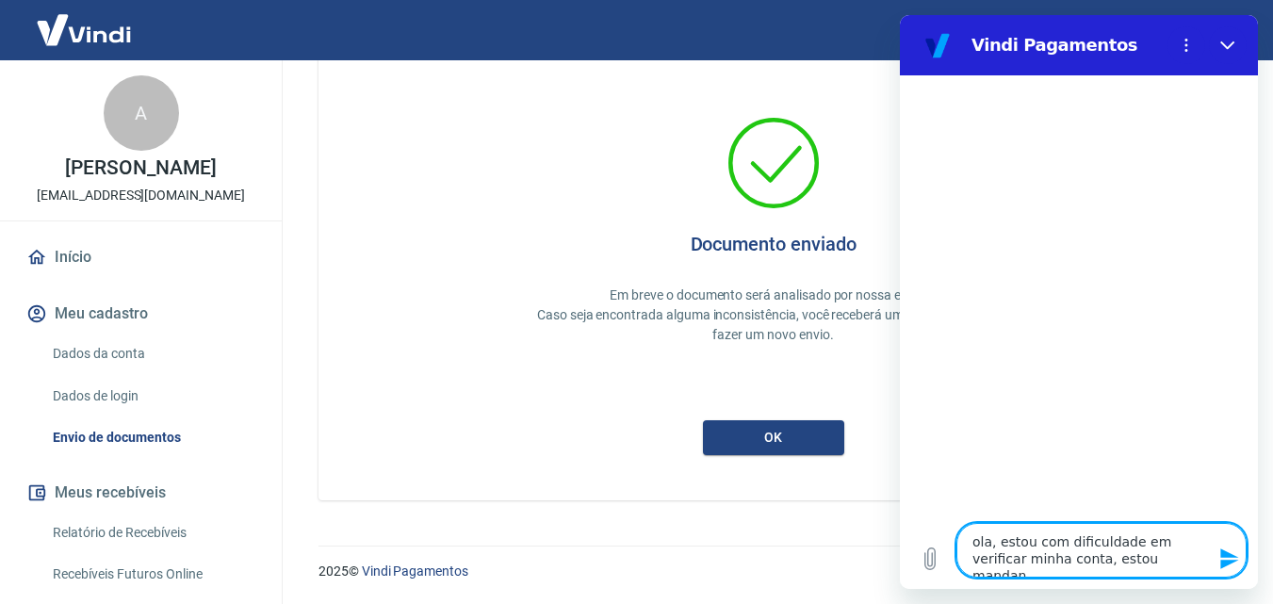
type textarea "x"
type textarea "ola, estou com dificuldade em verificar minha conta, estou mandando"
type textarea "x"
type textarea "ola, estou com dificuldade em verificar minha conta, estou mandando"
type textarea "x"
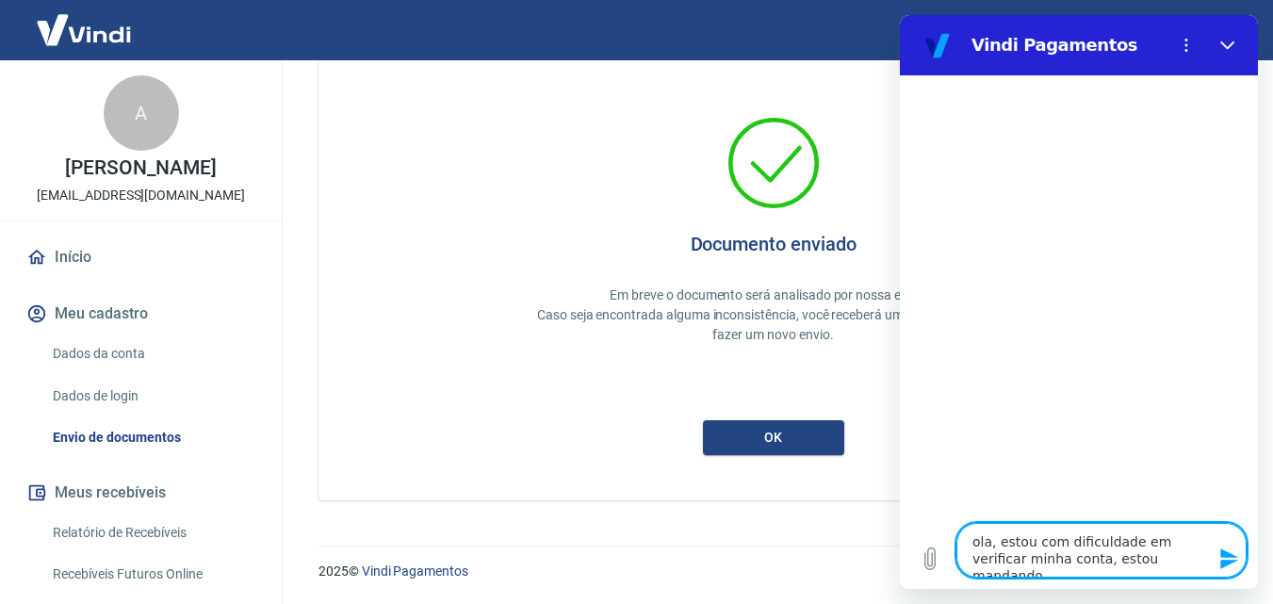
type textarea "ola, estou com dificuldade em verificar minha conta, estou mandando c"
type textarea "x"
type textarea "ola, estou com dificuldade em verificar minha conta, estou mandando co"
type textarea "x"
type textarea "ola, estou com dificuldade em verificar minha conta, estou mandando com"
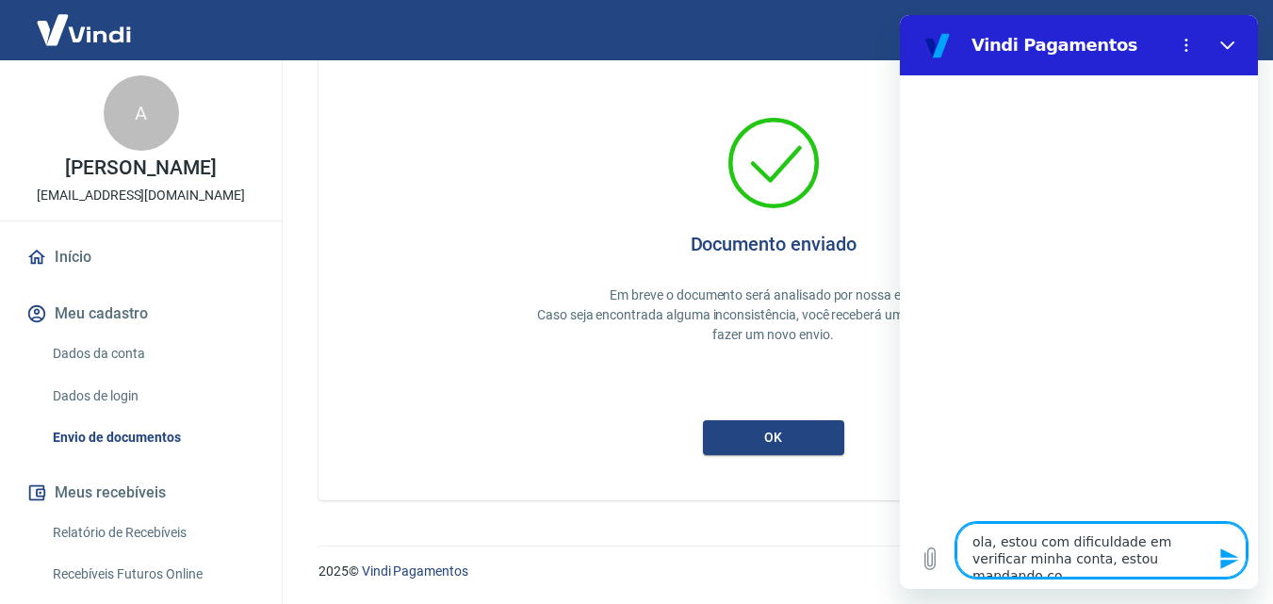
type textarea "x"
type textarea "ola, estou com dificuldade em verificar minha conta, estou mandando comp"
type textarea "x"
type textarea "ola, estou com dificuldade em verificar minha conta, estou mandando compr"
type textarea "x"
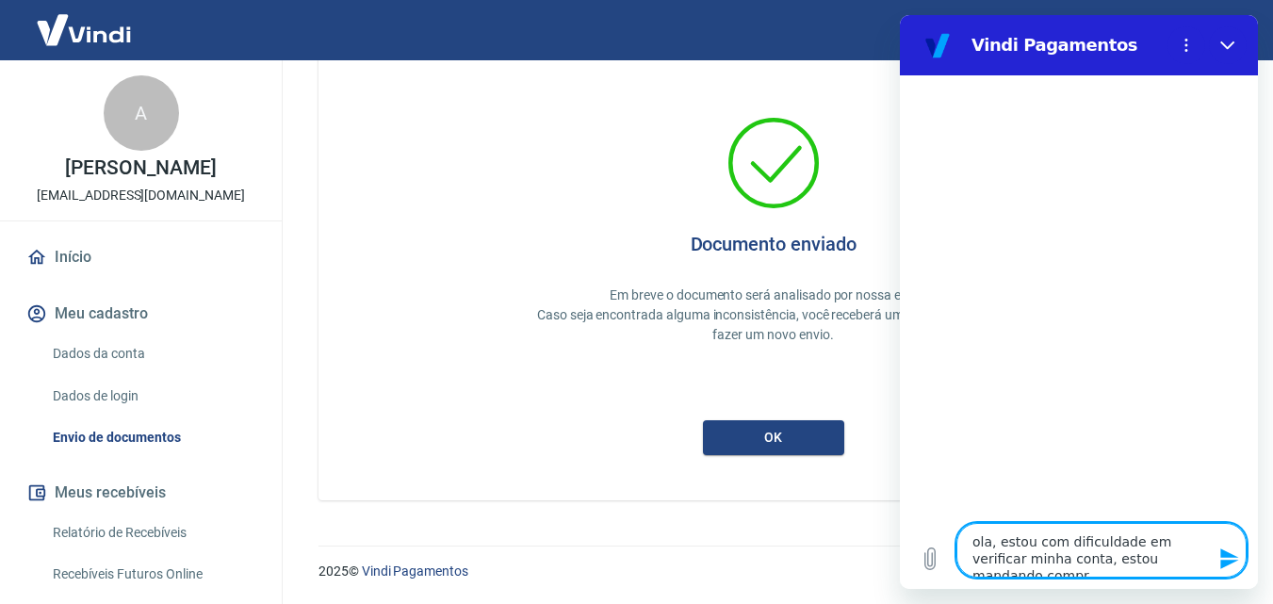
type textarea "ola, estou com dificuldade em verificar minha conta, estou mandando [MEDICAL_DA…"
type textarea "x"
type textarea "ola, estou com dificuldade em verificar minha conta, estou mandando comprov"
type textarea "x"
type textarea "ola, estou com dificuldade em verificar minha conta, estou mandando comprova"
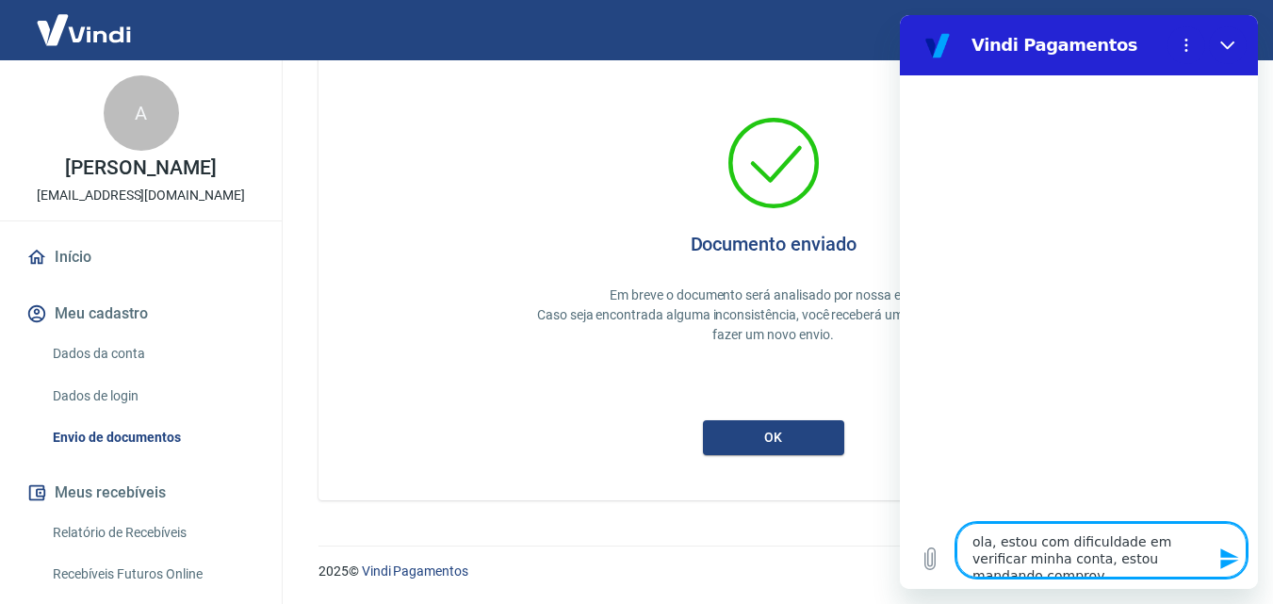
type textarea "x"
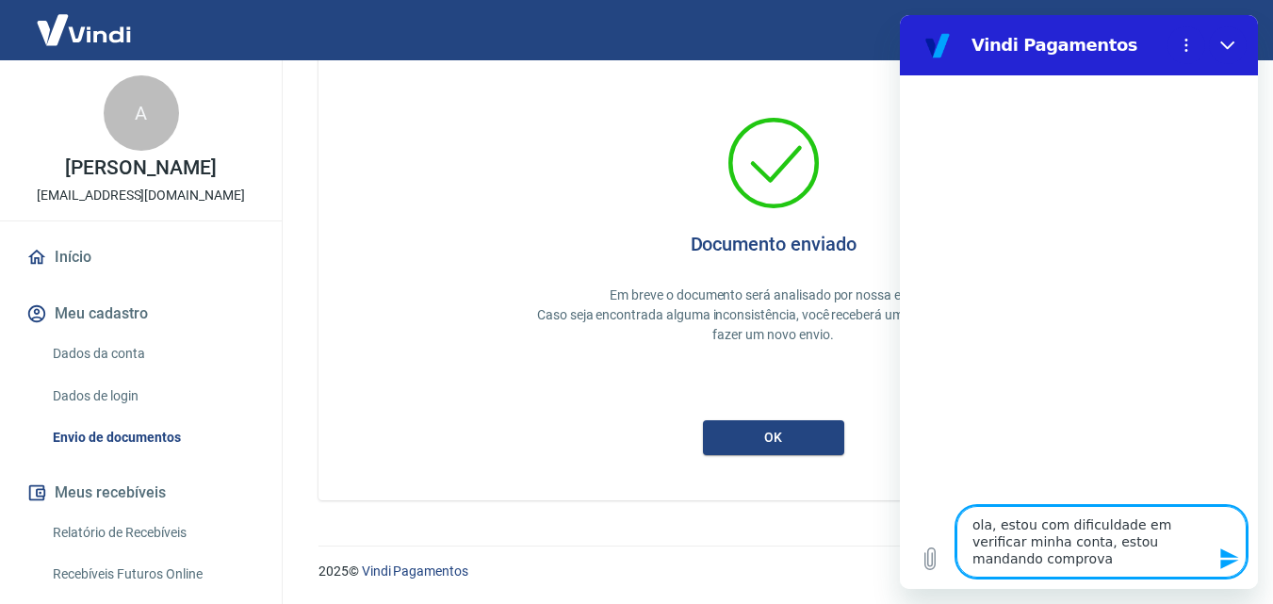
type textarea "ola, estou com dificuldade em verificar minha conta, estou mandando comprovan"
type textarea "x"
type textarea "ola, estou com dificuldade em verificar minha conta, estou mandando comprovant"
type textarea "x"
type textarea "ola, estou com dificuldade em verificar minha conta, estou mandando comprovante"
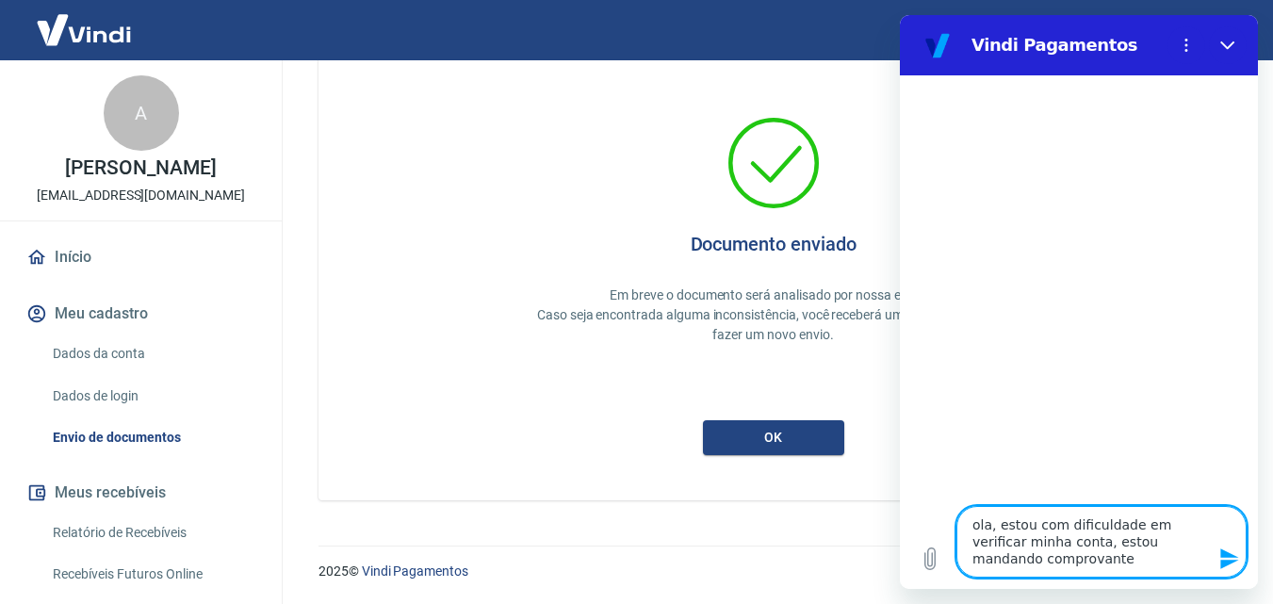
type textarea "x"
type textarea "ola, estou com dificuldade em verificar minha conta, estou mandando comprovante"
type textarea "x"
type textarea "ola, estou com dificuldade em verificar minha conta, estou mandando comprovante…"
type textarea "x"
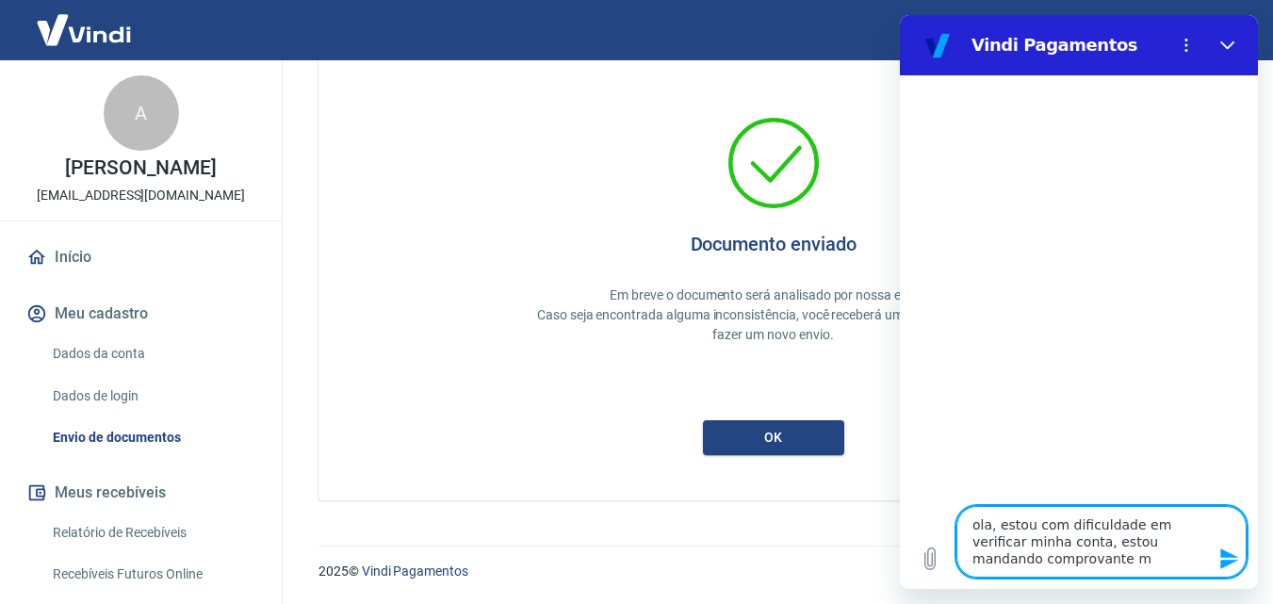
type textarea "ola, estou com dificuldade em verificar minha conta, estou mandando comprovante…"
type textarea "x"
type textarea "ola, estou com dificuldade em verificar minha conta, estou mandando comprovante…"
type textarea "x"
type textarea "ola, estou com dificuldade em verificar minha conta, estou mandando comprovante…"
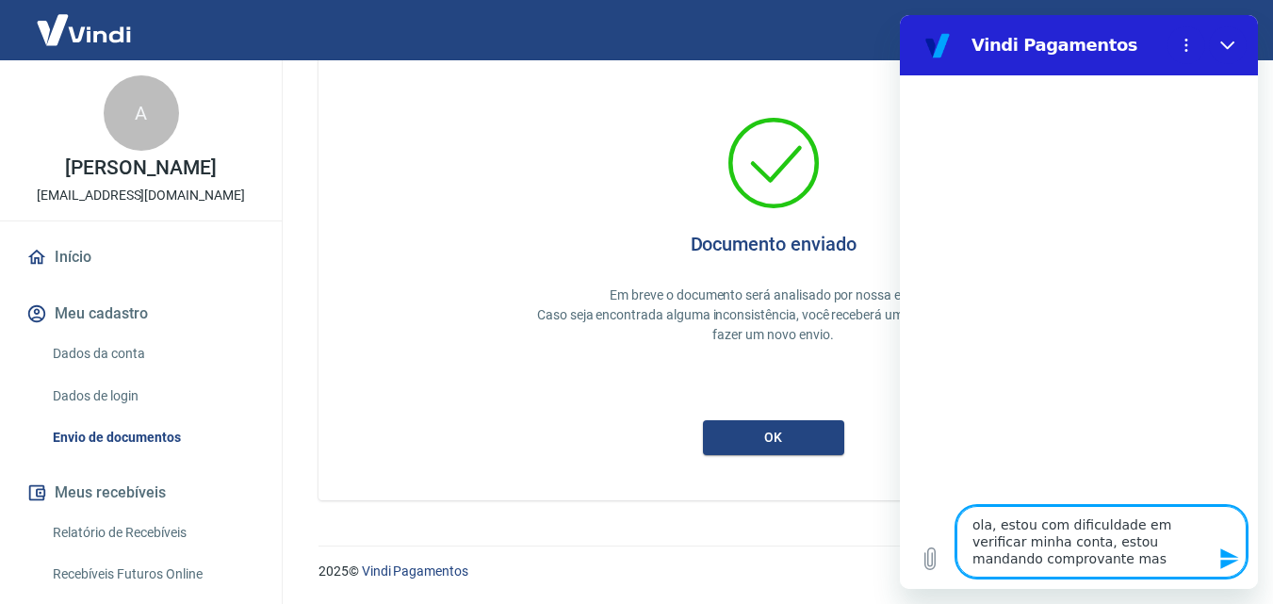
type textarea "x"
type textarea "ola, estou com dificuldade em verificar minha conta, estou mandando comprovante…"
type textarea "x"
type textarea "ola, estou com dificuldade em verificar minha conta, estou mandando comprovante…"
type textarea "x"
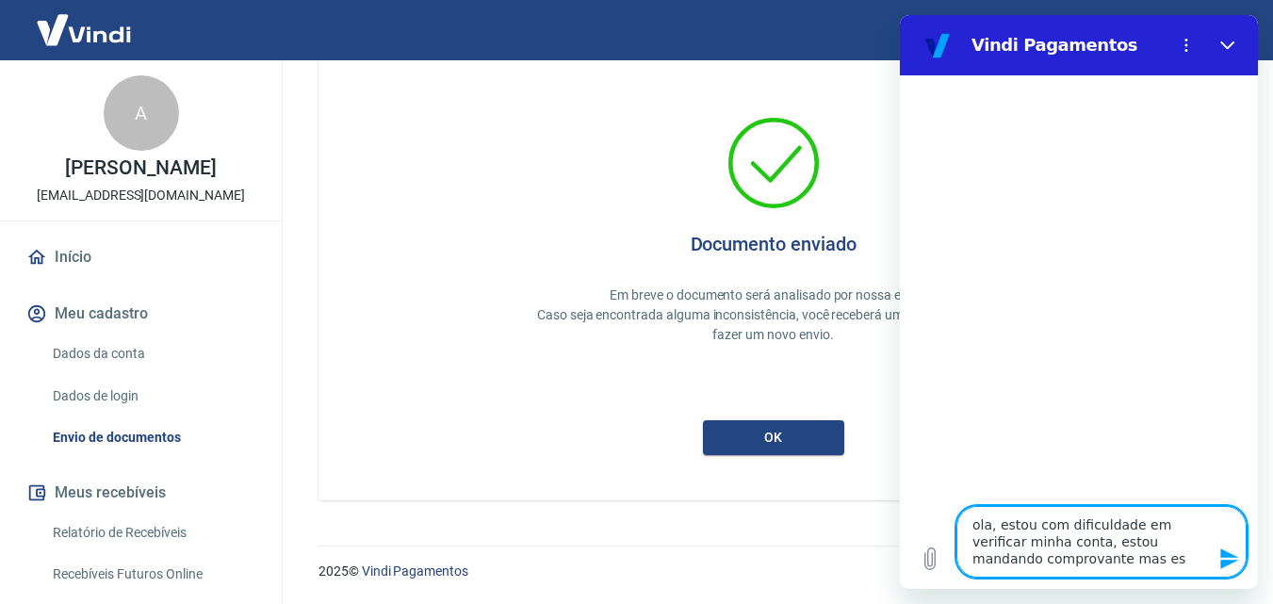
type textarea "ola, estou com dificuldade em verificar minha conta, estou mandando comprovante…"
type textarea "x"
type textarea "ola, estou com dificuldade em verificar minha conta, estou mandando comprovante…"
type textarea "x"
type textarea "ola, estou com dificuldade em verificar minha conta, estou mandando comprovante…"
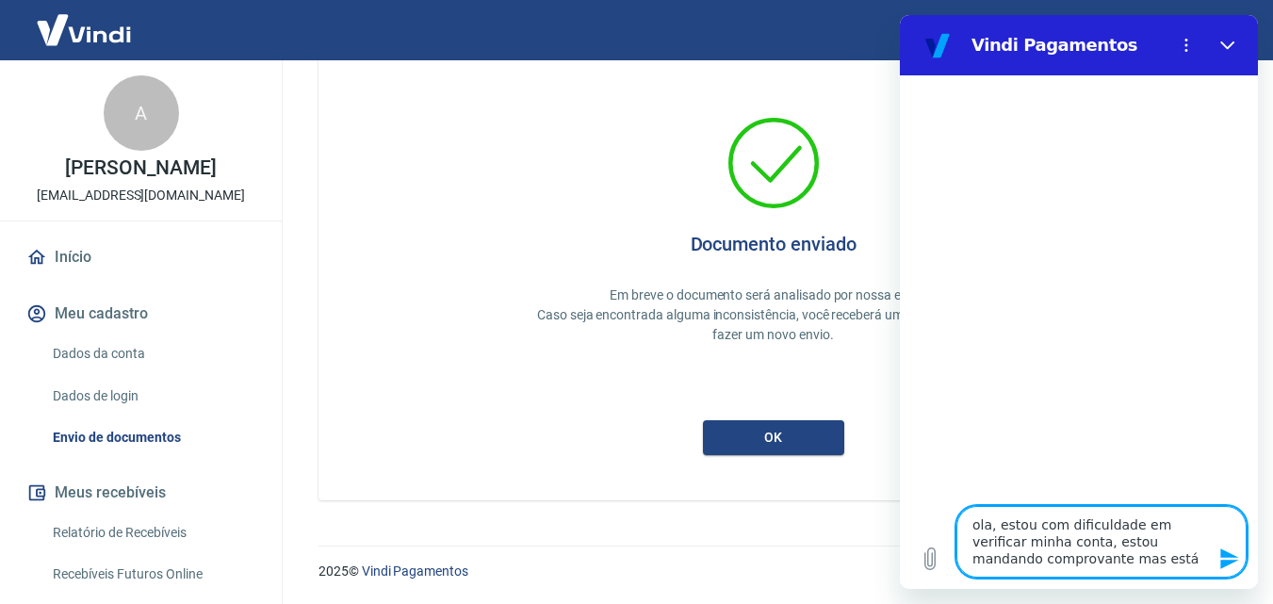
type textarea "x"
type textarea "ola, estou com dificuldade em verificar minha conta, estou mandando comprovante…"
type textarea "x"
type textarea "ola, estou com dificuldade em verificar minha conta, estou mandando comprovante…"
type textarea "x"
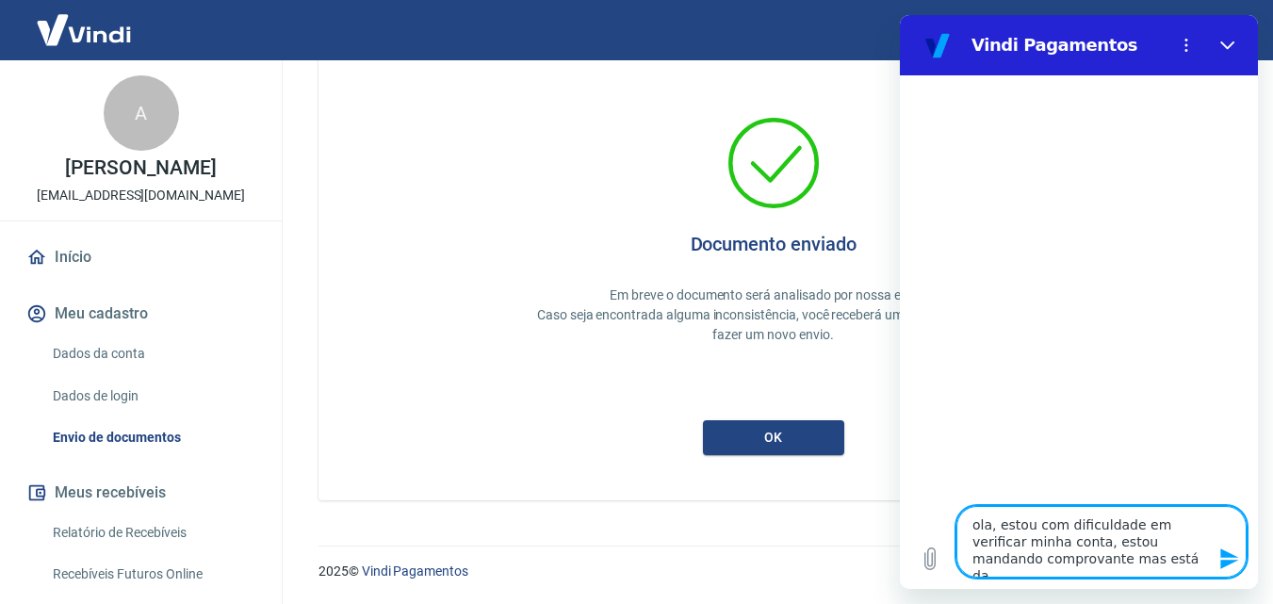
type textarea "ola, estou com dificuldade em verificar minha conta, estou mandando comprovante…"
type textarea "x"
type textarea "ola, estou com dificuldade em verificar minha conta, estou mandando comprovante…"
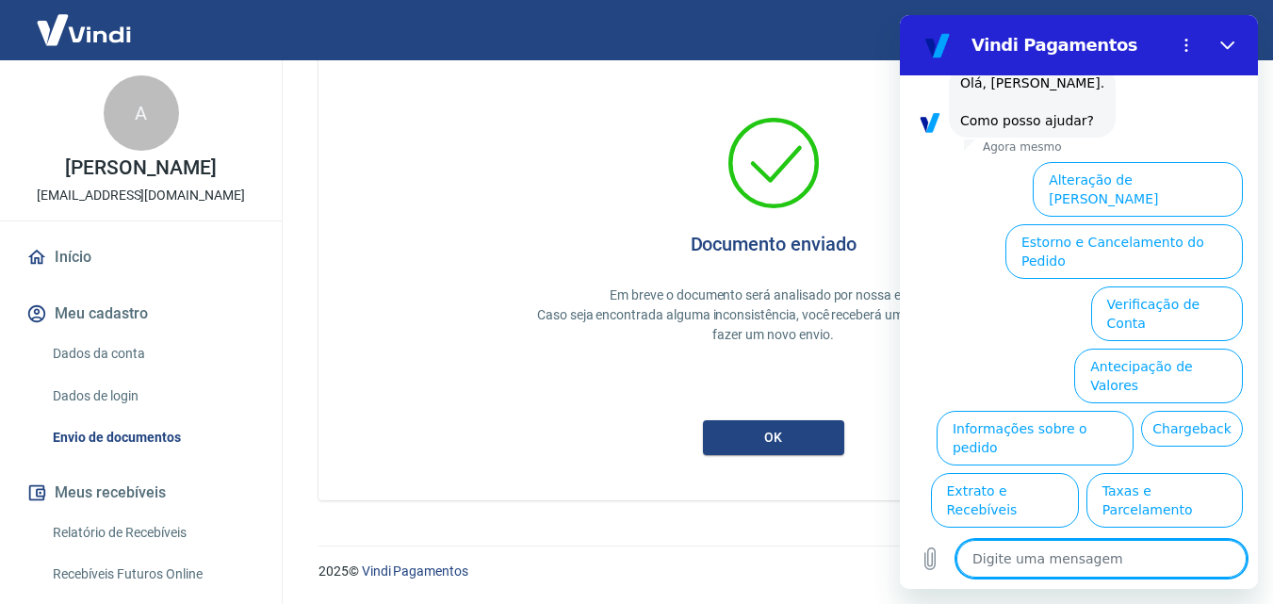
scroll to position [155, 0]
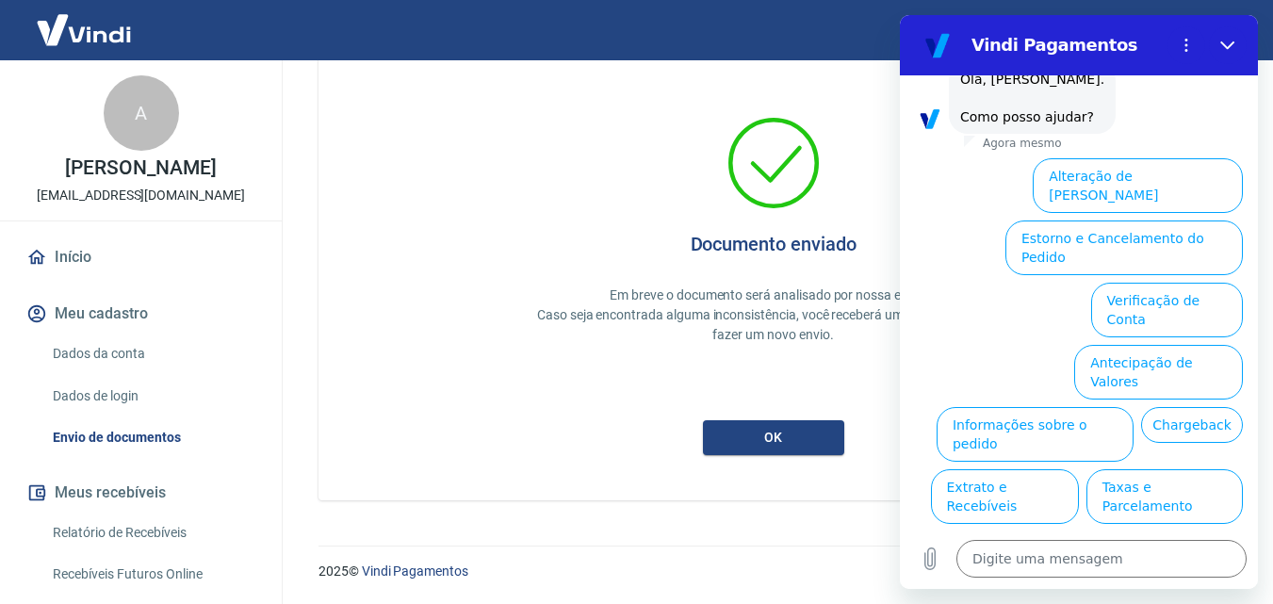
drag, startPoint x: 2159, startPoint y: 307, endPoint x: 1250, endPoint y: 288, distance: 909.6
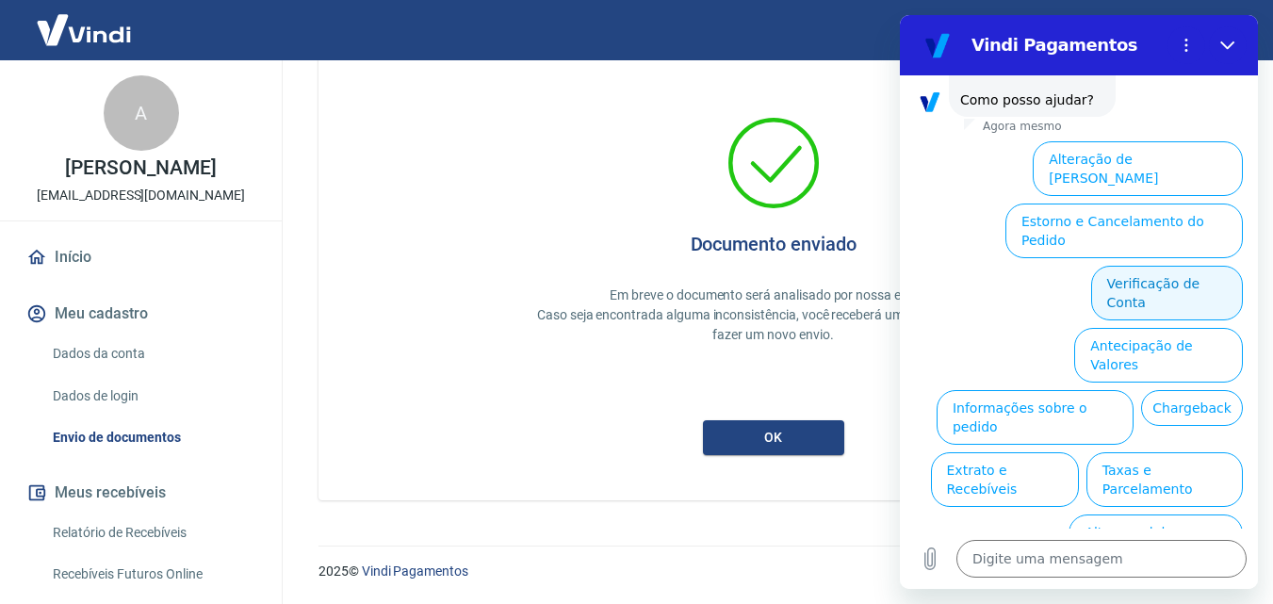
click at [1134, 266] on button "Verificação de Conta" at bounding box center [1167, 293] width 152 height 55
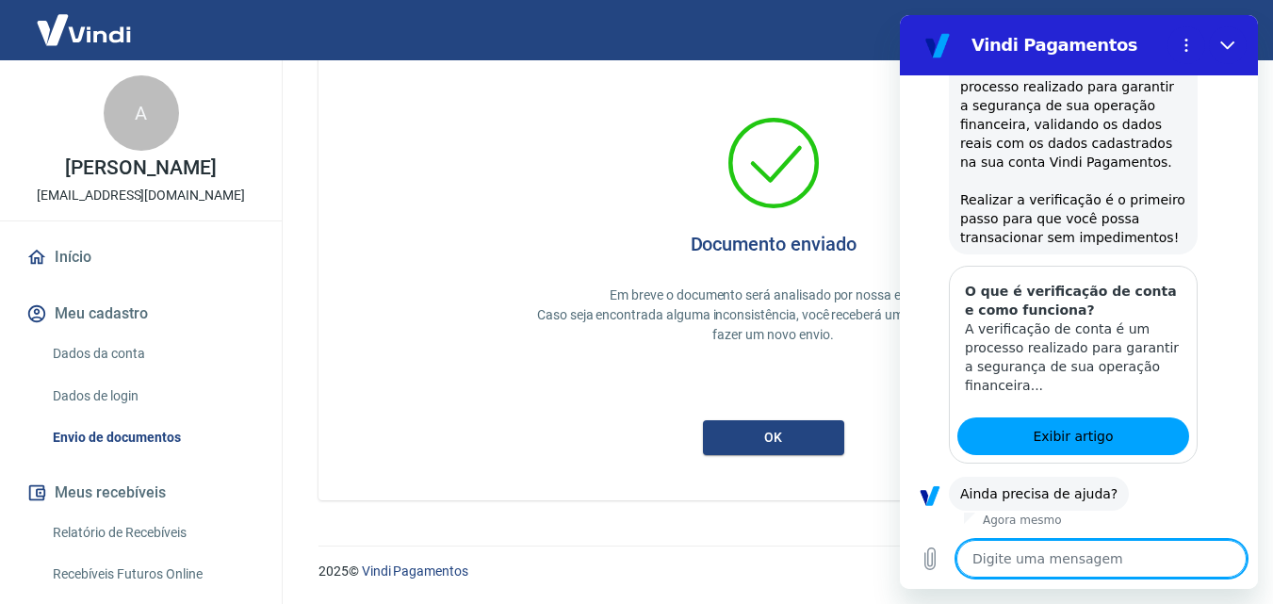
scroll to position [358, 0]
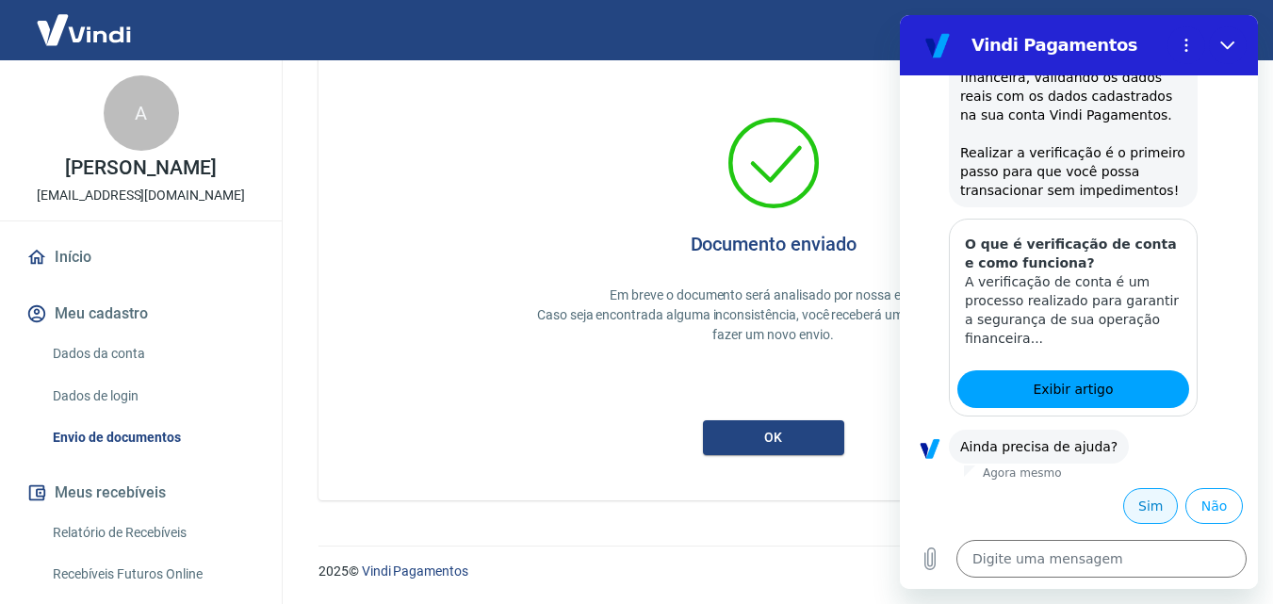
click at [1123, 509] on button "Sim" at bounding box center [1150, 506] width 55 height 36
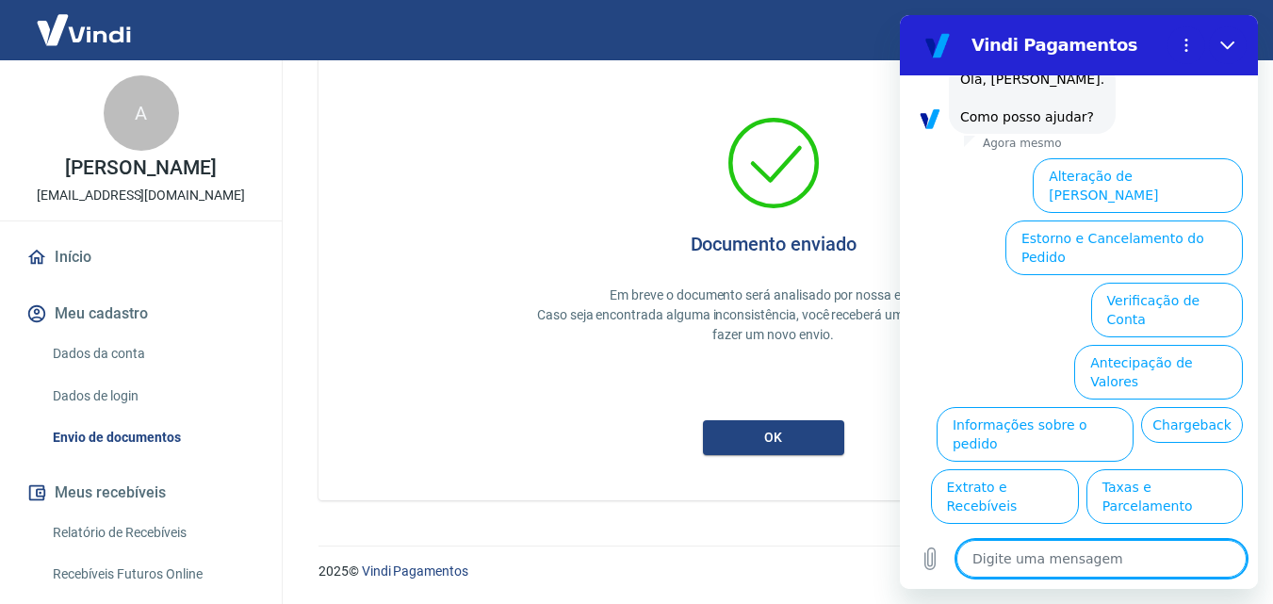
scroll to position [850, 0]
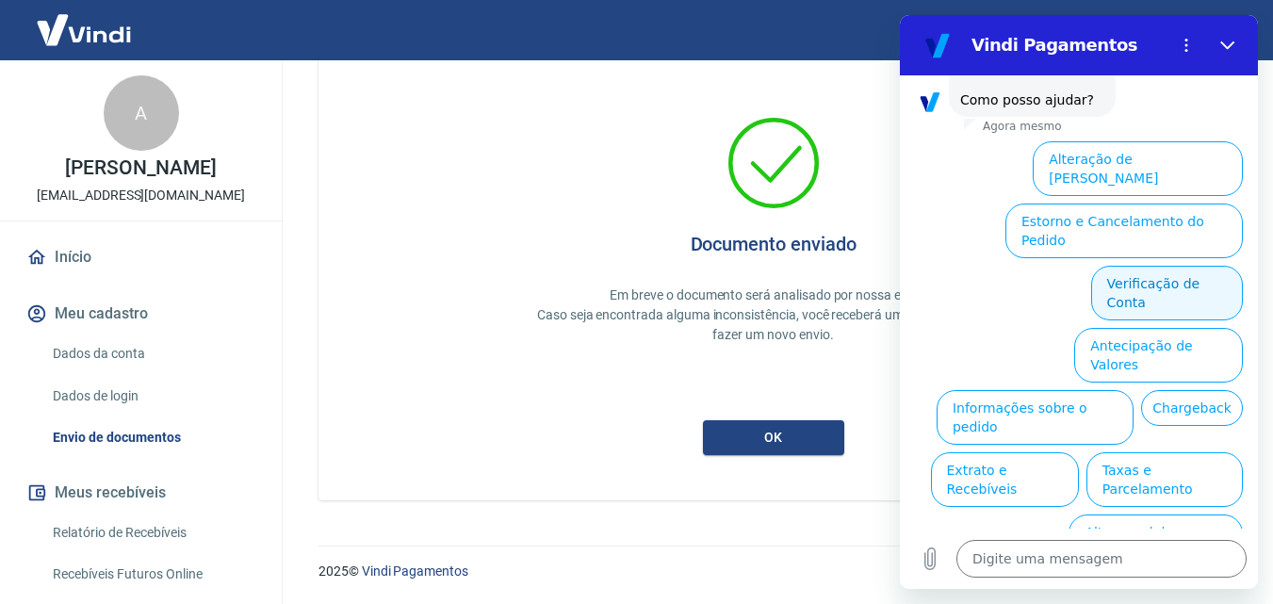
click at [1192, 266] on button "Verificação de Conta" at bounding box center [1167, 293] width 152 height 55
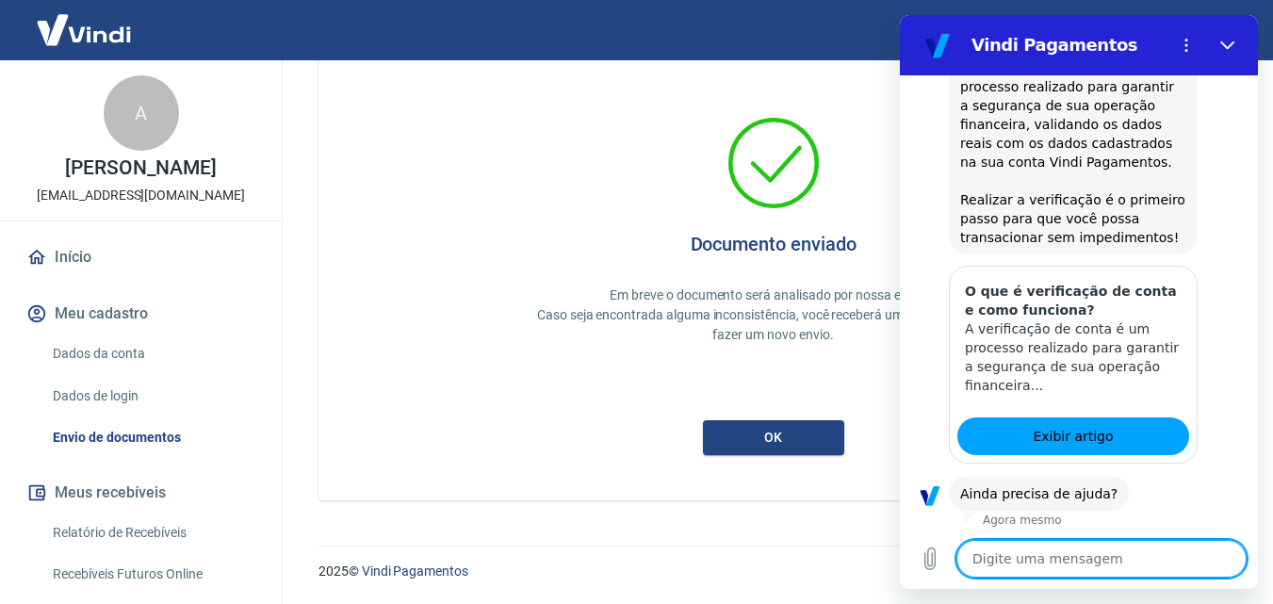
scroll to position [1037, 0]
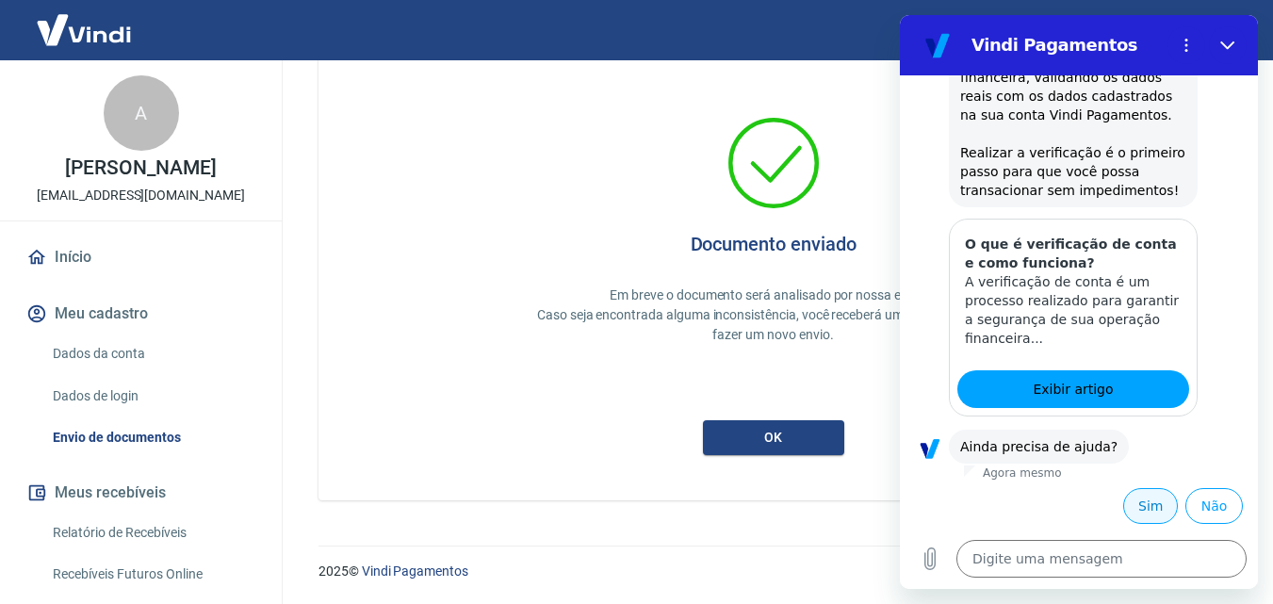
click at [1130, 505] on button "Sim" at bounding box center [1150, 506] width 55 height 36
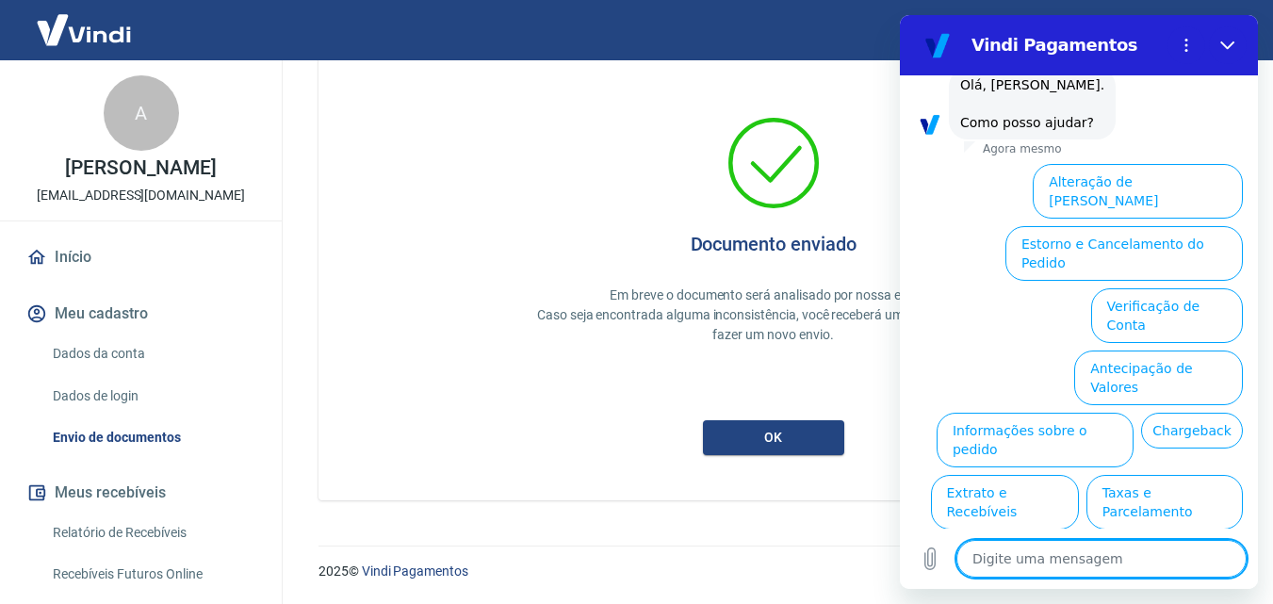
scroll to position [1484, 0]
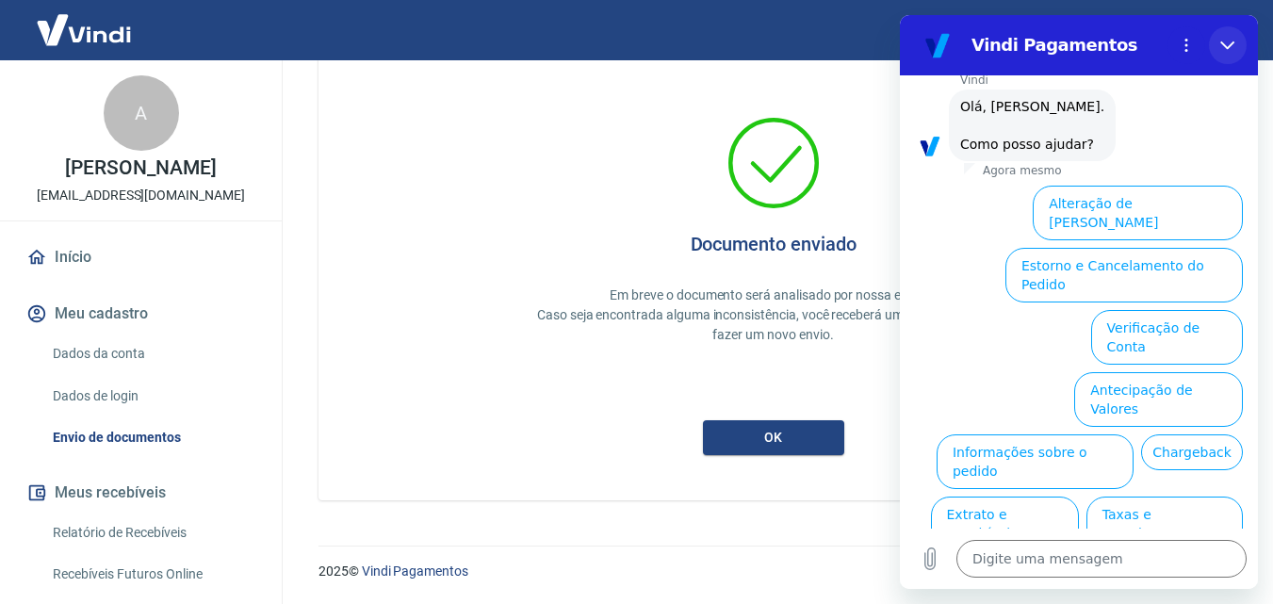
click at [1240, 47] on button "Fechar" at bounding box center [1228, 45] width 38 height 38
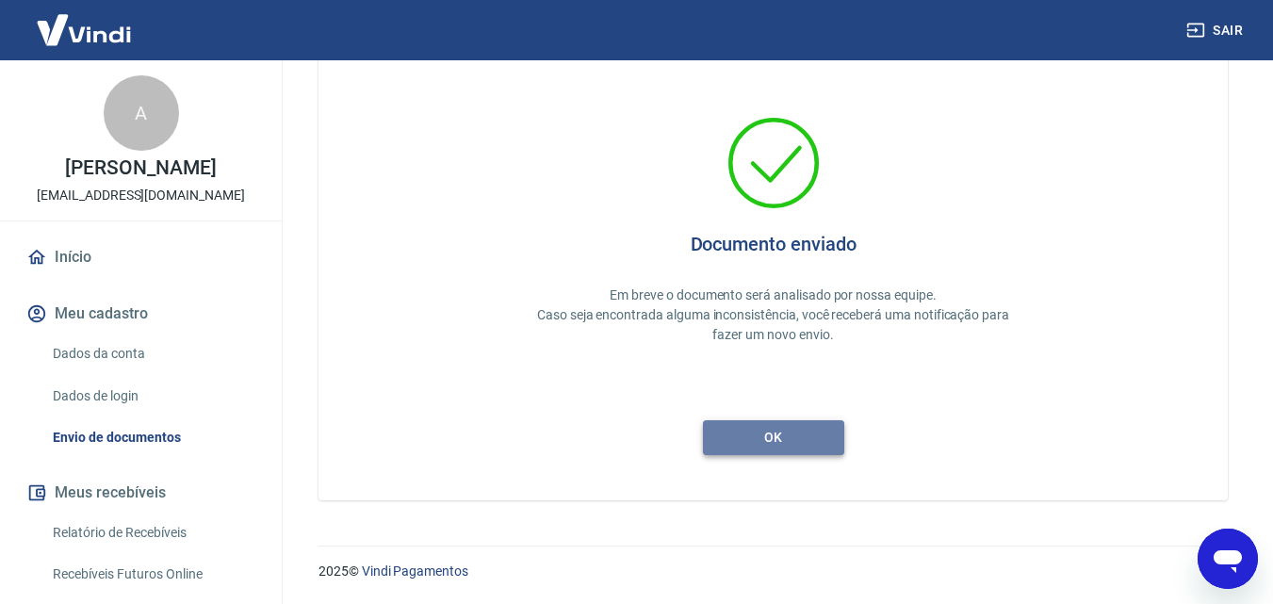
click at [809, 447] on button "ok" at bounding box center [773, 437] width 141 height 35
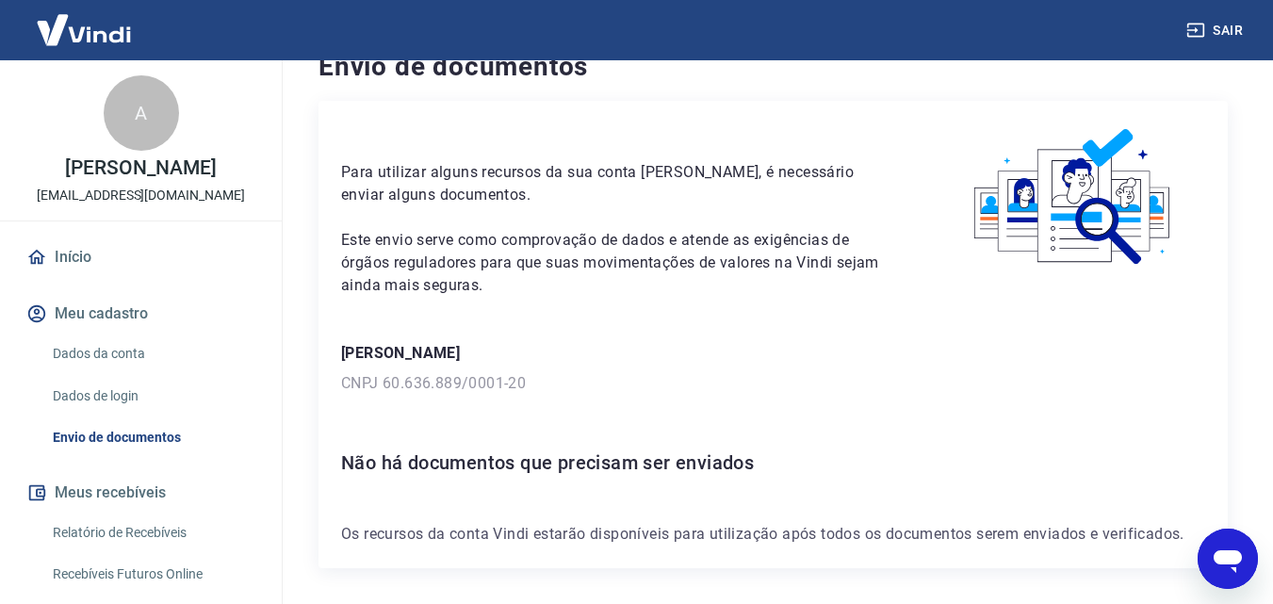
scroll to position [34, 0]
drag, startPoint x: 1258, startPoint y: 299, endPoint x: 1261, endPoint y: 213, distance: 85.8
click at [1261, 213] on div "Envio de documentos Para utilizar alguns recursos da sua conta [PERSON_NAME], é…" at bounding box center [773, 308] width 1000 height 565
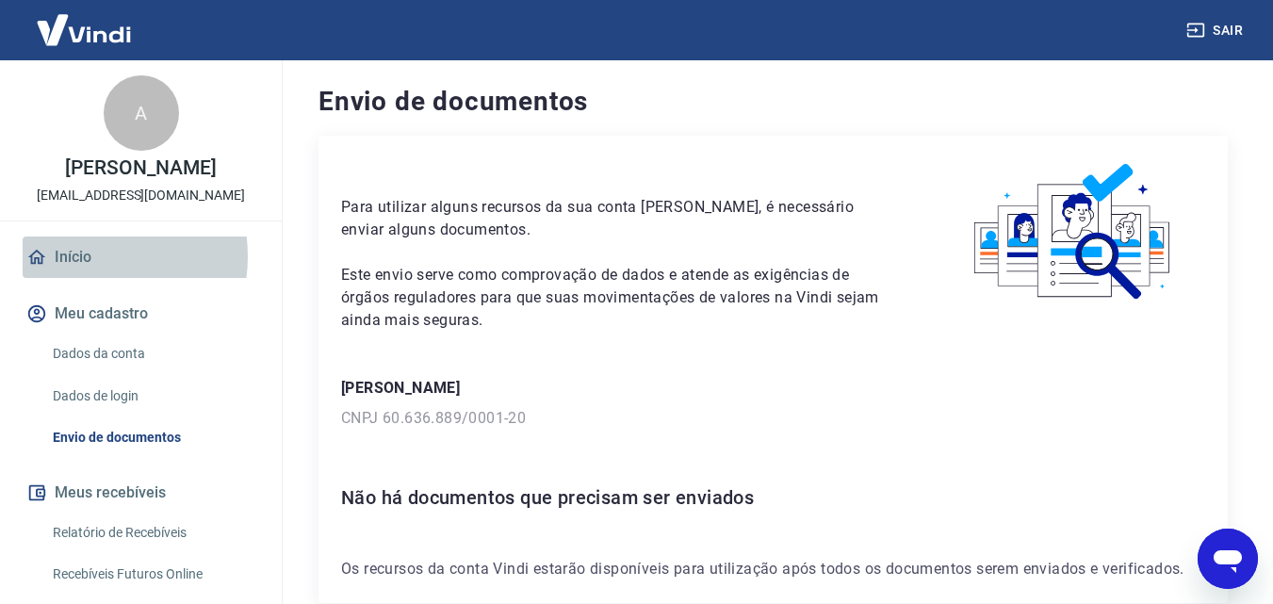
click at [90, 276] on link "Início" at bounding box center [141, 257] width 237 height 41
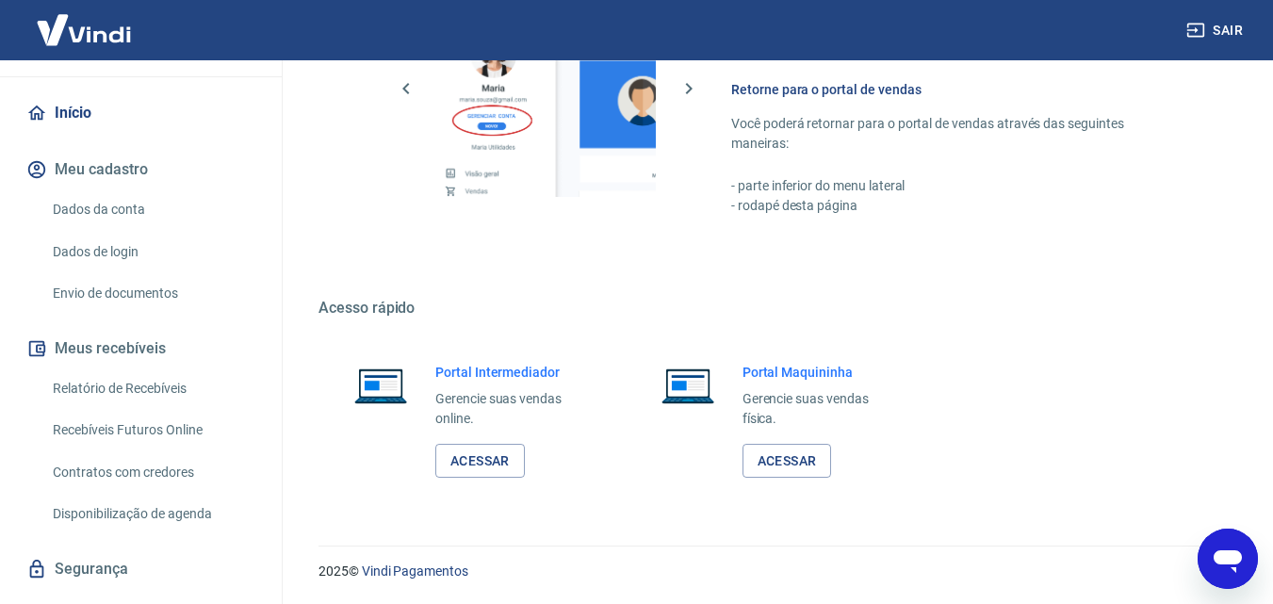
scroll to position [176, 0]
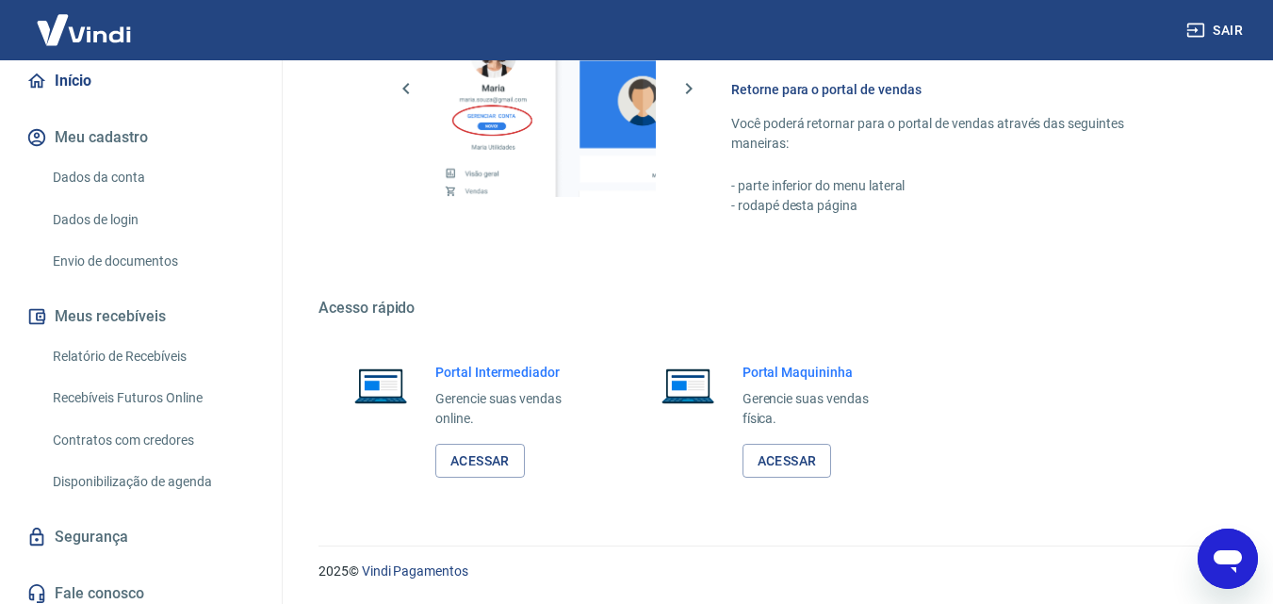
drag, startPoint x: 286, startPoint y: 464, endPoint x: 286, endPoint y: 474, distance: 10.4
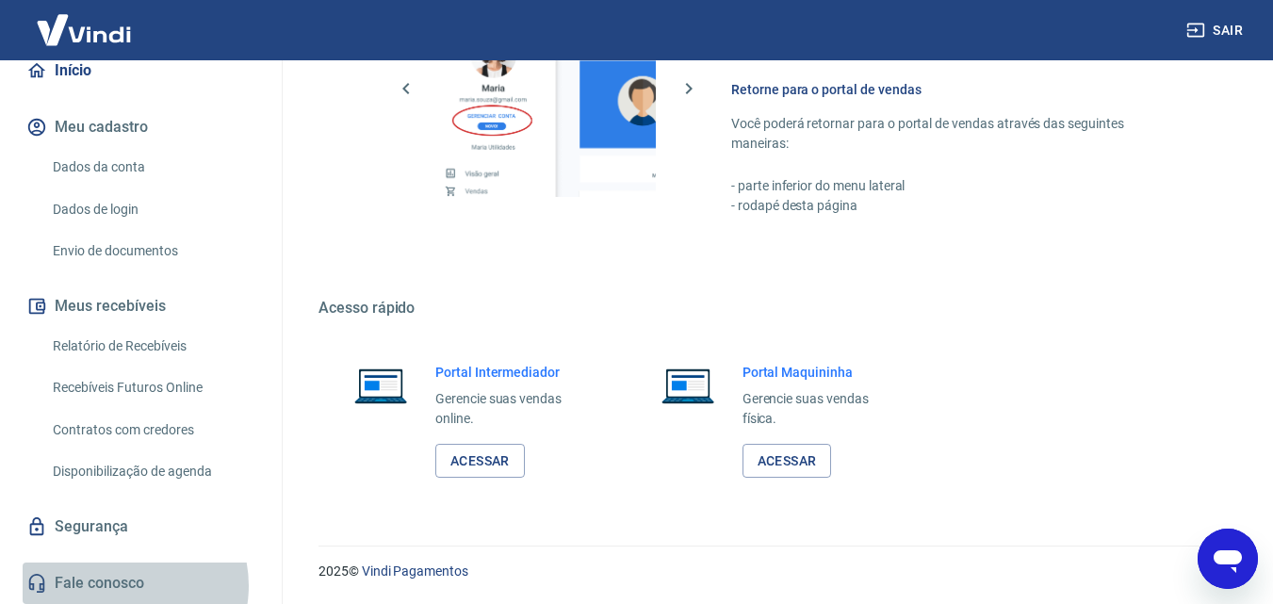
click at [123, 585] on link "Fale conosco" at bounding box center [141, 583] width 237 height 41
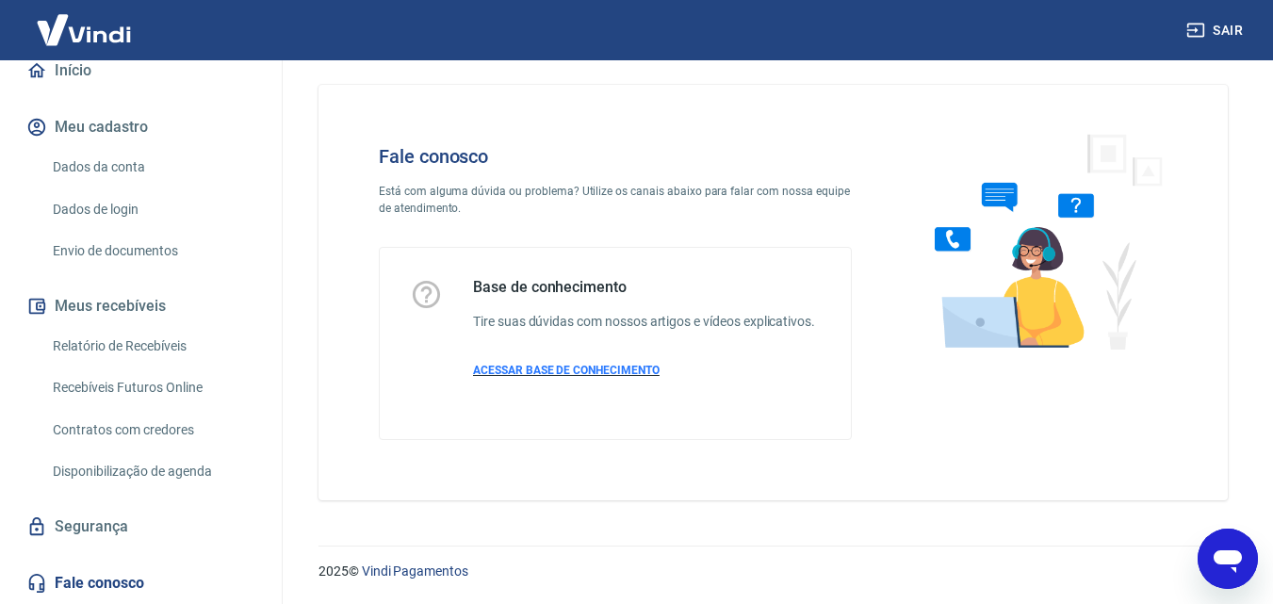
click at [587, 371] on span "ACESSAR BASE DE CONHECIMENTO" at bounding box center [566, 370] width 187 height 13
